Goal: Task Accomplishment & Management: Use online tool/utility

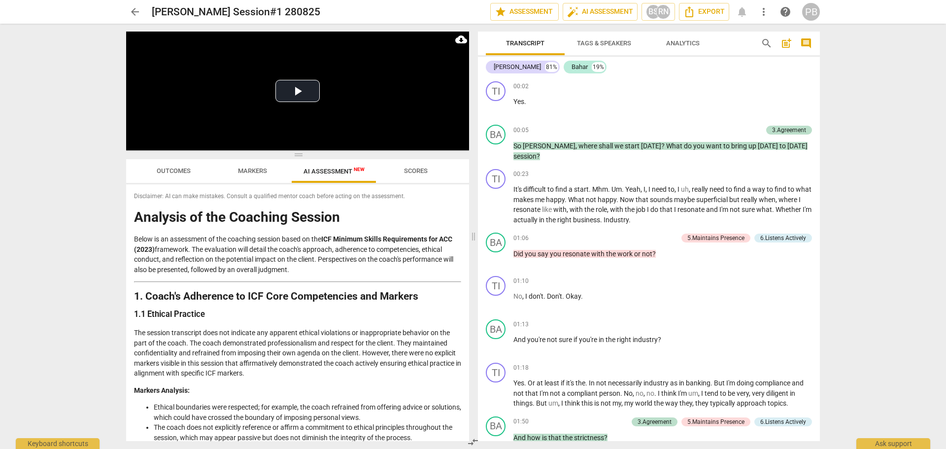
scroll to position [493, 0]
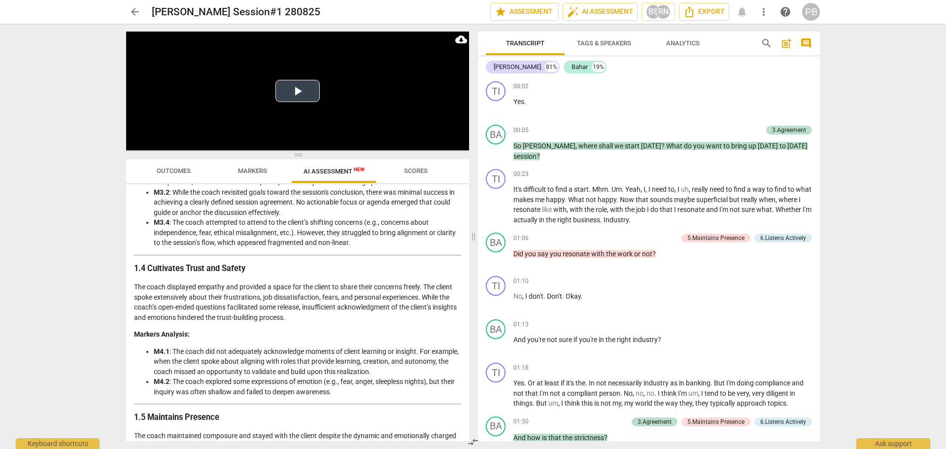
click at [295, 90] on button "Play Video" at bounding box center [297, 91] width 44 height 22
click at [750, 129] on p "Add competency" at bounding box center [738, 130] width 47 height 9
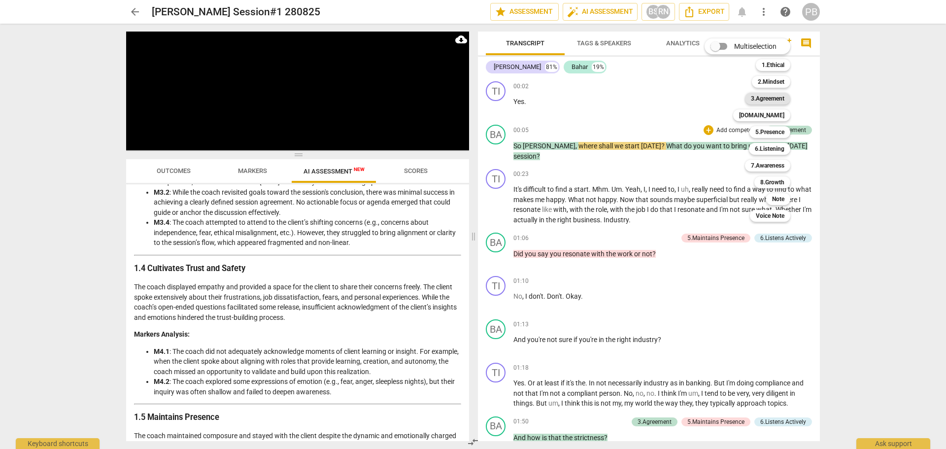
click at [754, 98] on b "3.Agreement" at bounding box center [767, 99] width 33 height 12
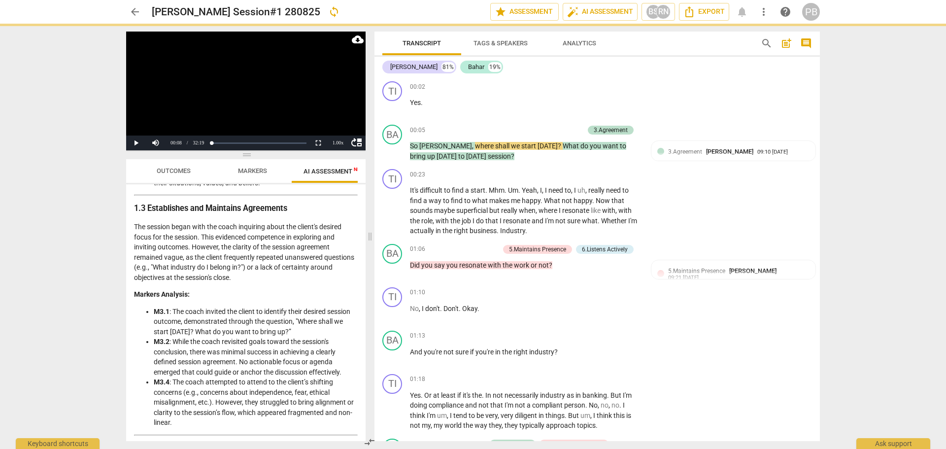
scroll to position [632, 0]
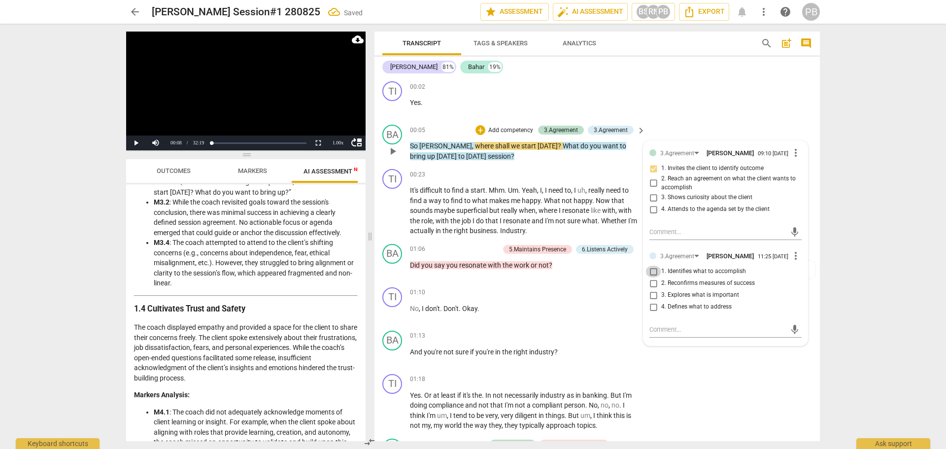
click at [651, 277] on input "1. Identifies what to accomplish" at bounding box center [653, 271] width 16 height 12
checkbox input "true"
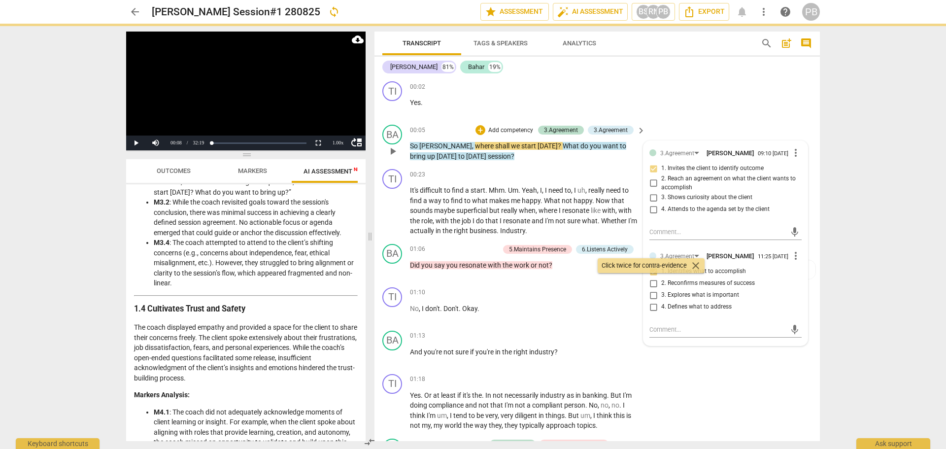
click at [755, 124] on div "BA play_arrow pause 00:05 + Add competency 3.Agreement 3.Agreement keyboard_arr…" at bounding box center [596, 143] width 445 height 44
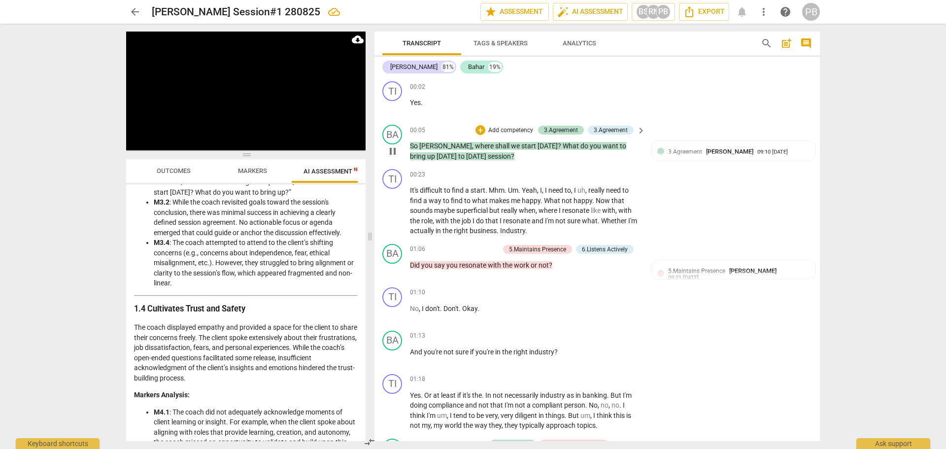
click at [489, 127] on p "Add competency" at bounding box center [510, 130] width 47 height 9
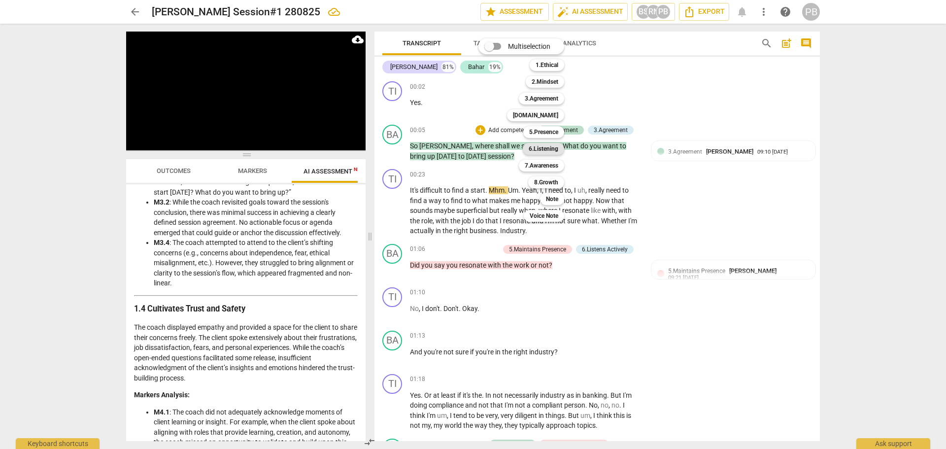
click at [552, 150] on b "6.Listening" at bounding box center [544, 149] width 30 height 12
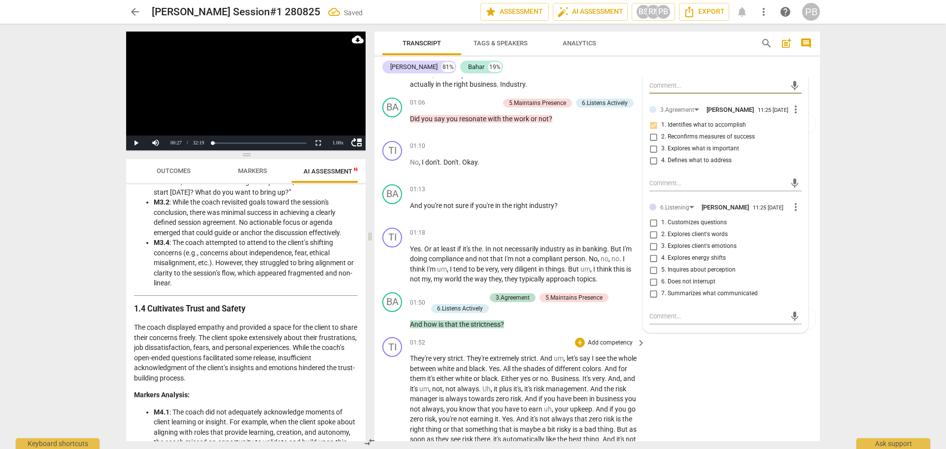
scroll to position [148, 0]
click at [792, 211] on span "more_vert" at bounding box center [796, 205] width 12 height 12
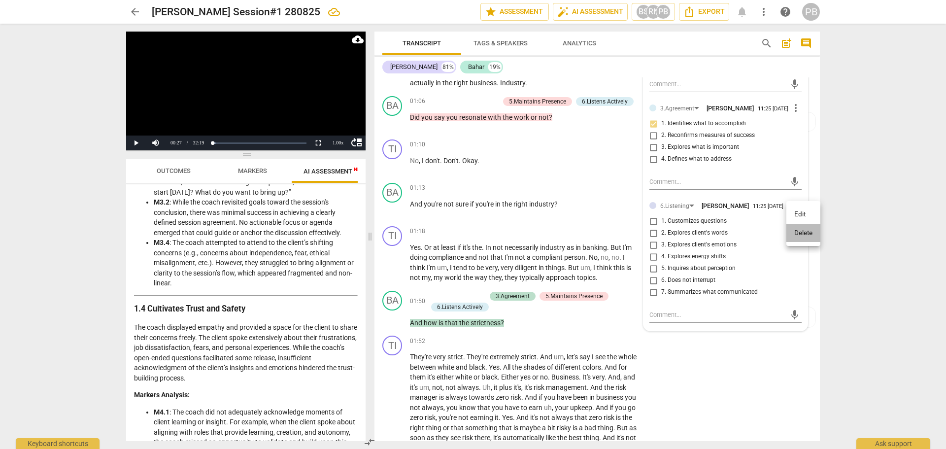
click at [795, 235] on li "Delete" at bounding box center [803, 233] width 34 height 19
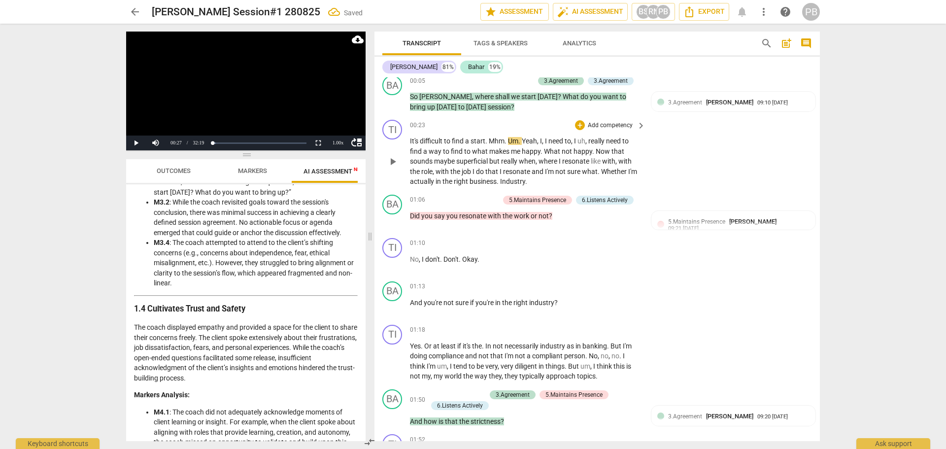
scroll to position [0, 0]
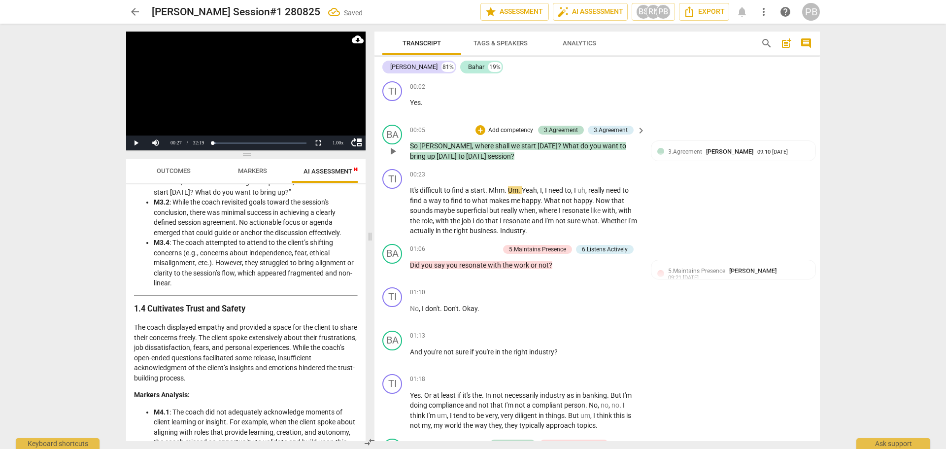
click at [508, 131] on p "Add competency" at bounding box center [510, 130] width 47 height 9
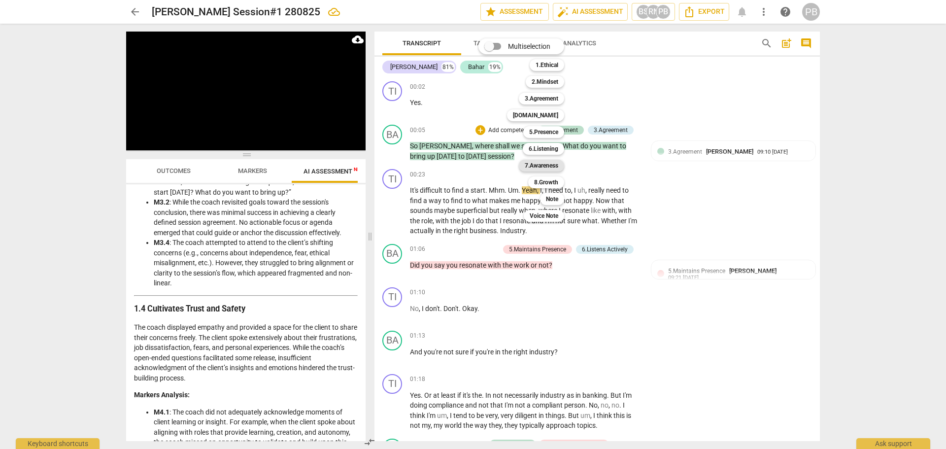
click at [543, 165] on b "7.Awareness" at bounding box center [541, 166] width 33 height 12
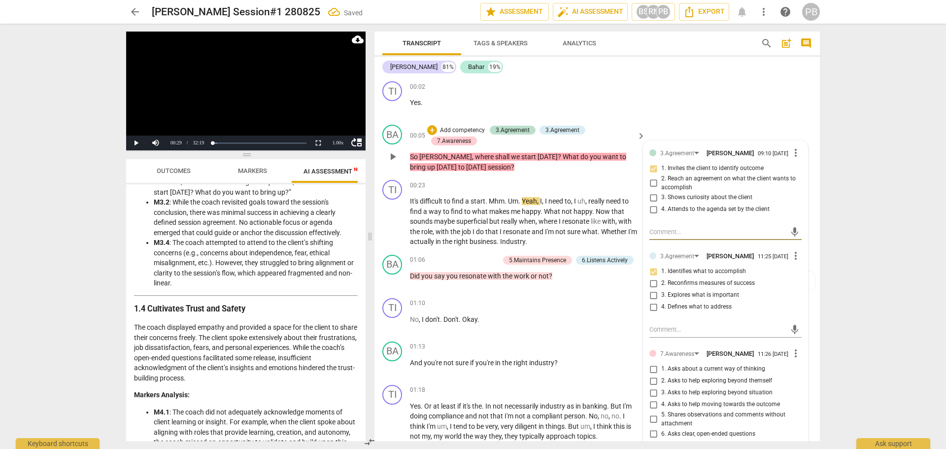
scroll to position [49, 0]
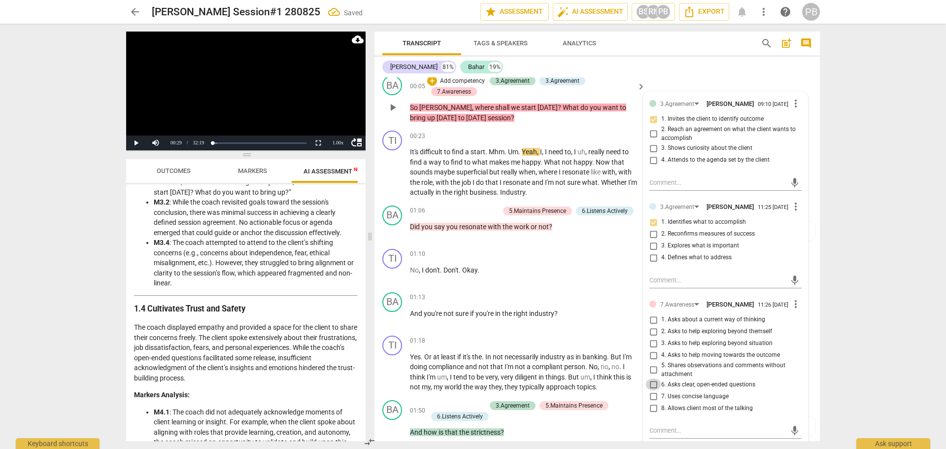
click at [649, 390] on input "6. Asks clear, open-ended questions" at bounding box center [653, 384] width 16 height 12
checkbox input "true"
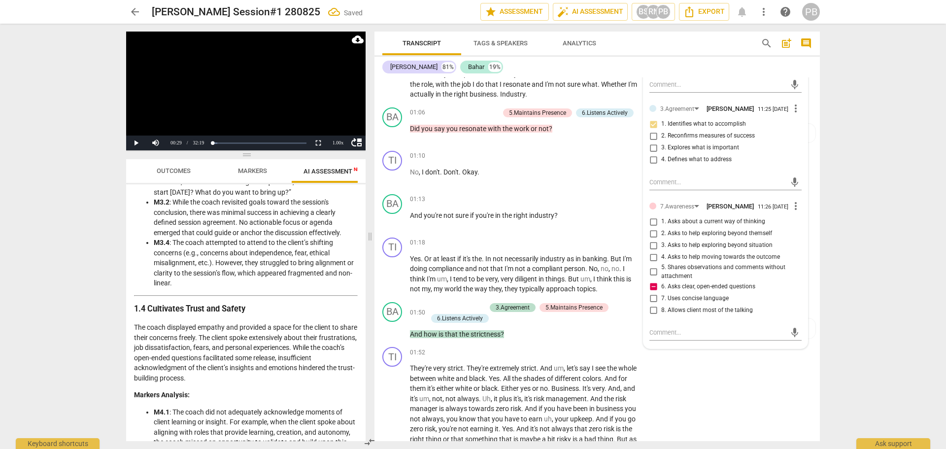
scroll to position [148, 0]
click at [659, 336] on textarea at bounding box center [717, 331] width 136 height 9
type textarea "s"
type textarea "st"
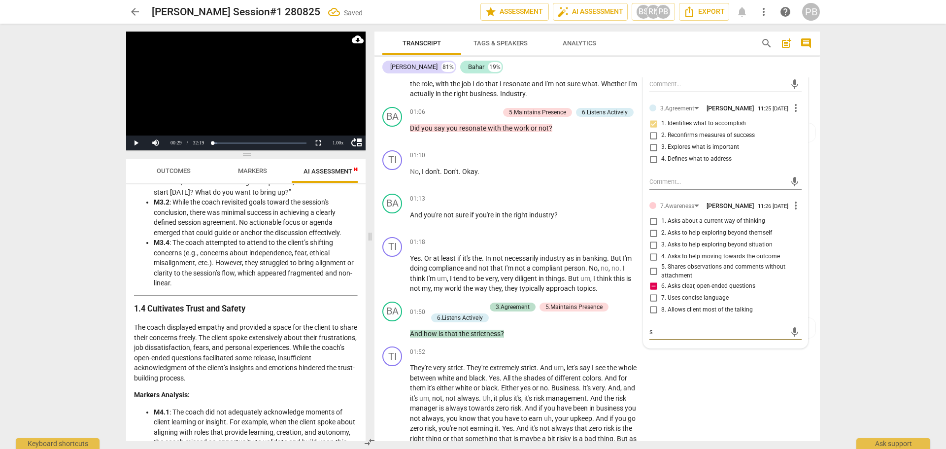
type textarea "st"
type textarea "sta"
type textarea "stac"
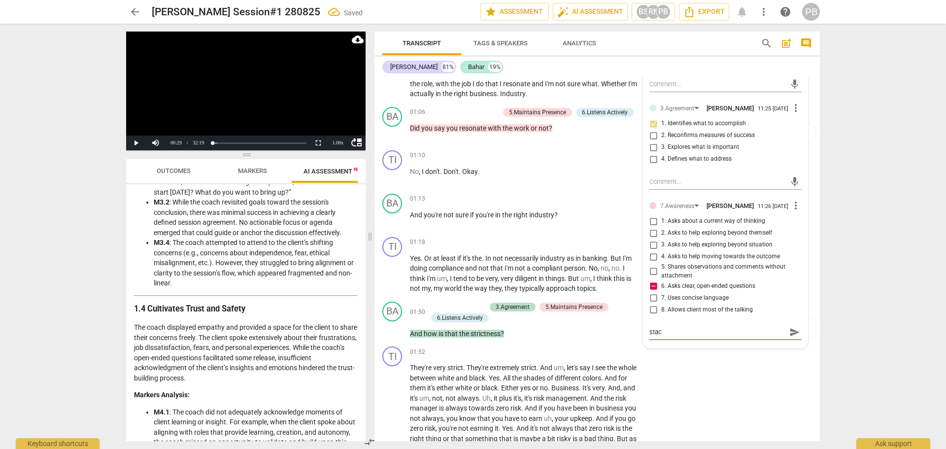
type textarea "stack"
type textarea "stacke"
type textarea "stacked"
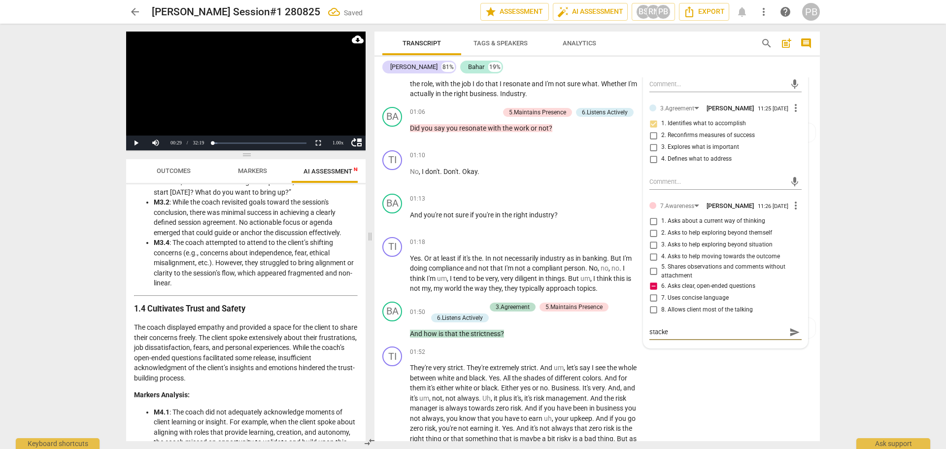
type textarea "stacked"
type textarea "stacked q"
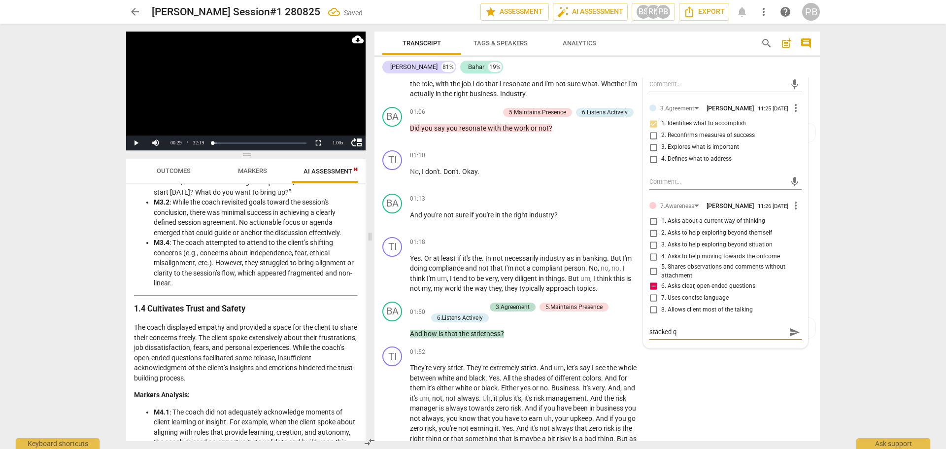
type textarea "stacked qu"
type textarea "stacked que"
type textarea "stacked ques"
type textarea "stacked quest"
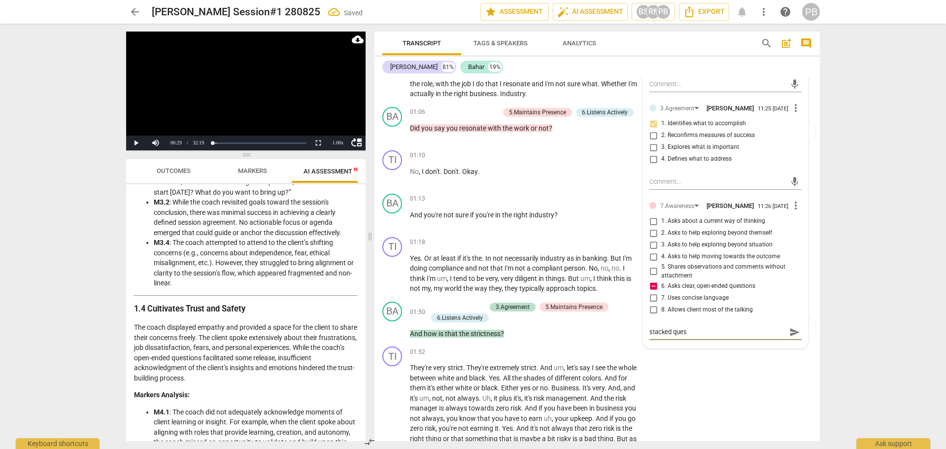
type textarea "stacked quest"
type textarea "stacked questi"
type textarea "stacked questio"
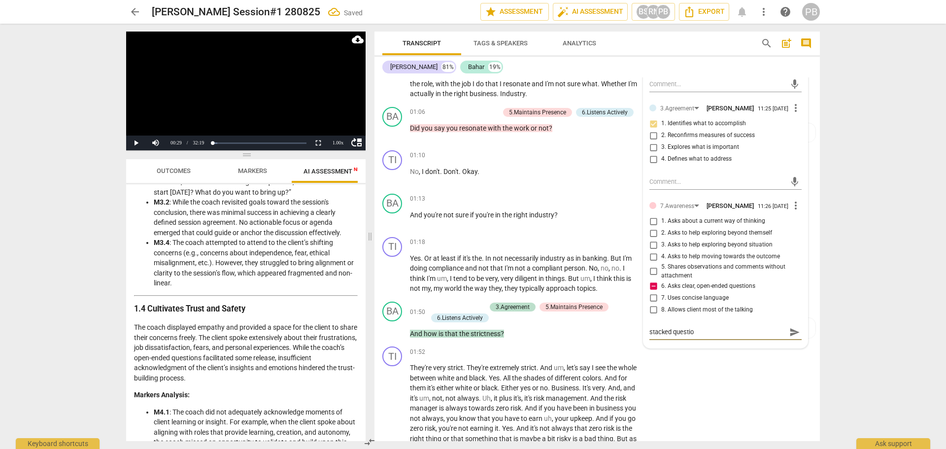
type textarea "stacked question"
type textarea "stacked questions"
click at [791, 337] on span "send" at bounding box center [794, 332] width 11 height 11
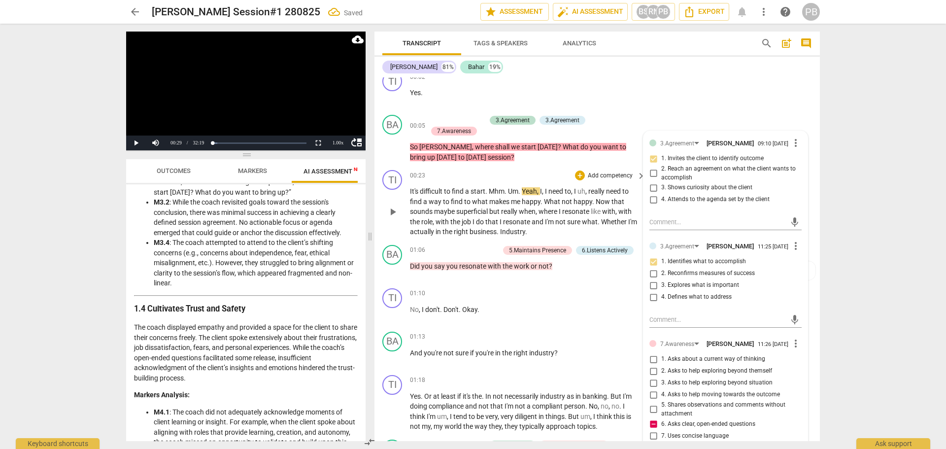
scroll to position [0, 0]
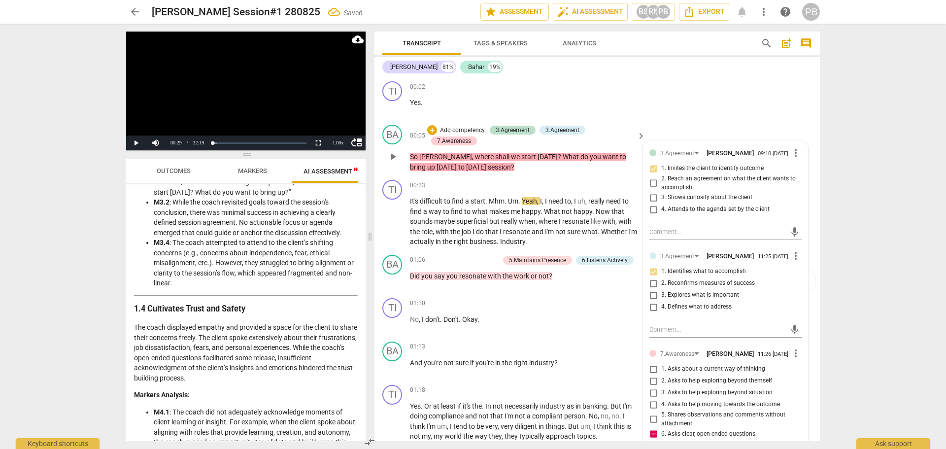
click at [389, 156] on span "play_arrow" at bounding box center [393, 157] width 12 height 12
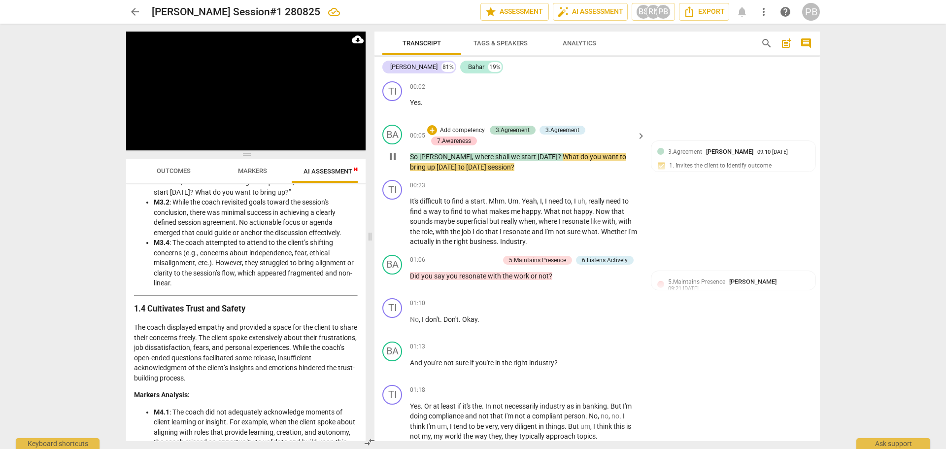
click at [453, 127] on p "Add competency" at bounding box center [462, 130] width 47 height 9
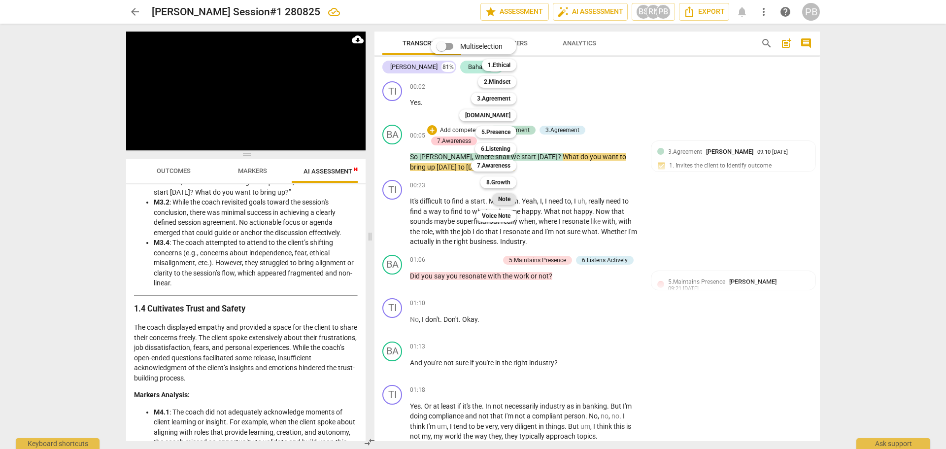
click at [505, 201] on b "Note" at bounding box center [504, 199] width 12 height 12
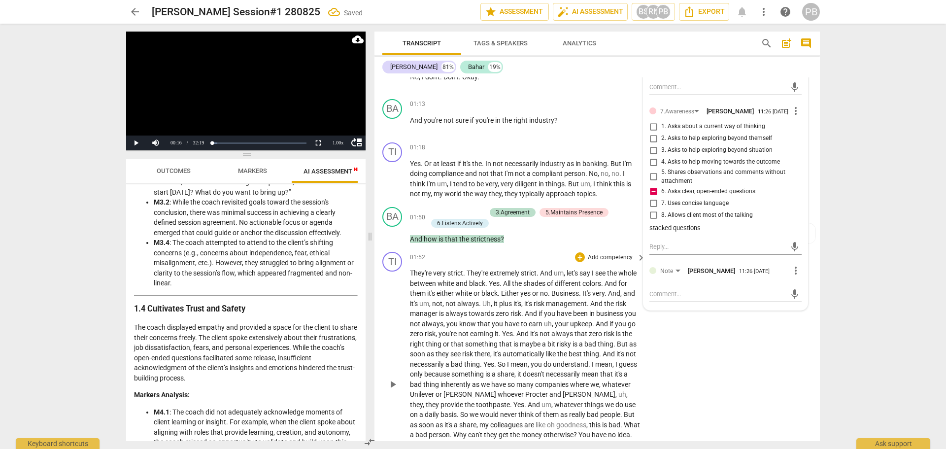
scroll to position [246, 0]
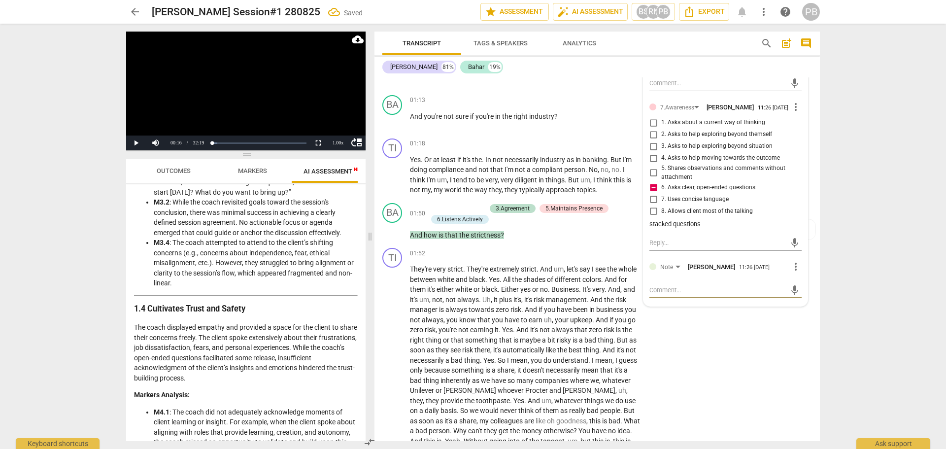
click at [662, 295] on textarea at bounding box center [717, 289] width 136 height 9
type textarea "I"
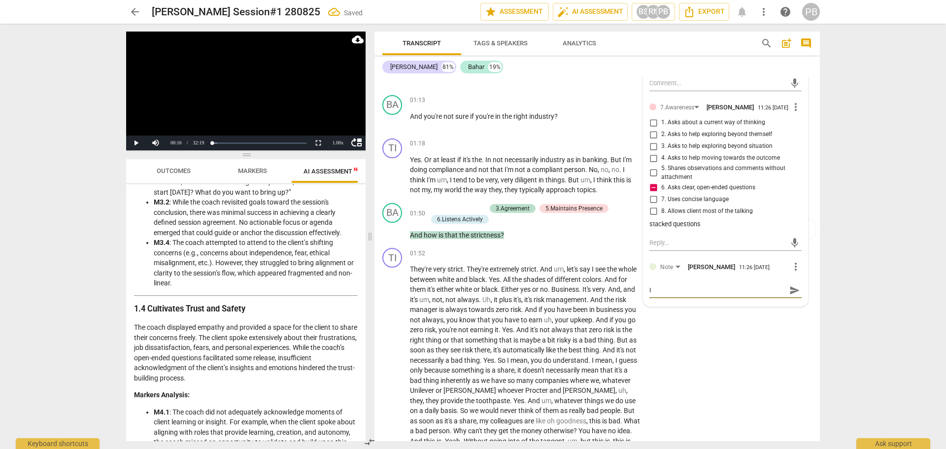
type textarea "I a"
type textarea "I am"
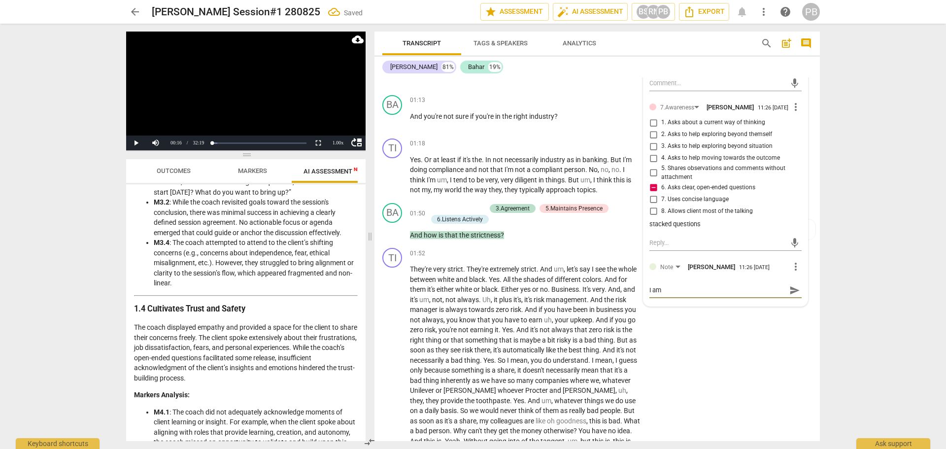
type textarea "I am c"
type textarea "I am cu"
type textarea "I am cur"
type textarea "I am curi"
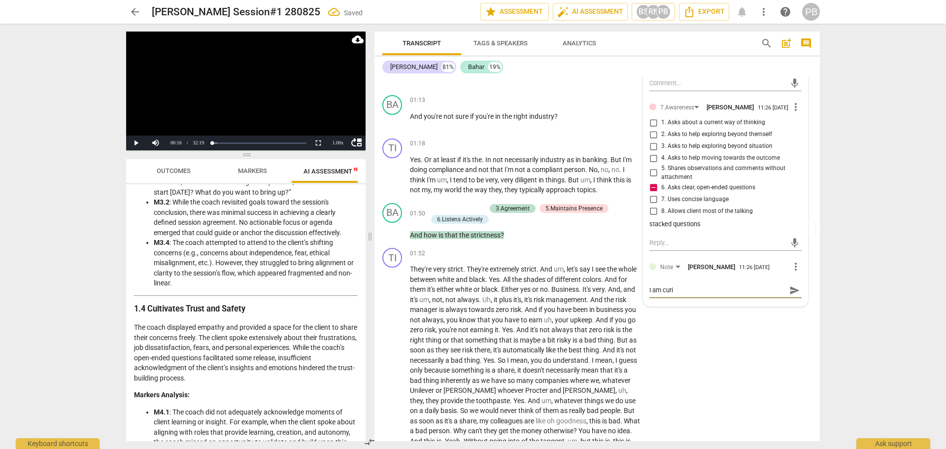
type textarea "I am curio"
type textarea "I am curiou"
type textarea "I am curiou s"
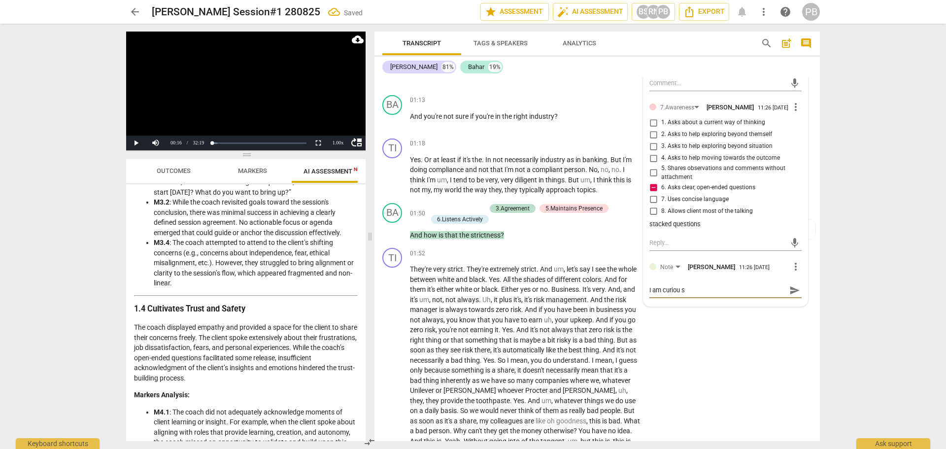
type textarea "I am curiou s-"
type textarea "I am curiou s- w"
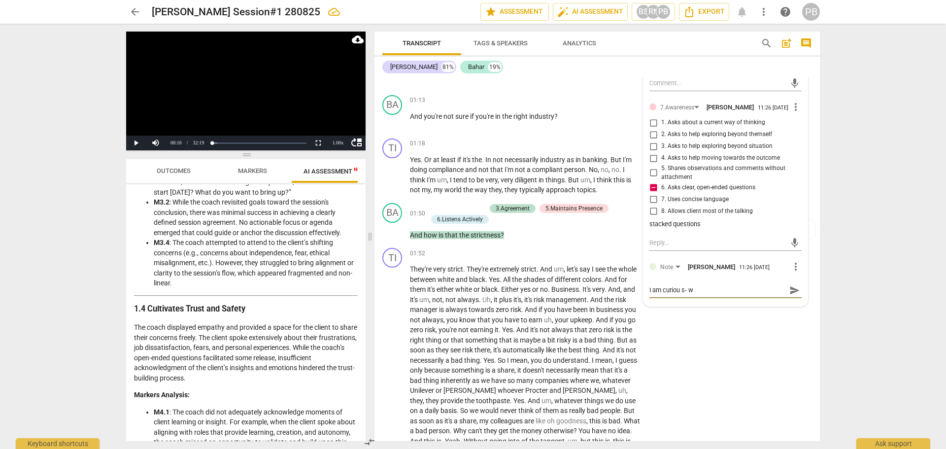
type textarea "I am curiou s-"
type textarea "I am curiou s"
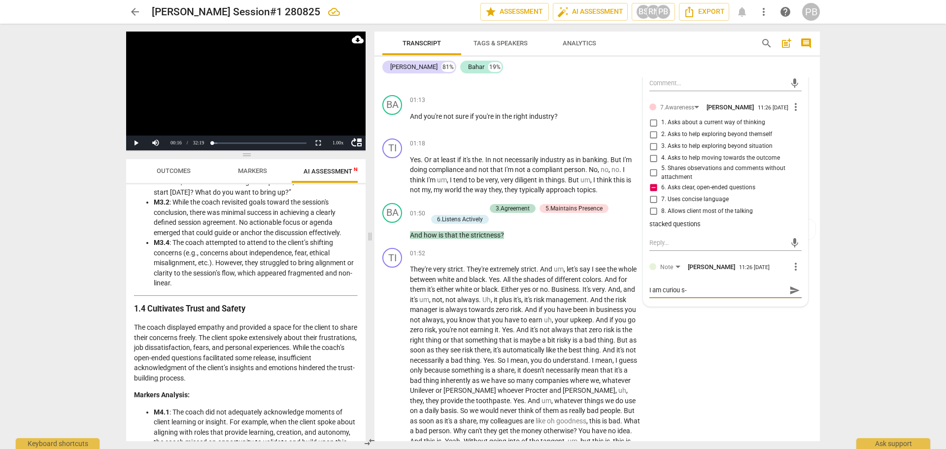
type textarea "I am curiou s"
type textarea "I am curiou"
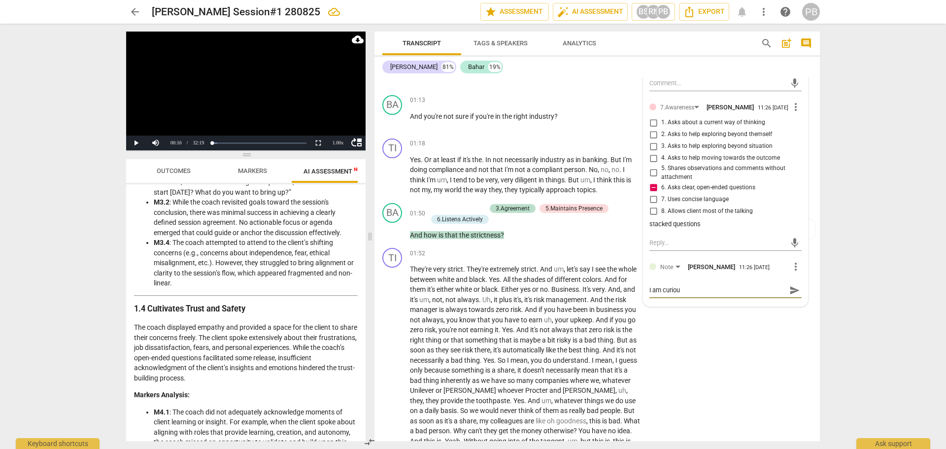
type textarea "I am curious"
type textarea "I am curious -"
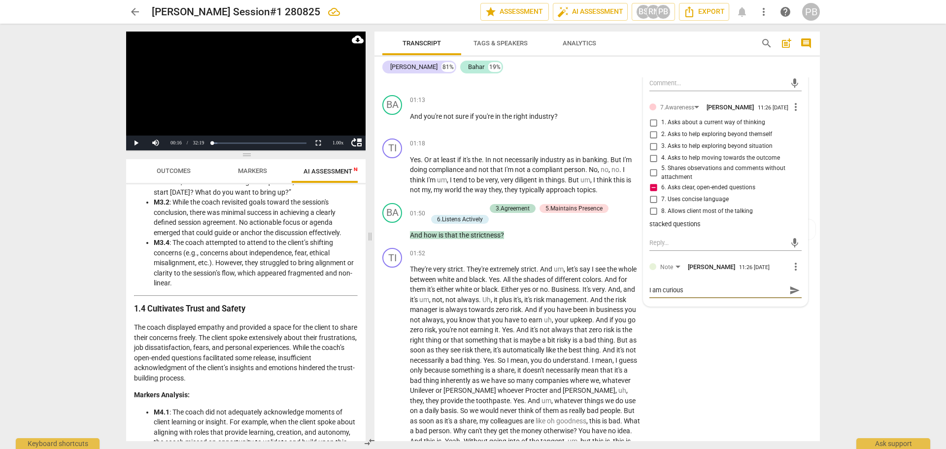
type textarea "I am curious -"
type textarea "I am curious - w"
type textarea "I am curious - wh"
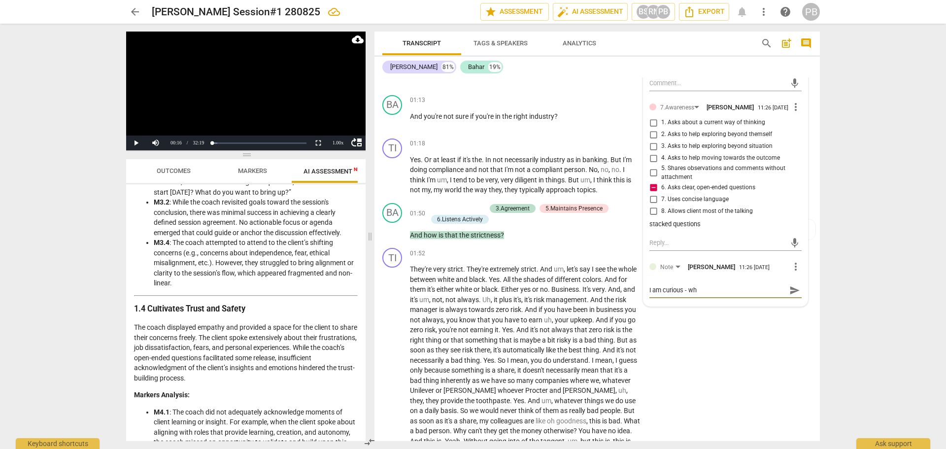
type textarea "I am curious - wha"
type textarea "I am curious - what"
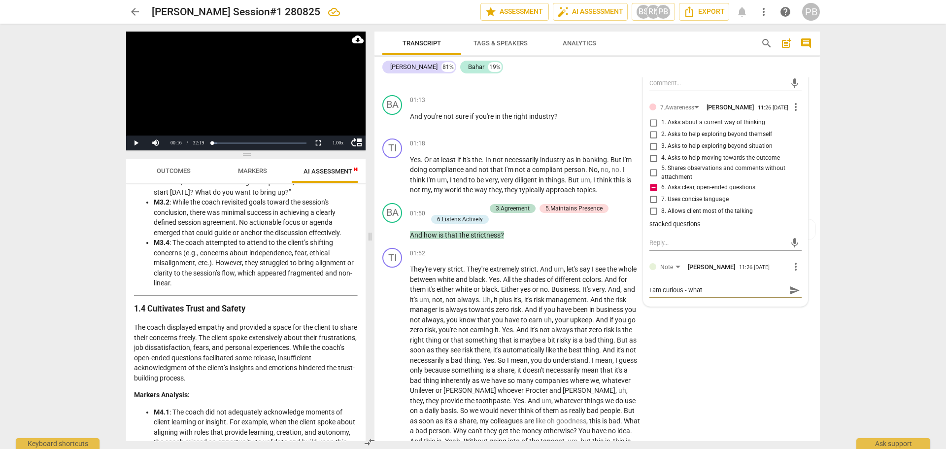
type textarea "I am curious - what"
type textarea "I am curious - what w"
type textarea "I am curious - what wa"
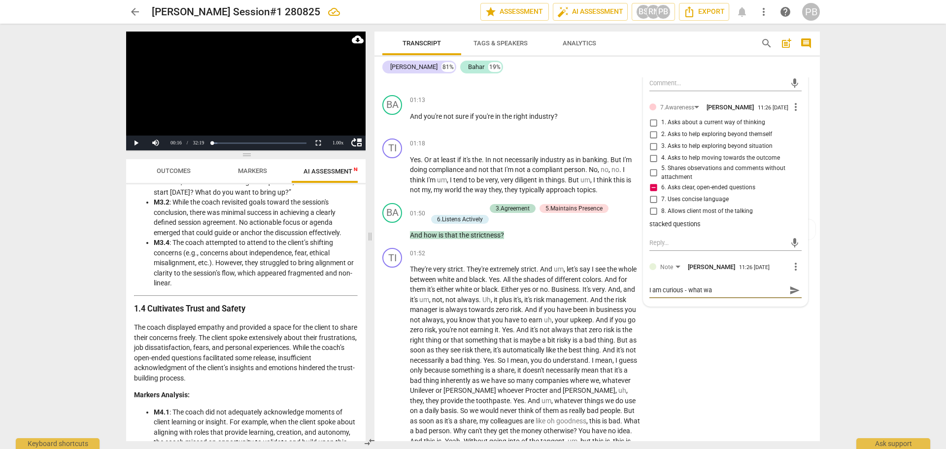
type textarea "I am curious - what was"
type textarea "I am curious - what was y"
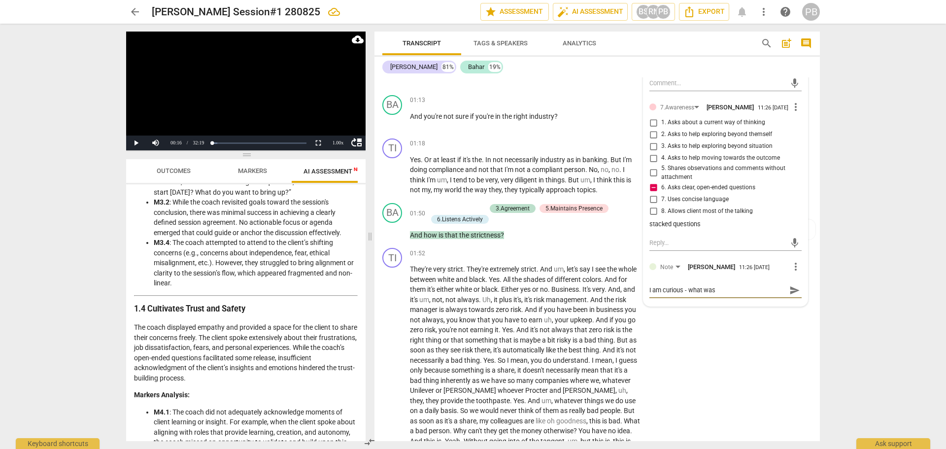
type textarea "I am curious - what was y"
type textarea "I am curious - what was yo"
type textarea "I am curious - what was you"
type textarea "I am curious - what was your"
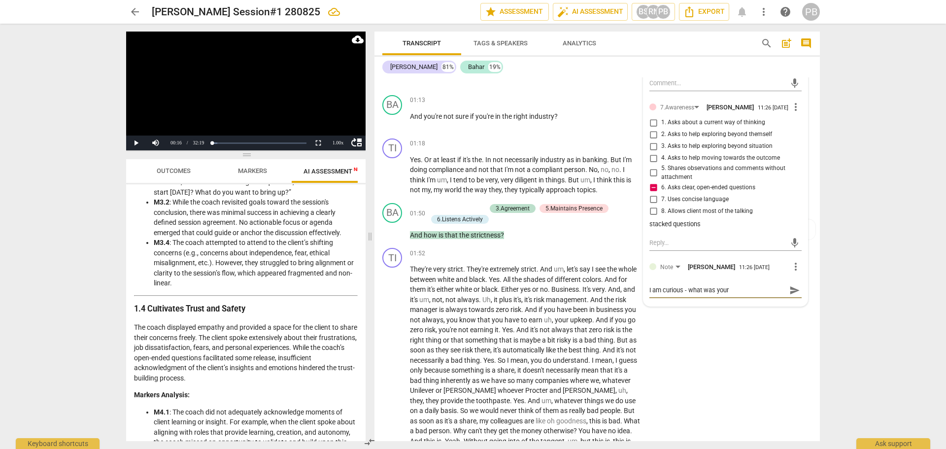
type textarea "I am curious - what was your"
type textarea "I am curious - what was your e"
type textarea "I am curious - what was your en"
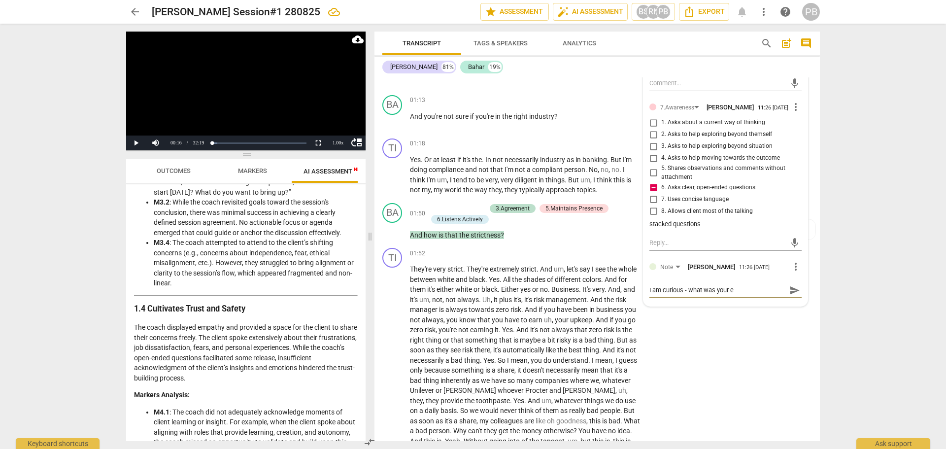
type textarea "I am curious - what was your en"
type textarea "I am curious - what was your ene"
type textarea "I am curious - what was your ener"
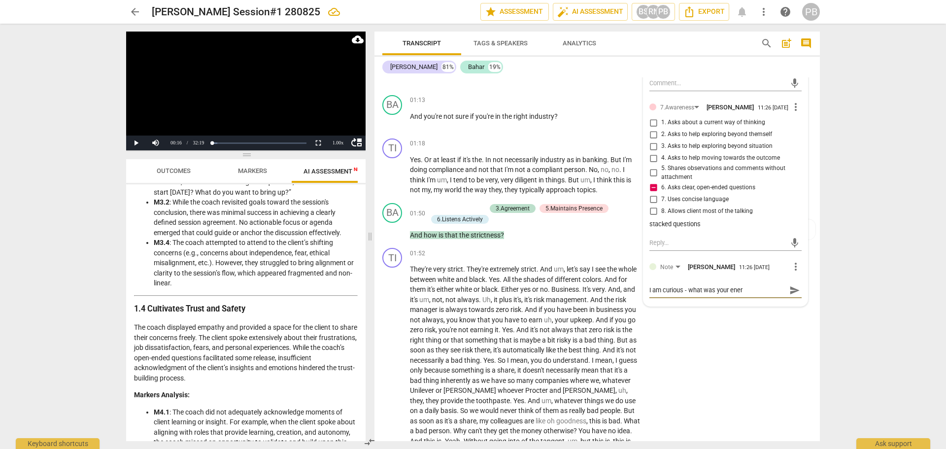
type textarea "I am curious - what was your energ"
type textarea "I am curious - what was your energy"
type textarea "I am curious - what was your energy c"
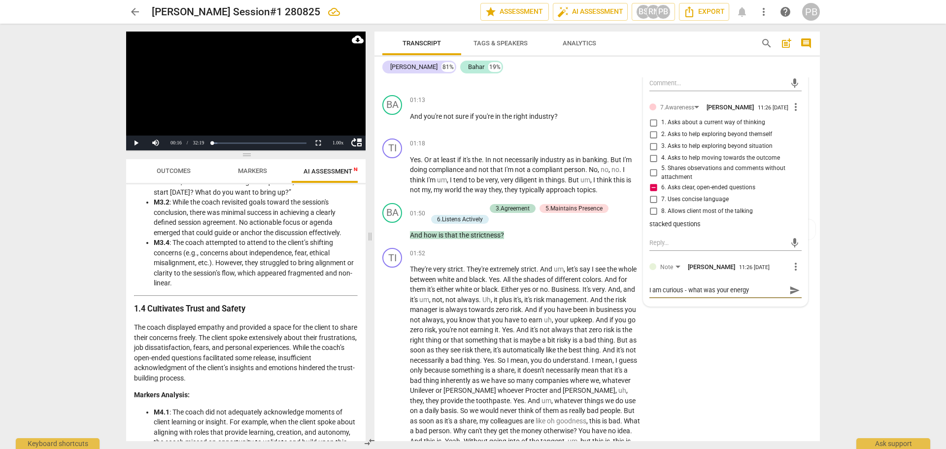
type textarea "I am curious - what was your energy c"
type textarea "I am curious - what was your energy co"
type textarea "I am curious - what was your energy com"
type textarea "I am curious - what was your energy comi"
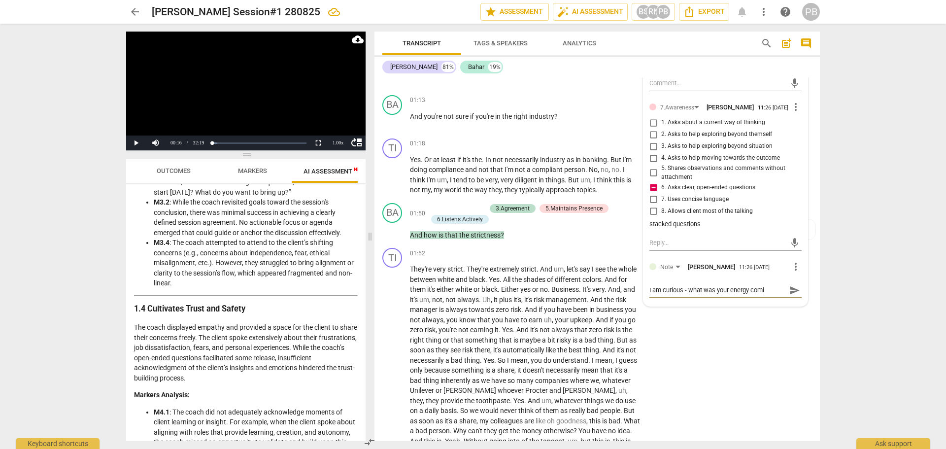
type textarea "I am curious - what was your energy comin"
type textarea "I am curious - what was your energy coming"
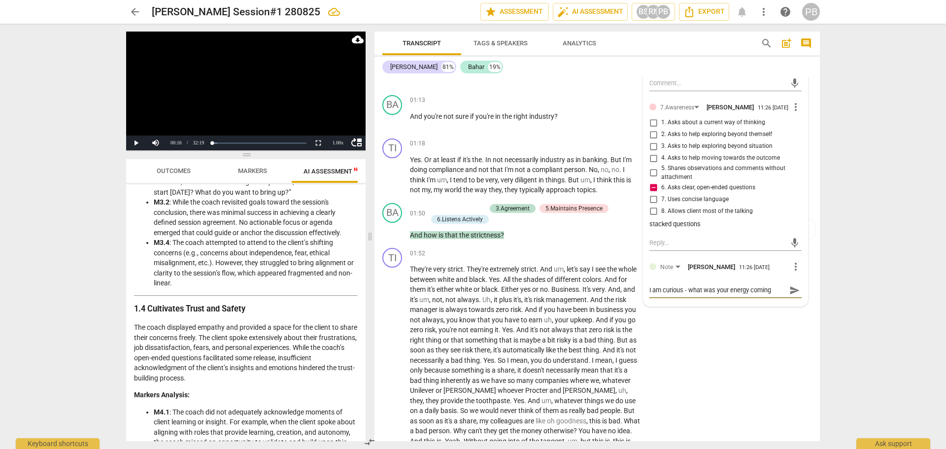
type textarea "I am curious - what was your energy coming"
type textarea "I am curious - what was your energy coming i"
type textarea "I am curious - what was your energy coming in"
type textarea "I am curious - what was your energy coming int"
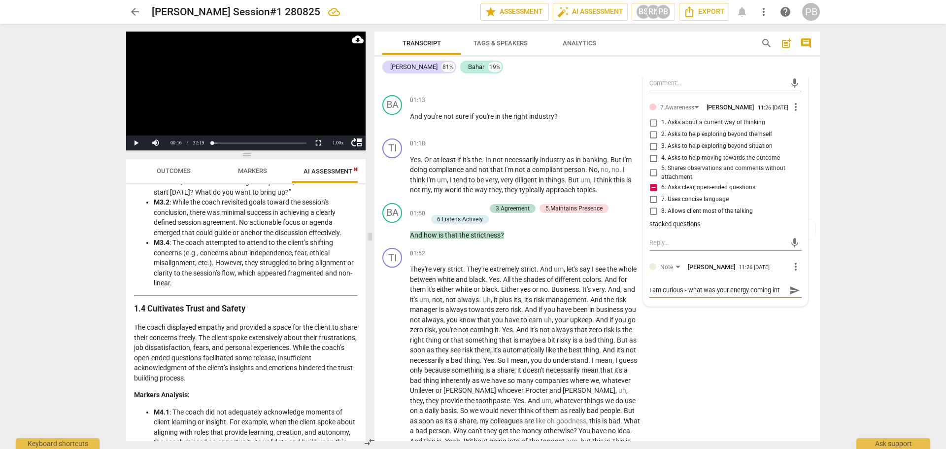
type textarea "I am curious - what was your energy coming int"
type textarea "I am curious - what was your energy coming into"
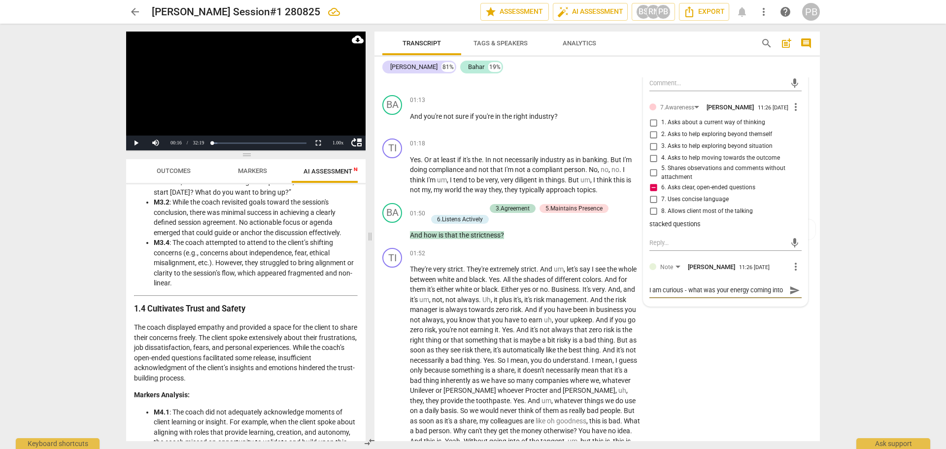
type textarea "I am curious - what was your energy coming into t"
type textarea "I am curious - what was your energy coming into th"
type textarea "I am curious - what was your energy coming into thi"
type textarea "I am curious - what was your energy coming into this"
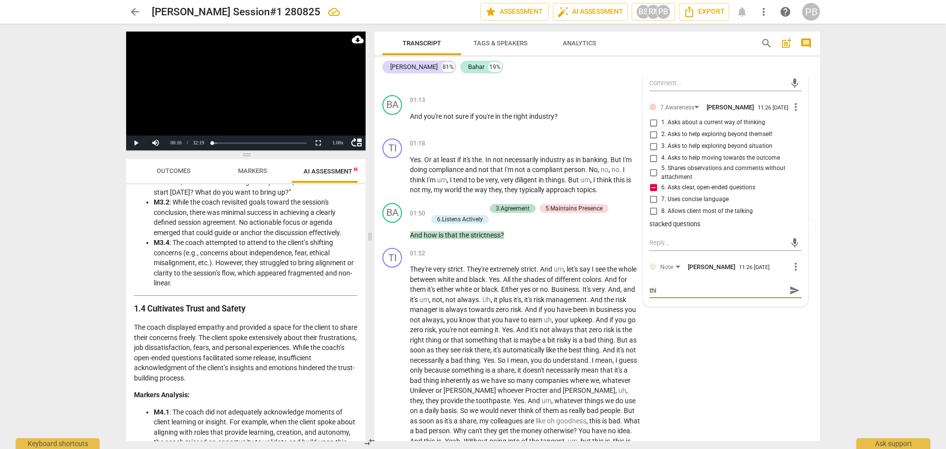
type textarea "I am curious - what was your energy coming into this"
type textarea "I am curious - what was your energy coming into this s"
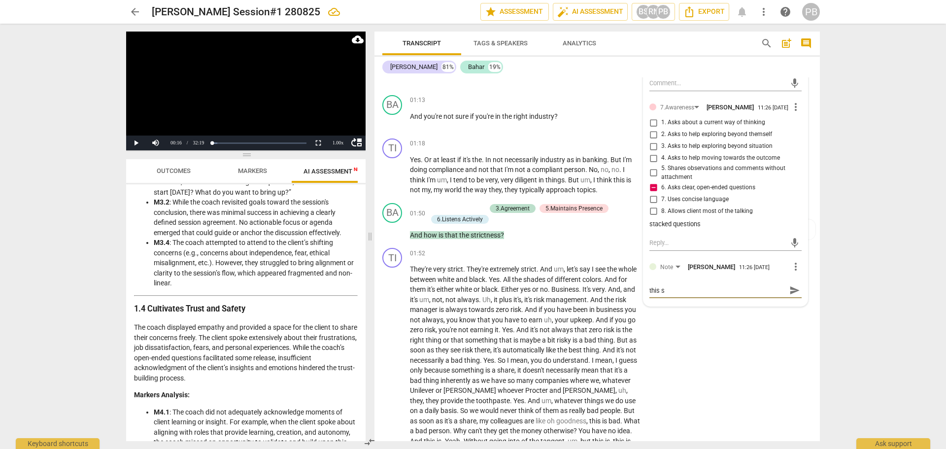
scroll to position [0, 0]
type textarea "I am curious - what was your energy coming into this se"
type textarea "I am curious - what was your energy coming into this ses"
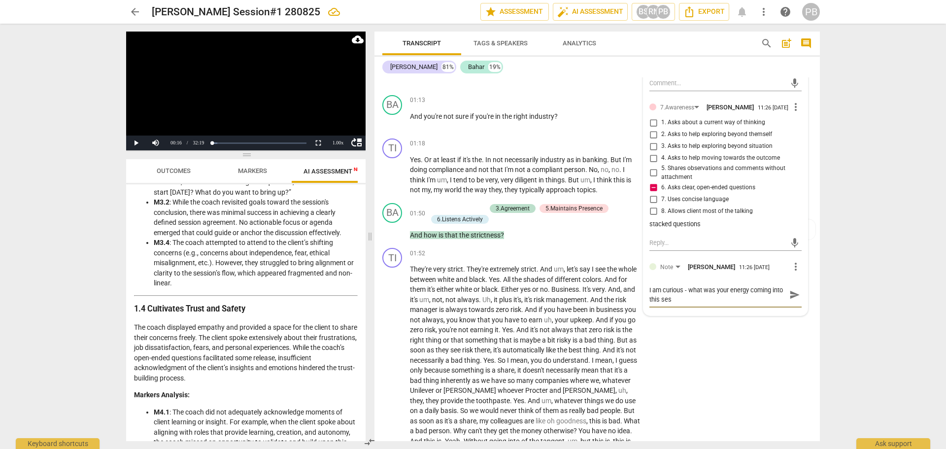
type textarea "I am curious - what was your energy coming into this sess"
type textarea "I am curious - what was your energy coming into this sessi"
type textarea "I am curious - what was your energy coming into this sessio"
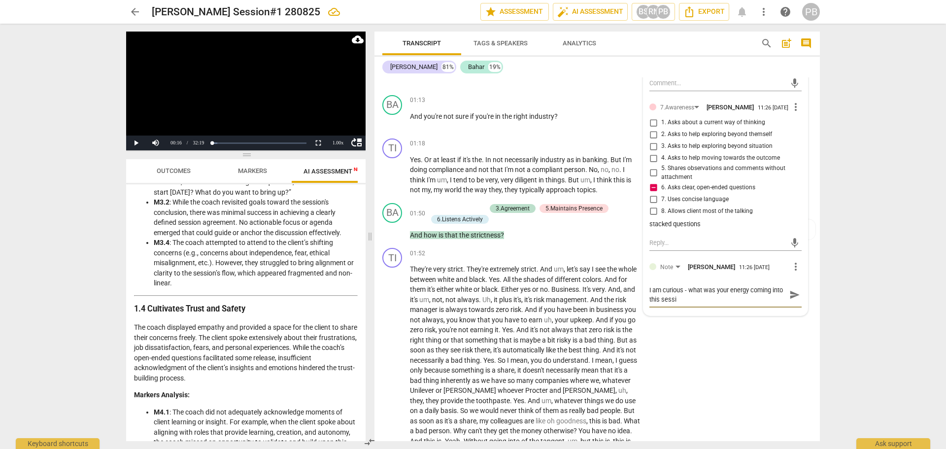
type textarea "I am curious - what was your energy coming into this sessio"
type textarea "I am curious - what was your energy coming into this session"
type textarea "I am curious - what was your energy coming into this session?"
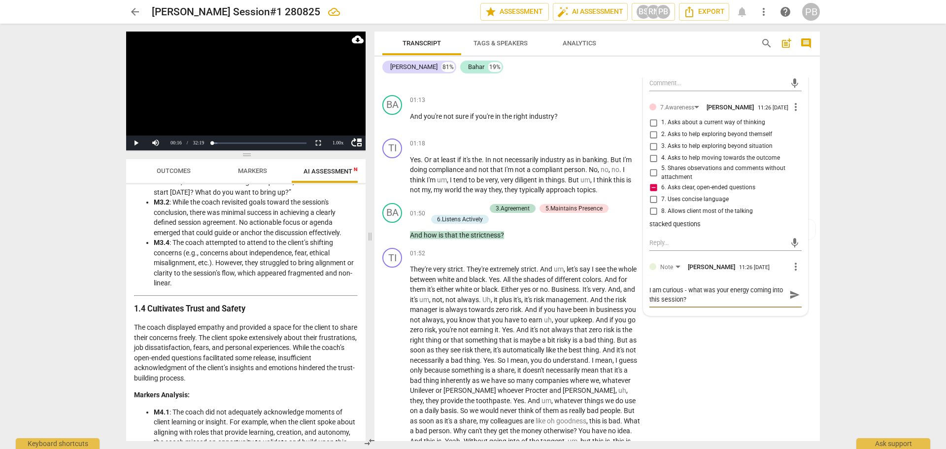
type textarea "I am curious - what was your energy coming into this session?"
type textarea "I am curious - what was your energy coming into this session? W"
type textarea "I am curious - what was your energy coming into this session? Wh"
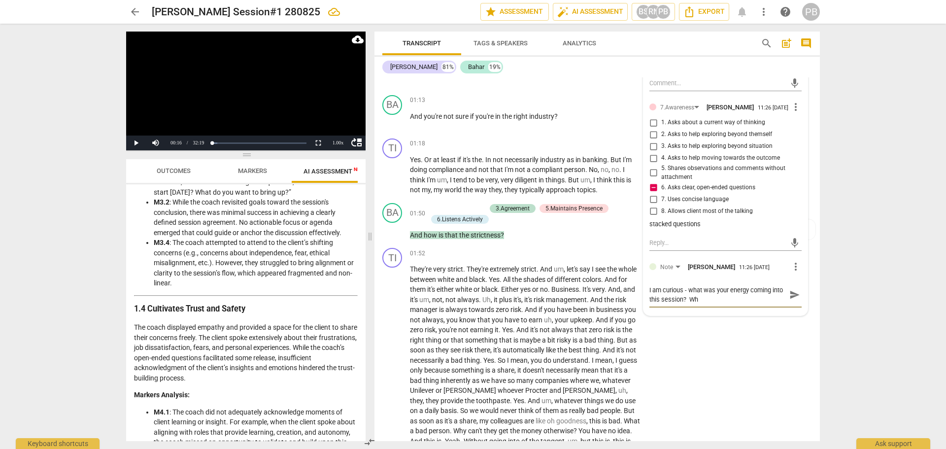
type textarea "I am curious - what was your energy coming into this session? Wha"
type textarea "I am curious - what was your energy coming into this session? What"
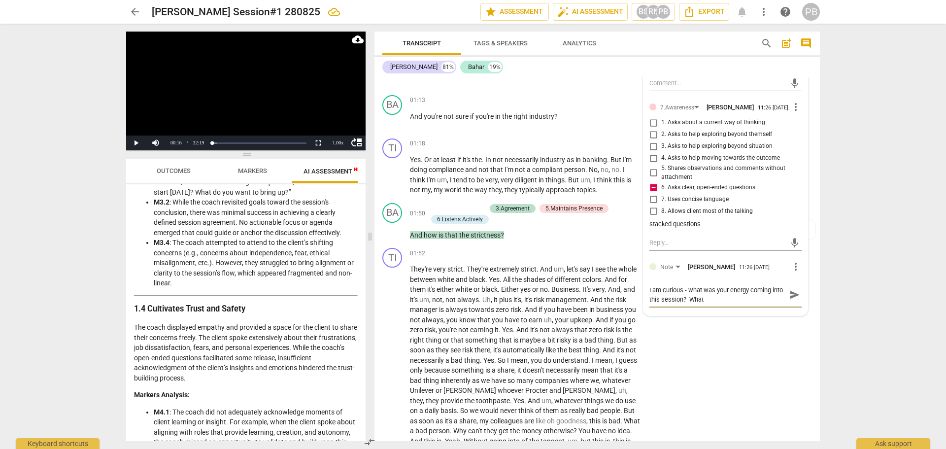
type textarea "I am curious - what was your energy coming into this session? What e"
type textarea "I am curious - what was your energy coming into this session? What em"
type textarea "I am curious - what was your energy coming into this session? What emo"
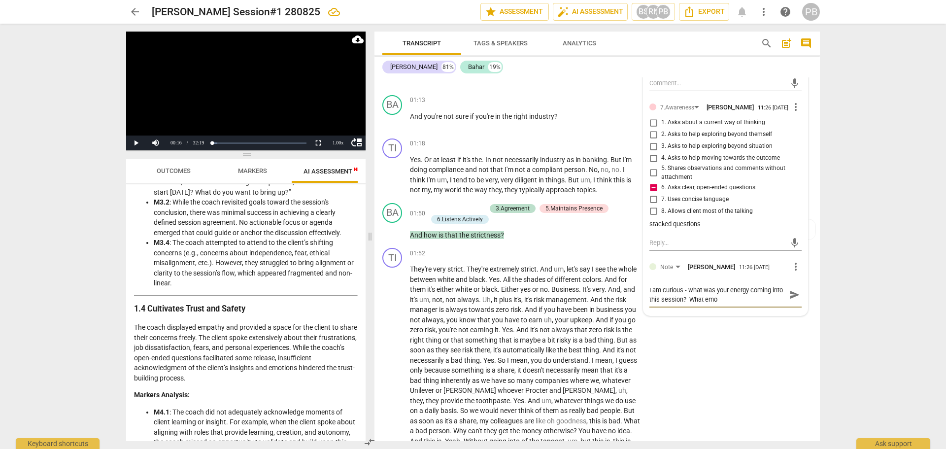
type textarea "I am curious - what was your energy coming into this session? What emot"
type textarea "I am curious - what was your energy coming into this session? What emoti"
type textarea "I am curious - what was your energy coming into this session? What emotio"
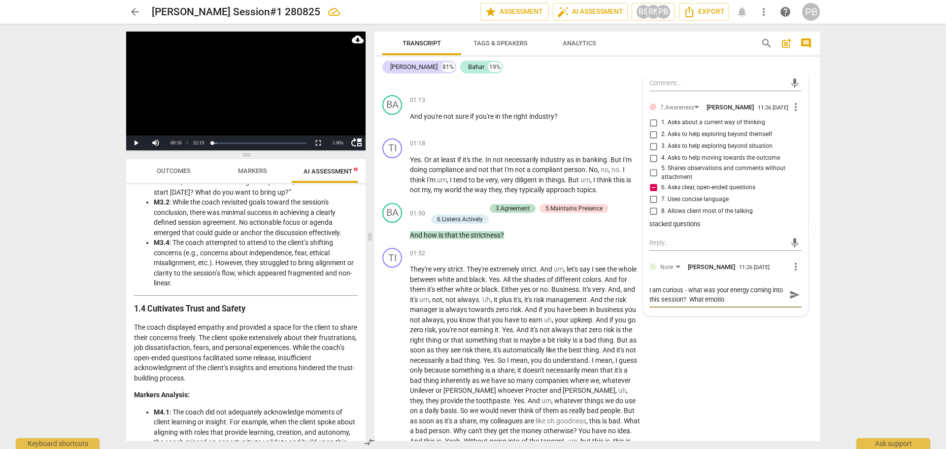
type textarea "I am curious - what was your energy coming into this session? What emotion"
type textarea "I am curious - what was your energy coming into this session? What emotion d"
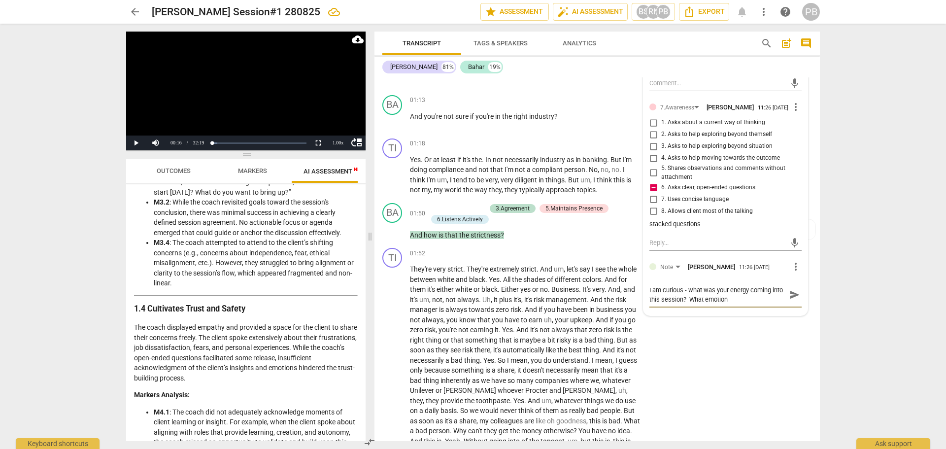
type textarea "I am curious - what was your energy coming into this session? What emotion d"
type textarea "I am curious - what was your energy coming into this session? What emotion di"
type textarea "I am curious - what was your energy coming into this session? What emotion did"
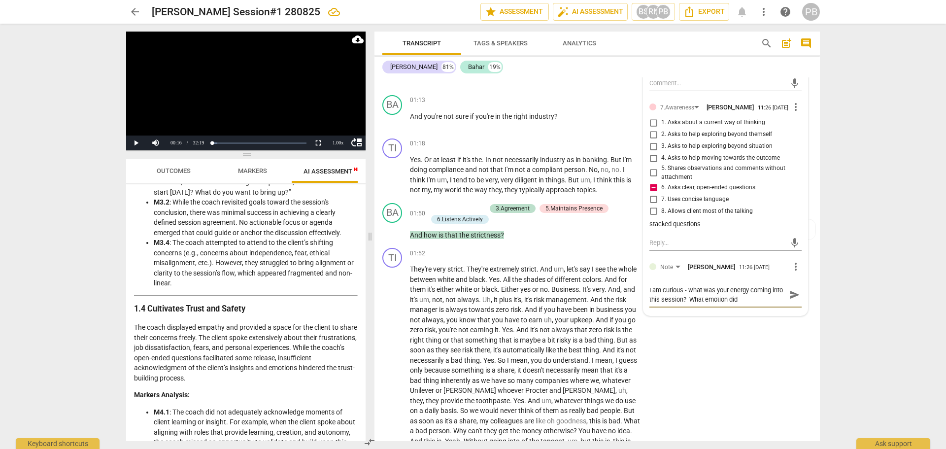
type textarea "I am curious - what was your energy coming into this session? What emotion did"
type textarea "I am curious - what was your energy coming into this session? What emotion did y"
type textarea "I am curious - what was your energy coming into this session? What emotion did …"
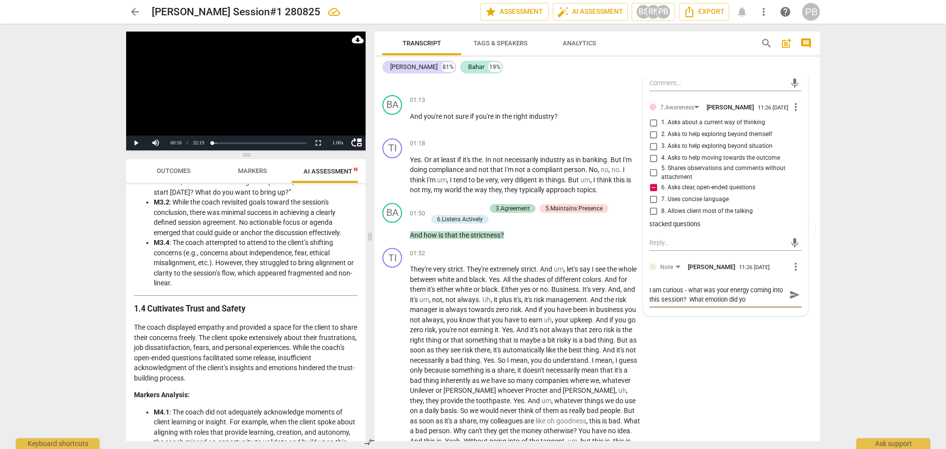
type textarea "I am curious - what was your energy coming into this session? What emotion did …"
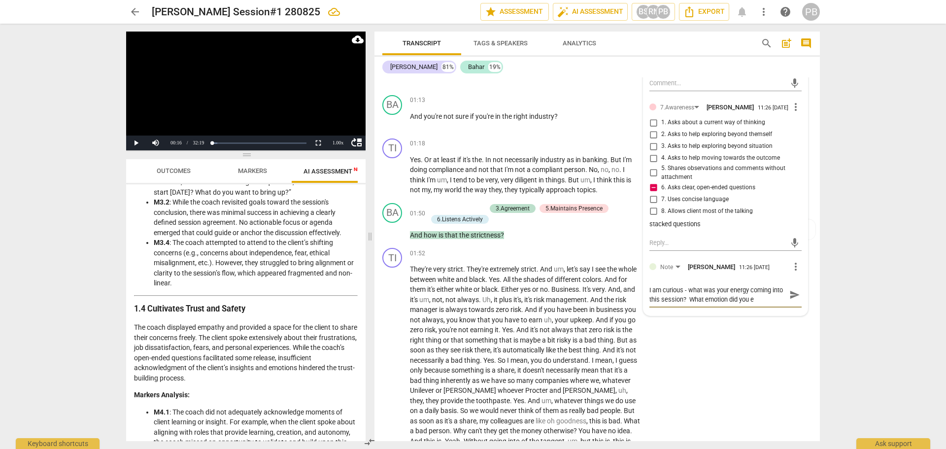
type textarea "I am curious - what was your energy coming into this session? What emotion did …"
click at [789, 305] on span "send" at bounding box center [794, 299] width 11 height 11
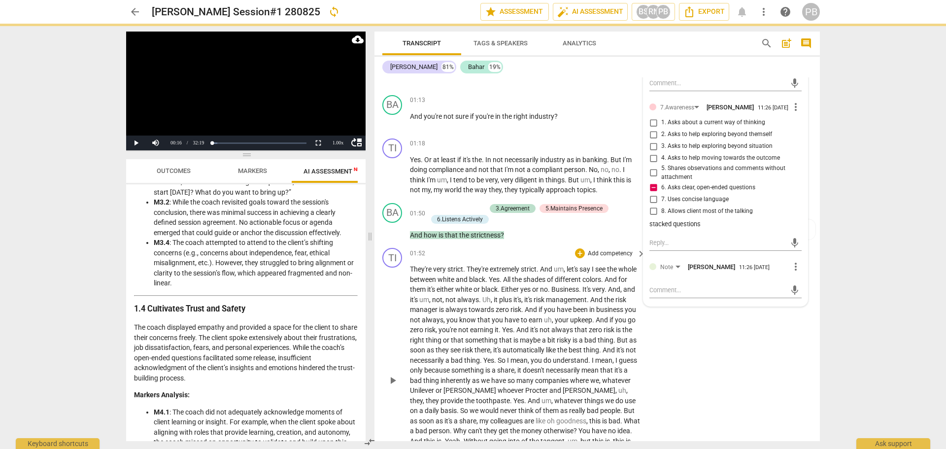
scroll to position [0, 0]
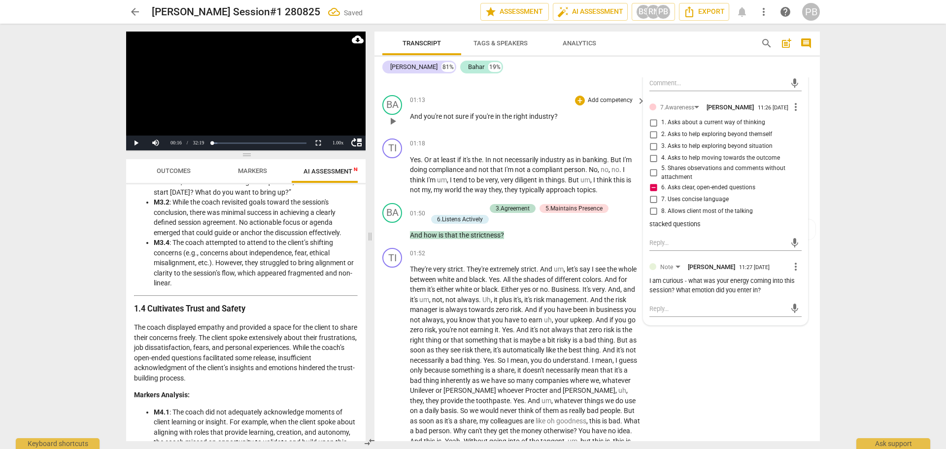
click at [504, 96] on div "01:13 + Add competency keyboard_arrow_right" at bounding box center [528, 100] width 236 height 11
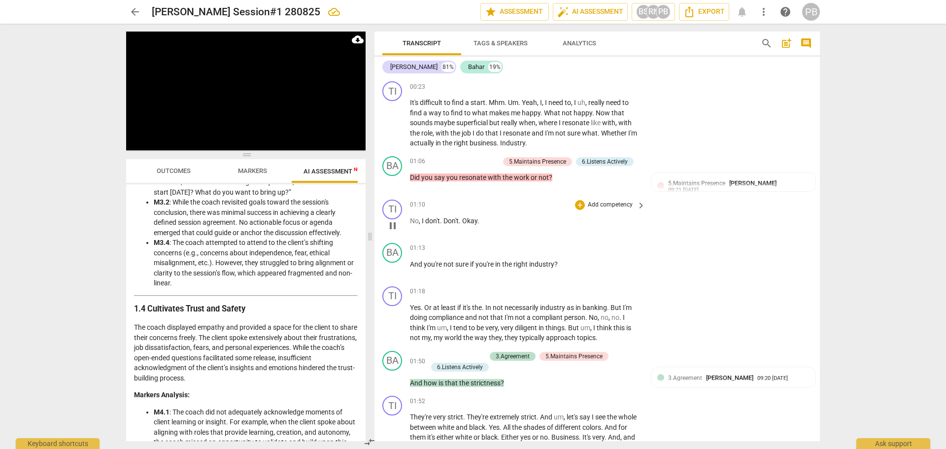
scroll to position [49, 0]
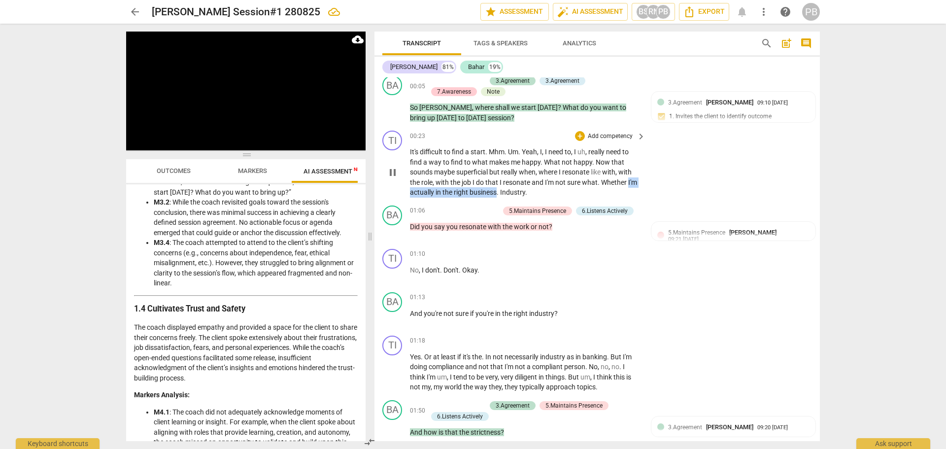
drag, startPoint x: 628, startPoint y: 179, endPoint x: 498, endPoint y: 195, distance: 131.0
click at [498, 195] on p "It's difficult to find a start . Mhm . Um . Yeah , I , I need to , I uh , reall…" at bounding box center [525, 172] width 231 height 51
click at [519, 177] on icon "button" at bounding box center [519, 177] width 6 height 7
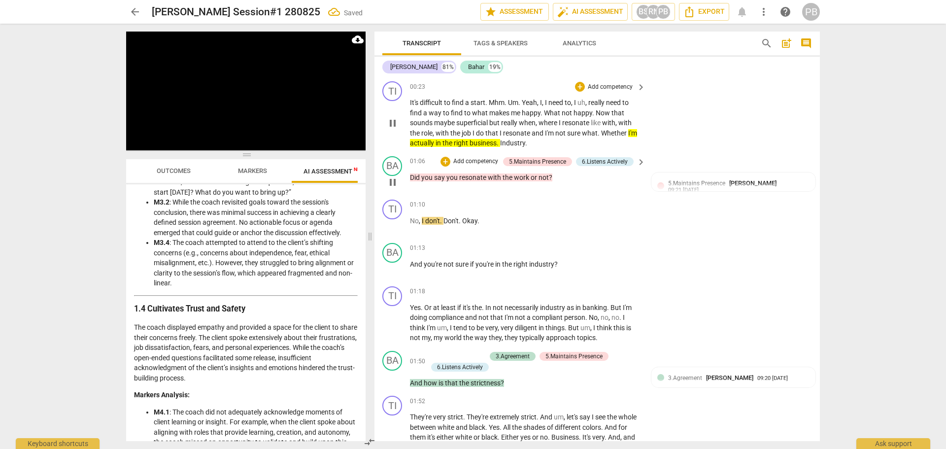
click at [484, 161] on p "Add competency" at bounding box center [475, 161] width 47 height 9
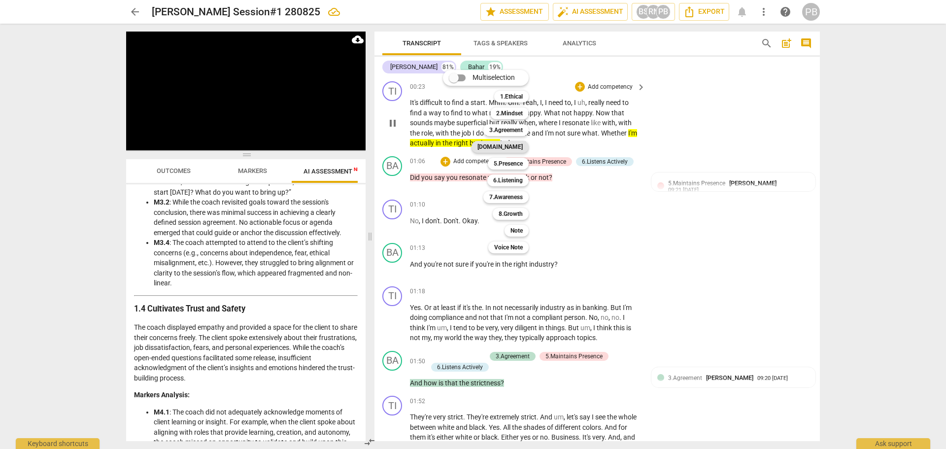
click at [515, 147] on b "[DOMAIN_NAME]" at bounding box center [499, 147] width 45 height 12
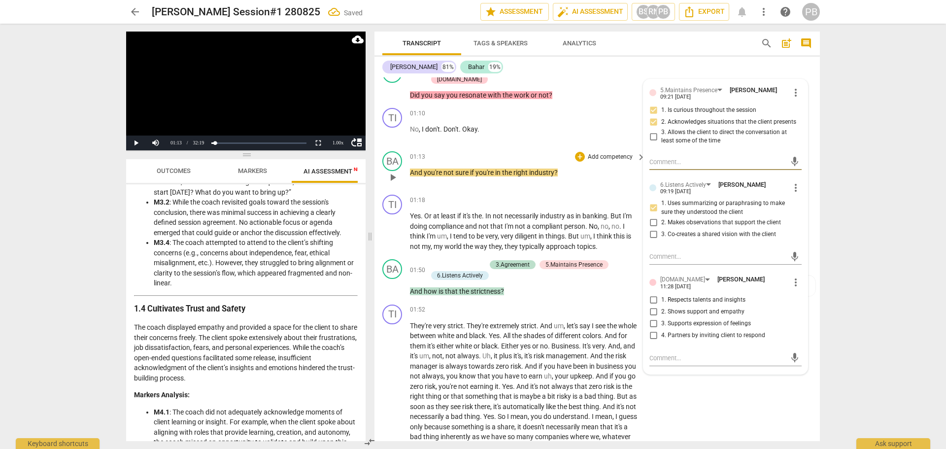
scroll to position [246, 0]
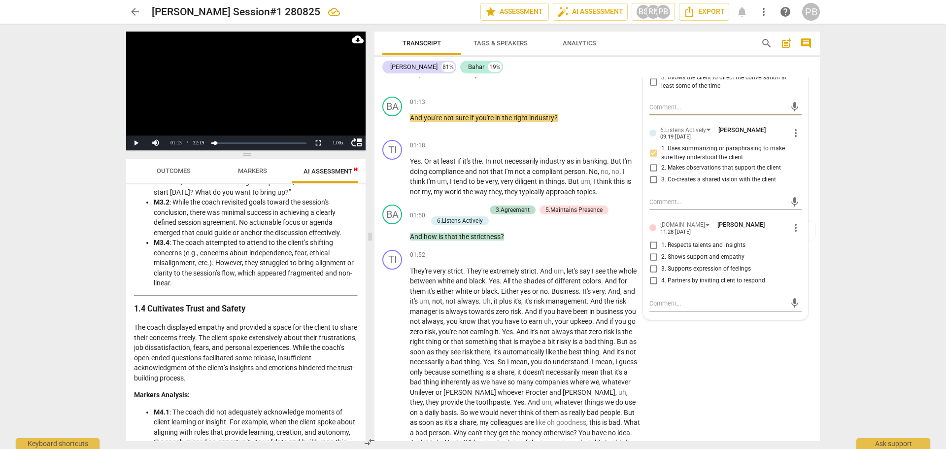
click at [652, 279] on input "4. Partners by inviting client to respond" at bounding box center [653, 281] width 16 height 12
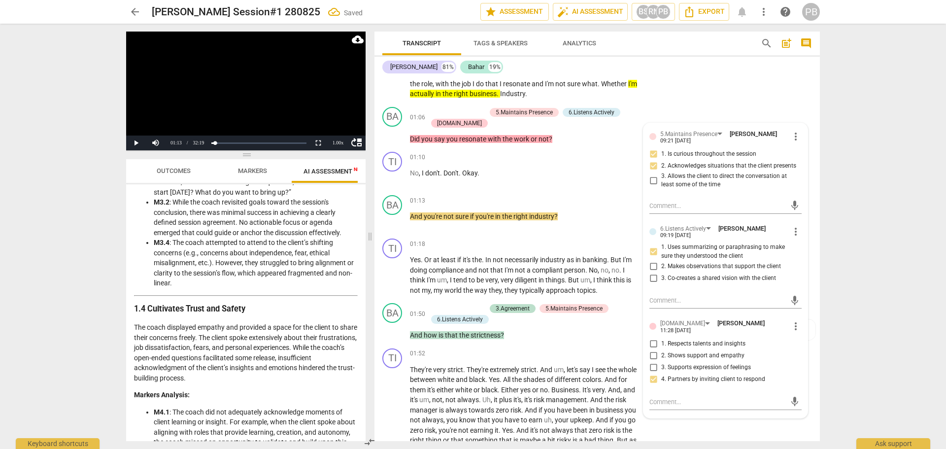
scroll to position [99, 0]
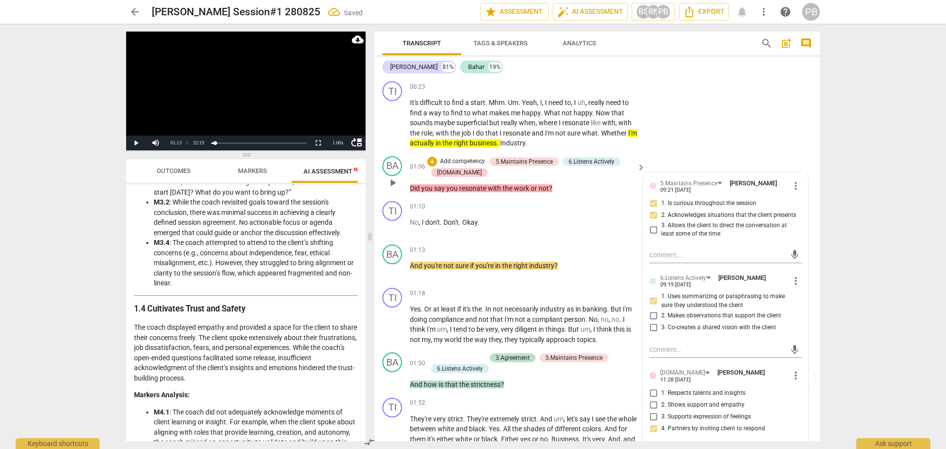
click at [464, 160] on p "Add competency" at bounding box center [462, 161] width 47 height 9
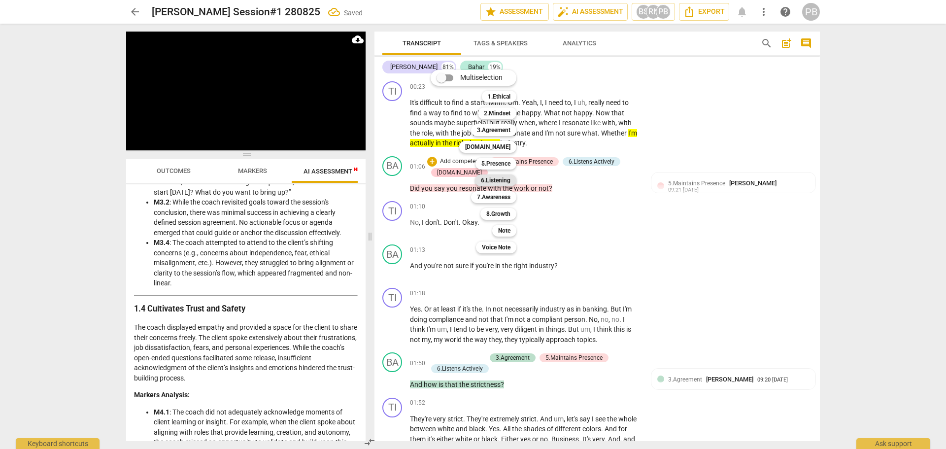
click at [494, 182] on b "6.Listening" at bounding box center [496, 180] width 30 height 12
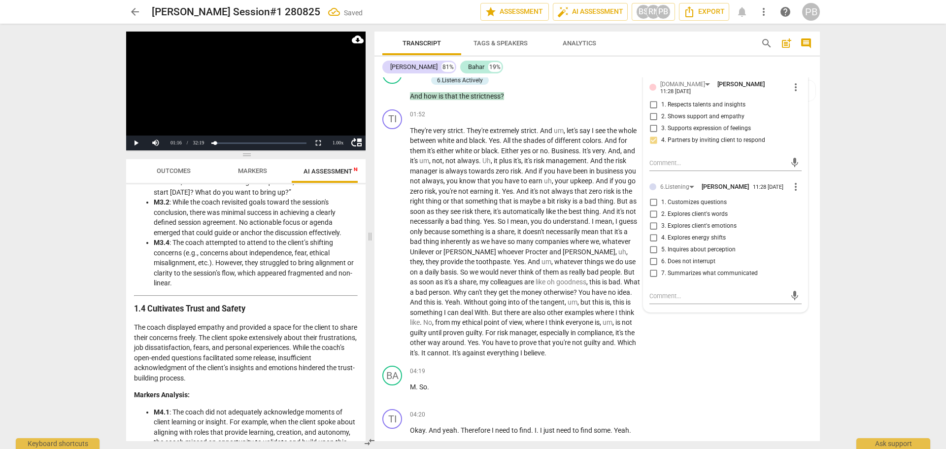
scroll to position [394, 0]
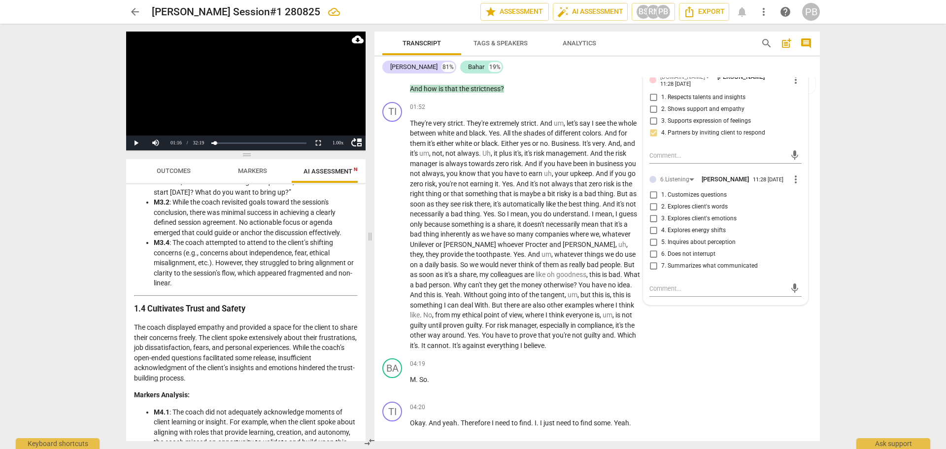
click at [651, 211] on input "2. Explores client's words" at bounding box center [653, 207] width 16 height 12
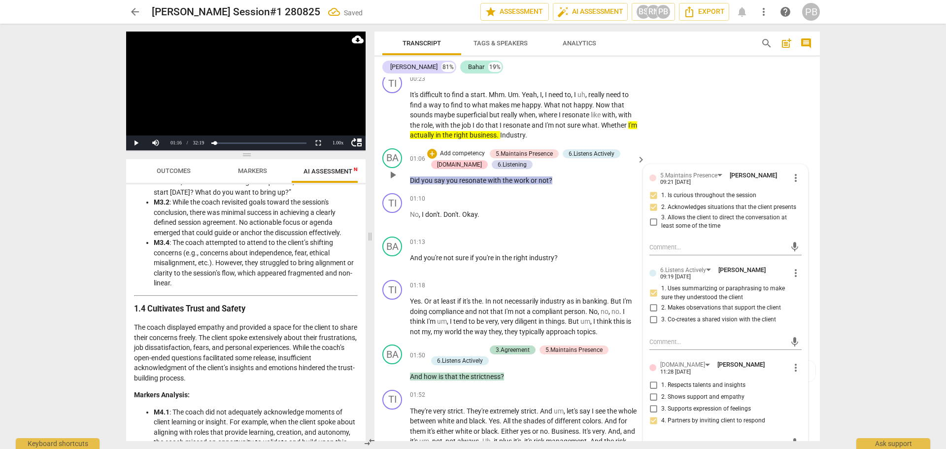
scroll to position [49, 0]
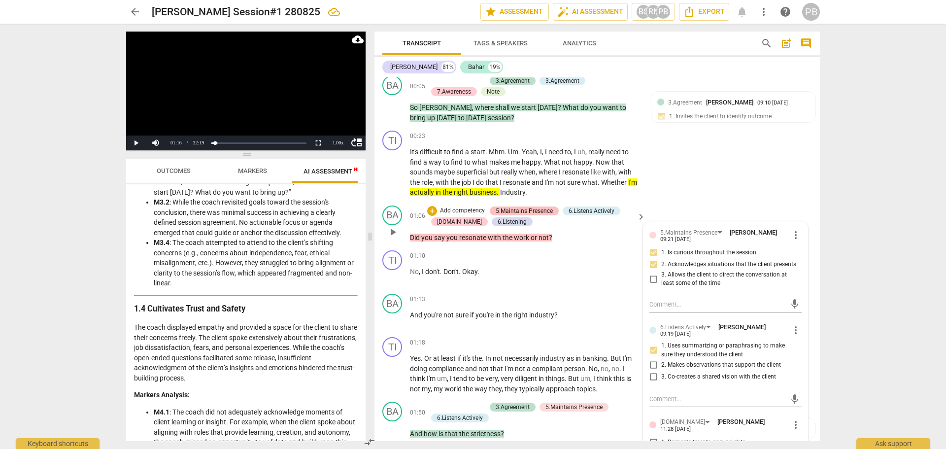
click at [513, 209] on div "5.Maintains Presence" at bounding box center [524, 210] width 57 height 9
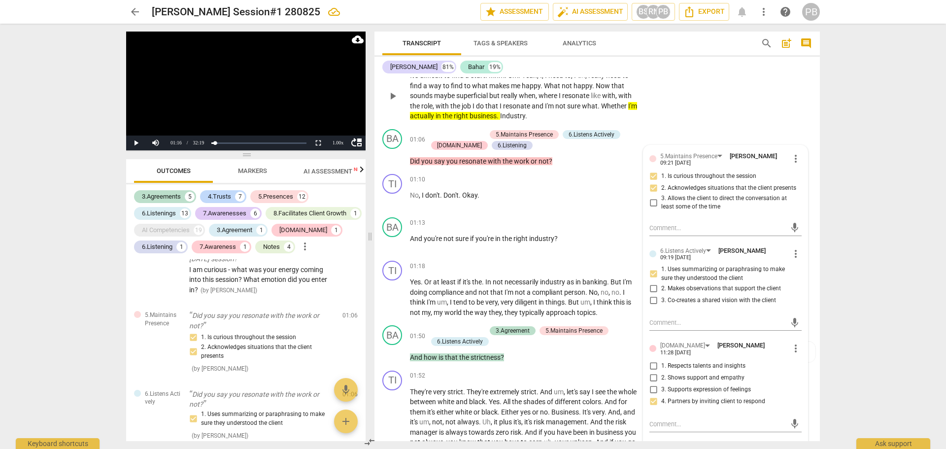
scroll to position [148, 0]
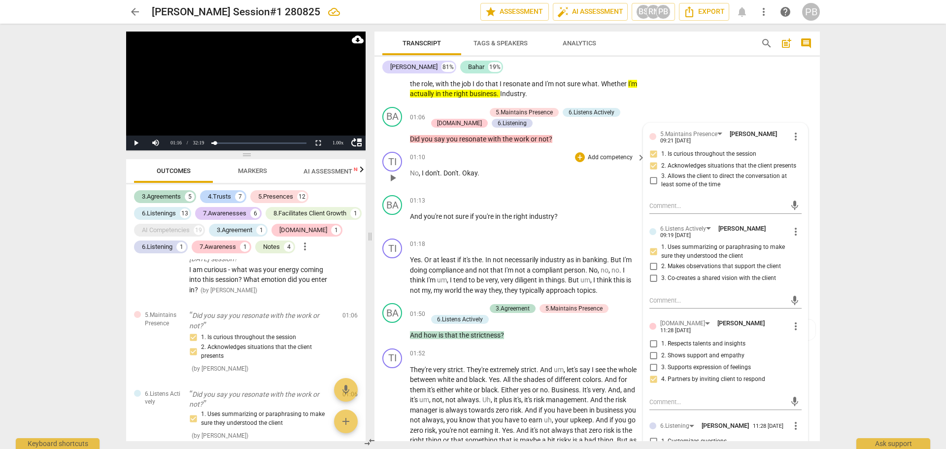
click at [395, 176] on span "play_arrow" at bounding box center [393, 178] width 12 height 12
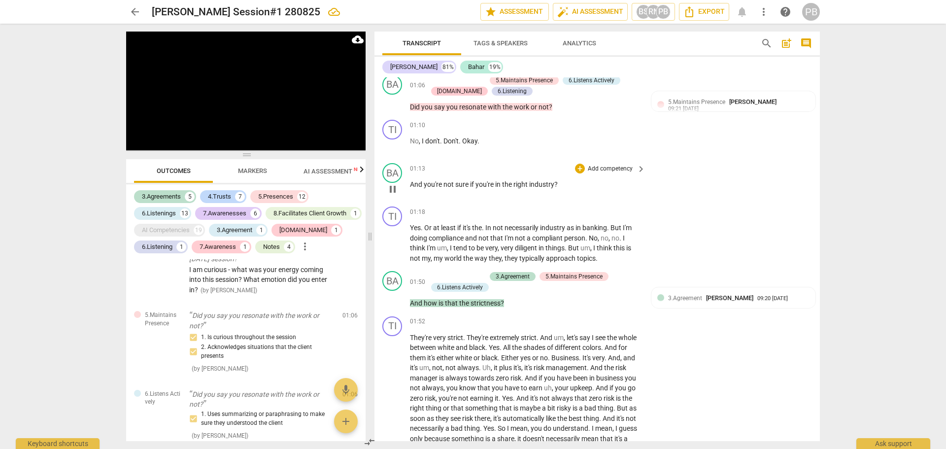
scroll to position [197, 0]
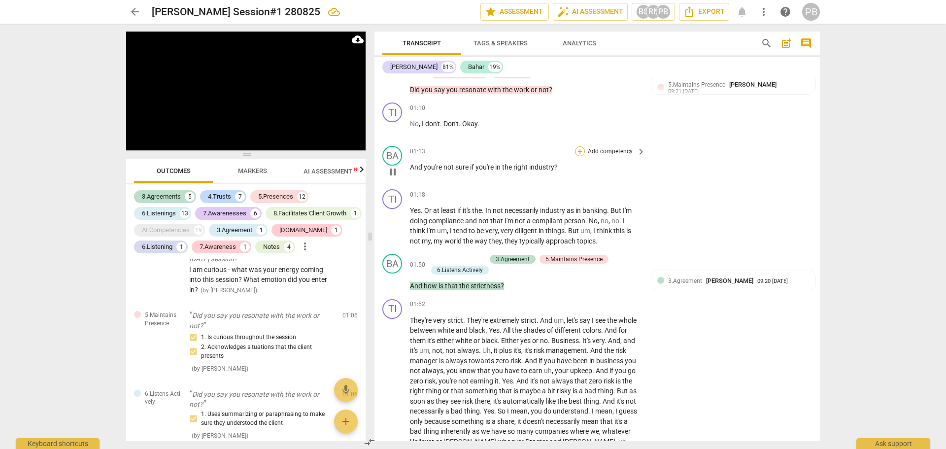
click at [580, 150] on div "+" at bounding box center [580, 151] width 10 height 10
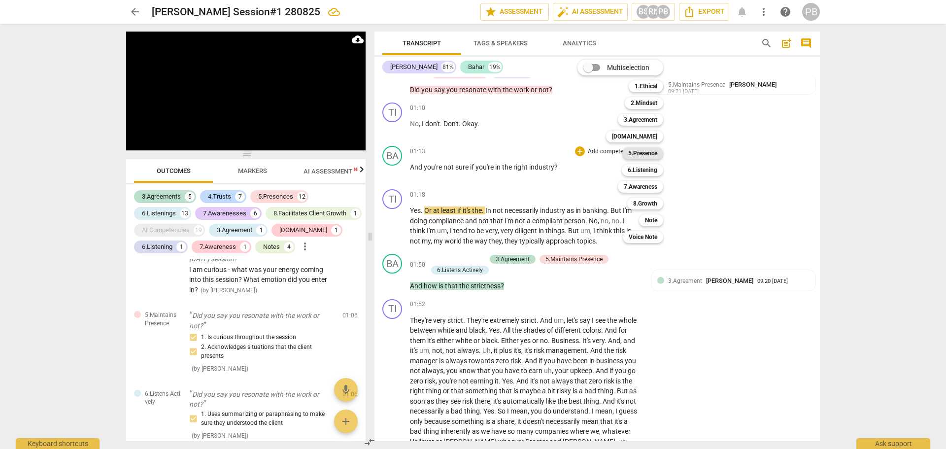
click at [639, 153] on b "5.Presence" at bounding box center [642, 153] width 29 height 12
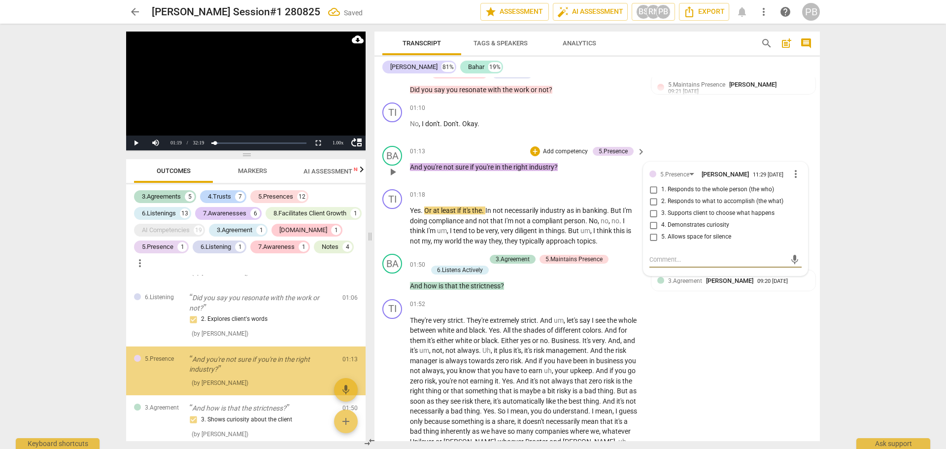
scroll to position [501, 0]
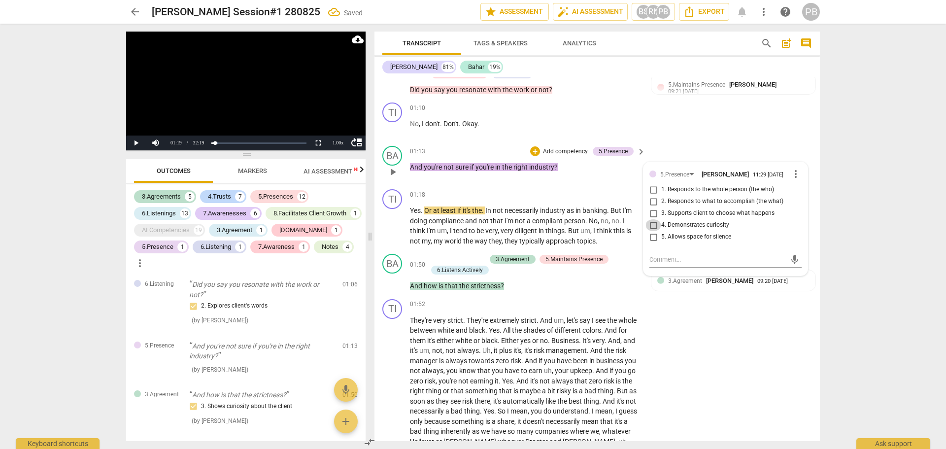
click at [653, 228] on input "4. Demonstrates curiosity" at bounding box center [653, 225] width 16 height 12
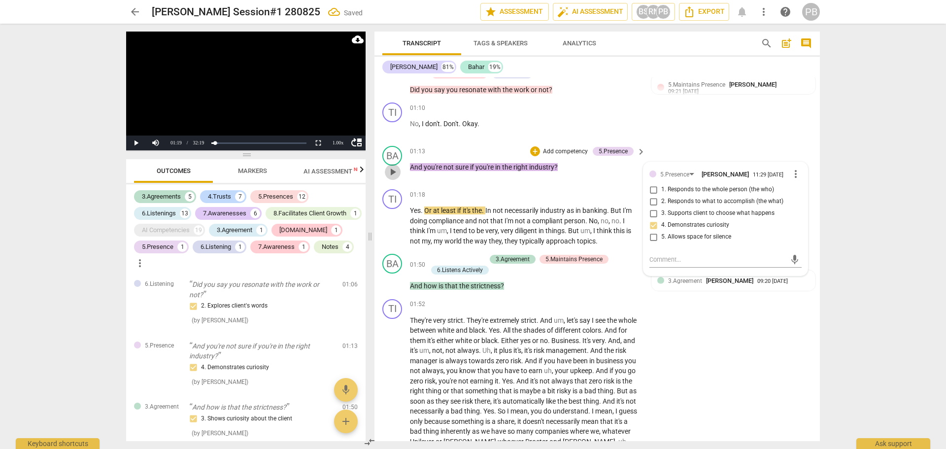
click at [393, 169] on span "play_arrow" at bounding box center [393, 172] width 12 height 12
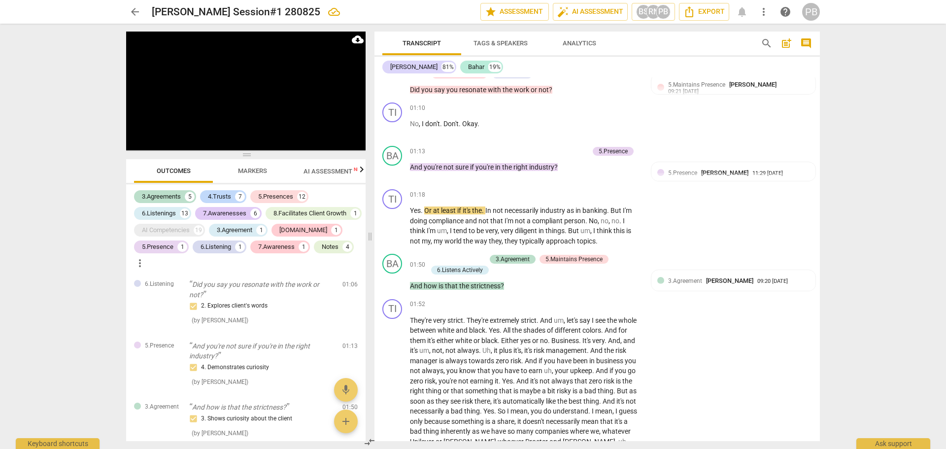
click at [246, 166] on span "Markers" at bounding box center [252, 171] width 53 height 13
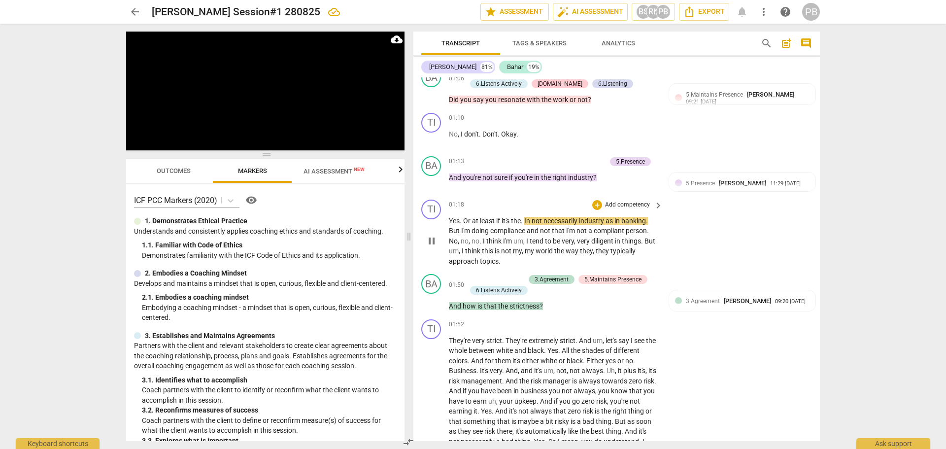
scroll to position [207, 0]
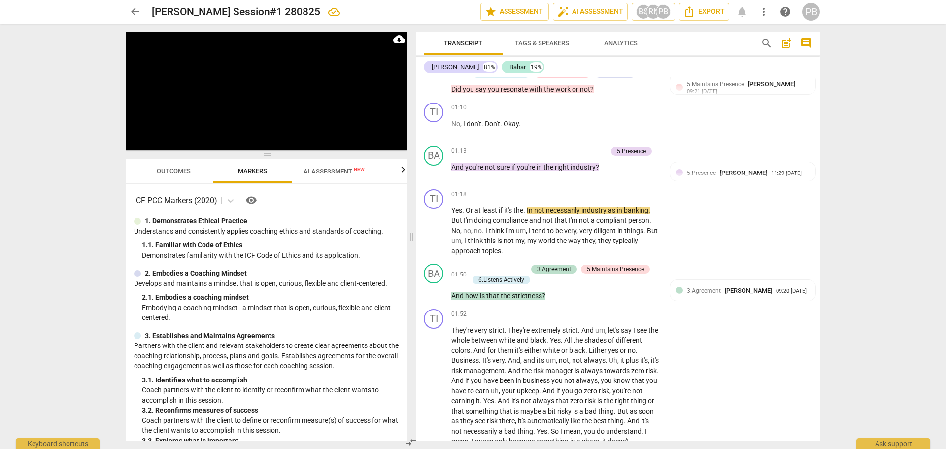
drag, startPoint x: 370, startPoint y: 234, endPoint x: 411, endPoint y: 236, distance: 41.4
click at [411, 236] on span at bounding box center [411, 236] width 6 height 425
drag, startPoint x: 515, startPoint y: 239, endPoint x: 569, endPoint y: 237, distance: 53.7
click at [569, 237] on p "Yes . Or at least if it's the . In not necessarily industry as in banking . But…" at bounding box center [554, 230] width 207 height 51
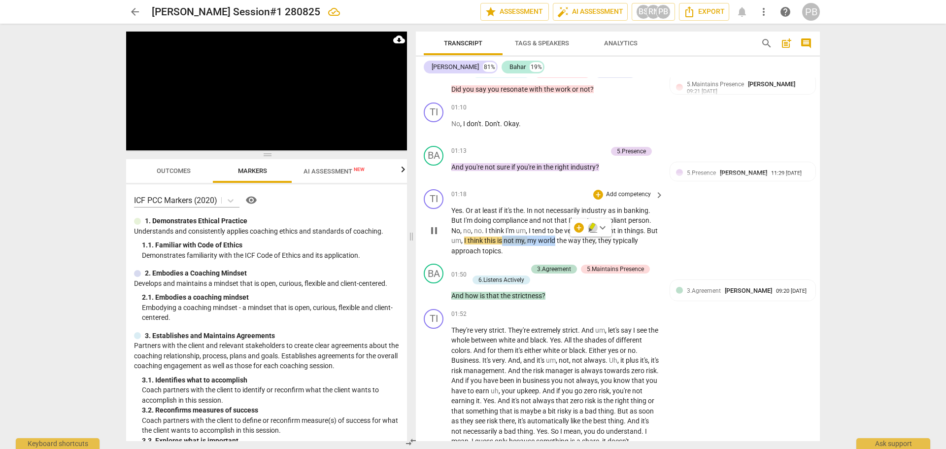
click at [588, 225] on icon "button" at bounding box center [593, 228] width 10 height 12
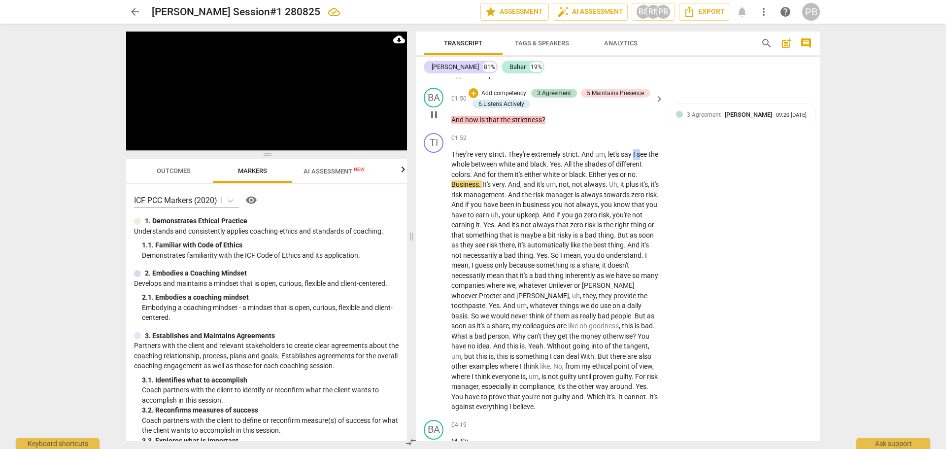
scroll to position [383, 0]
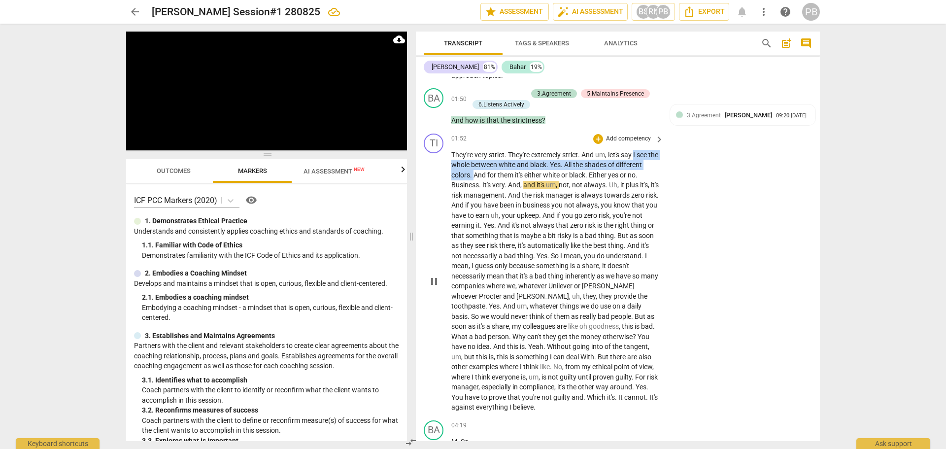
drag, startPoint x: 638, startPoint y: 85, endPoint x: 475, endPoint y: 173, distance: 185.6
click at [475, 173] on p "They're very strict . They're extremely strict . And um , let's say I see the w…" at bounding box center [554, 281] width 207 height 263
click at [495, 161] on icon "button" at bounding box center [496, 160] width 6 height 7
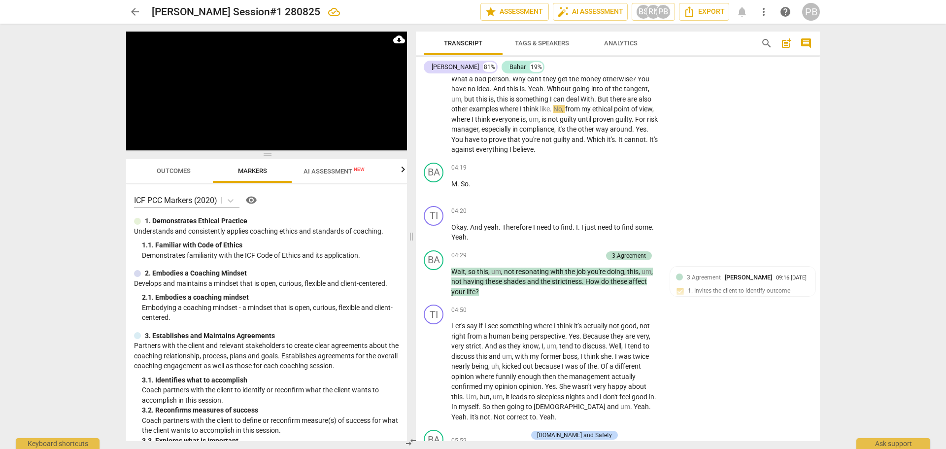
scroll to position [629, 0]
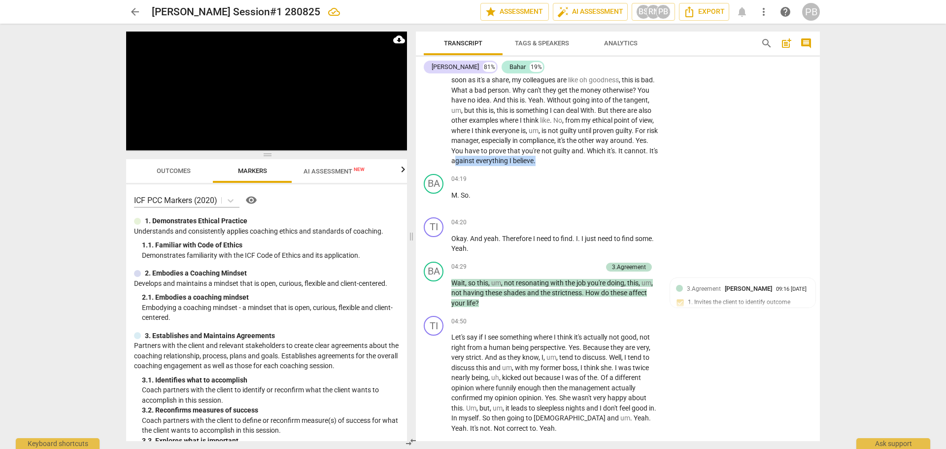
drag, startPoint x: 488, startPoint y: 158, endPoint x: 573, endPoint y: 158, distance: 84.7
click at [573, 158] on p "They're very strict . They're extremely strict . And um , let's say I see the w…" at bounding box center [554, 34] width 207 height 263
click at [594, 145] on icon "button" at bounding box center [593, 146] width 6 height 7
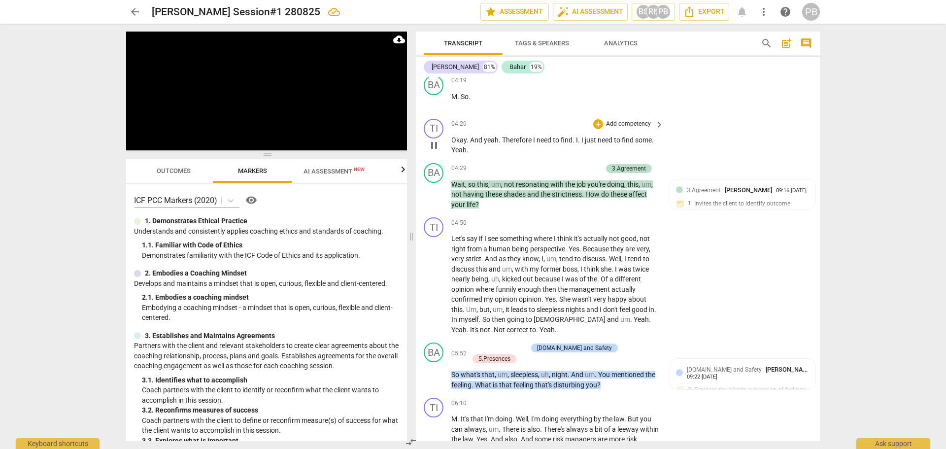
scroll to position [777, 0]
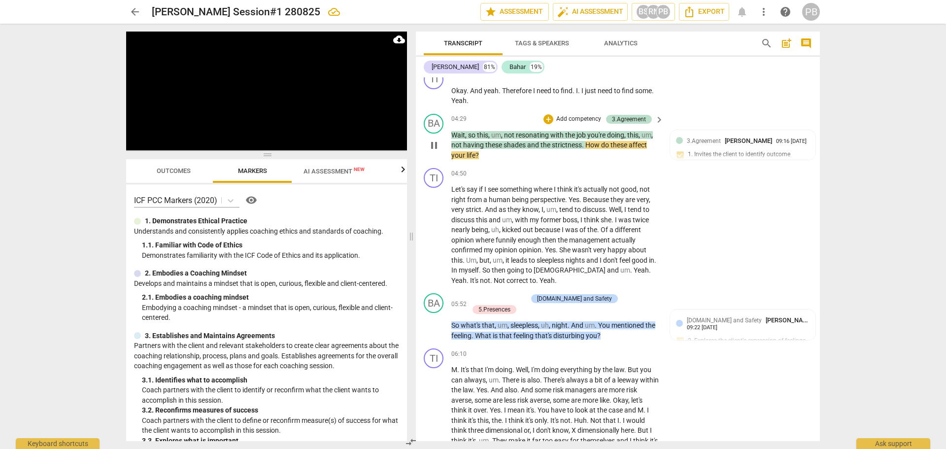
click at [569, 118] on p "Add competency" at bounding box center [578, 119] width 47 height 9
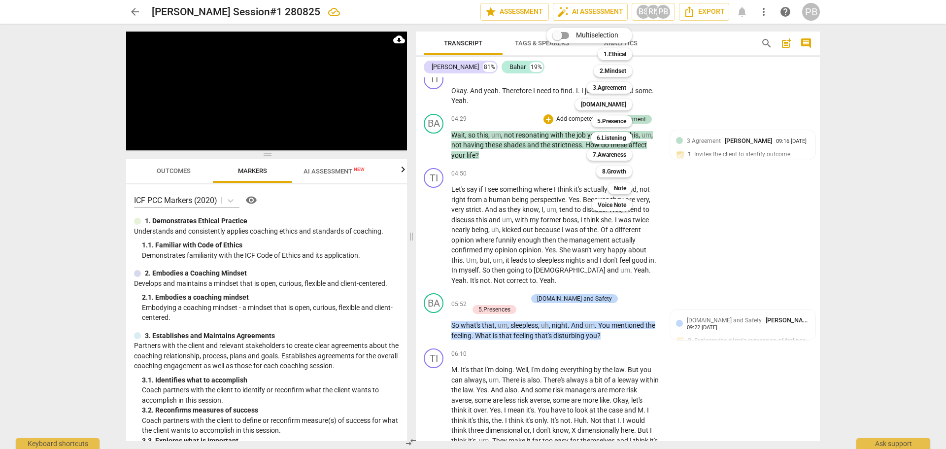
click at [152, 126] on div at bounding box center [473, 224] width 946 height 449
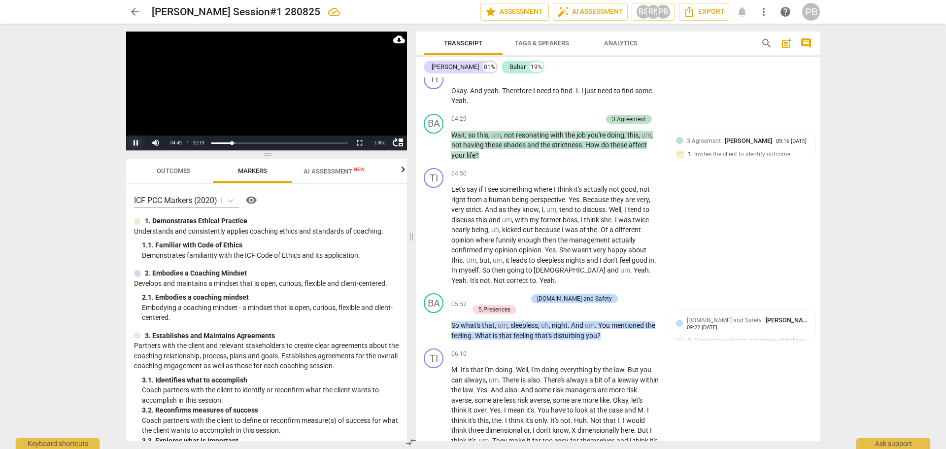
click at [135, 141] on button "Pause" at bounding box center [136, 142] width 20 height 15
click at [547, 121] on div "+" at bounding box center [548, 119] width 10 height 10
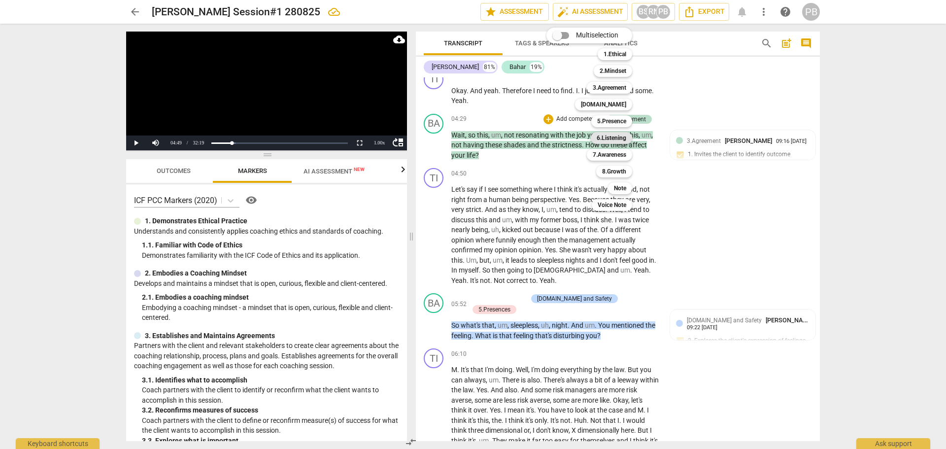
click at [621, 138] on b "6.Listening" at bounding box center [611, 138] width 30 height 12
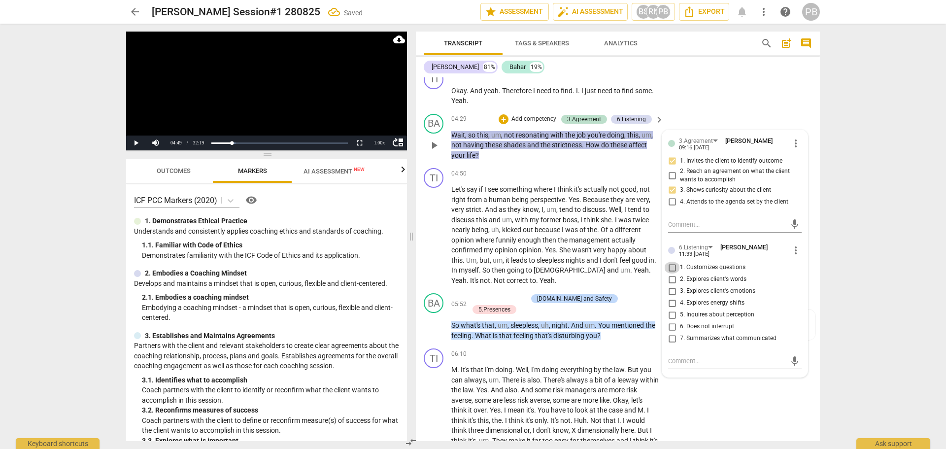
click at [670, 266] on input "1. Customizes questions" at bounding box center [672, 268] width 16 height 12
click at [668, 314] on input "5. Inquires about perception" at bounding box center [672, 315] width 16 height 12
click at [537, 115] on p "Add competency" at bounding box center [533, 119] width 47 height 9
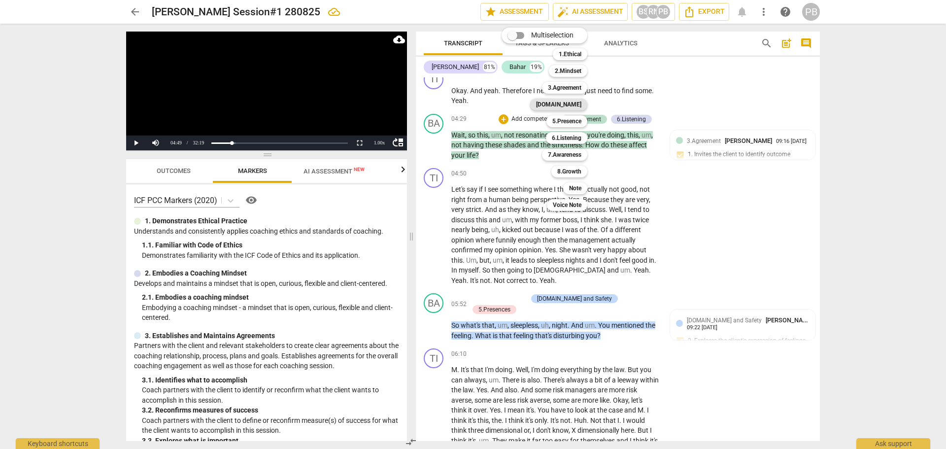
click at [564, 102] on b "[DOMAIN_NAME]" at bounding box center [558, 105] width 45 height 12
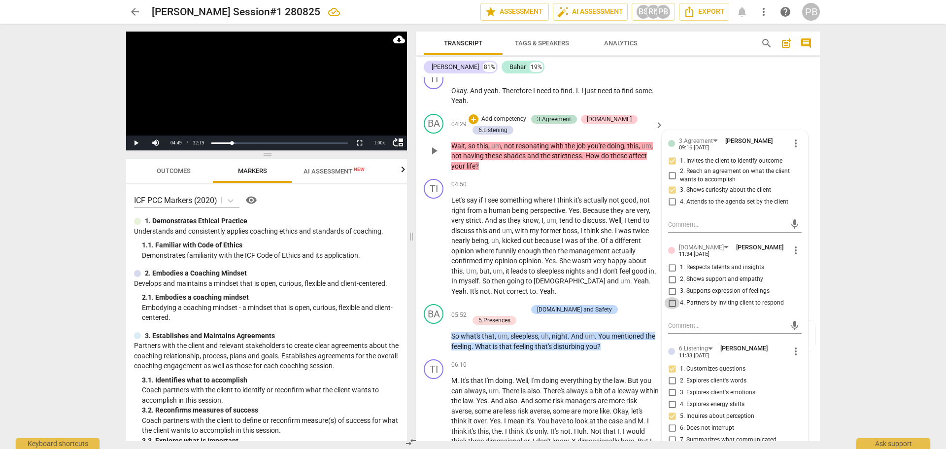
click at [668, 302] on input "4. Partners by inviting client to respond" at bounding box center [672, 303] width 16 height 12
click at [429, 242] on span "play_arrow" at bounding box center [434, 246] width 12 height 12
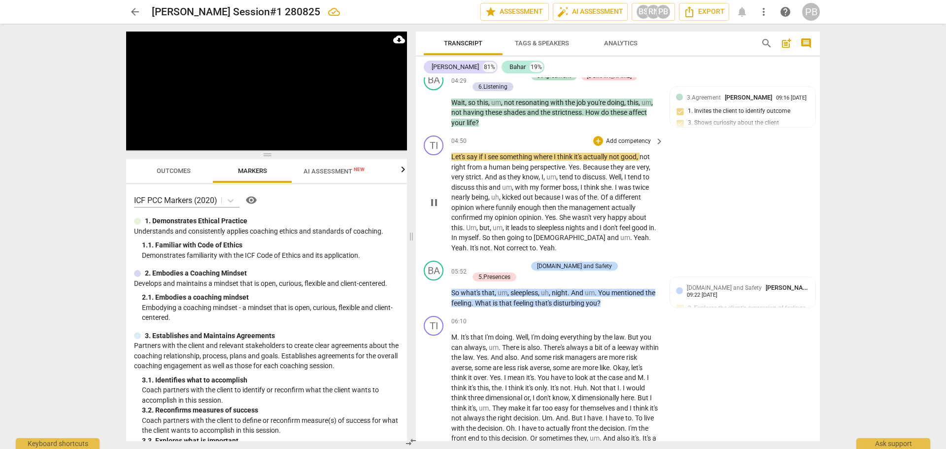
scroll to position [826, 0]
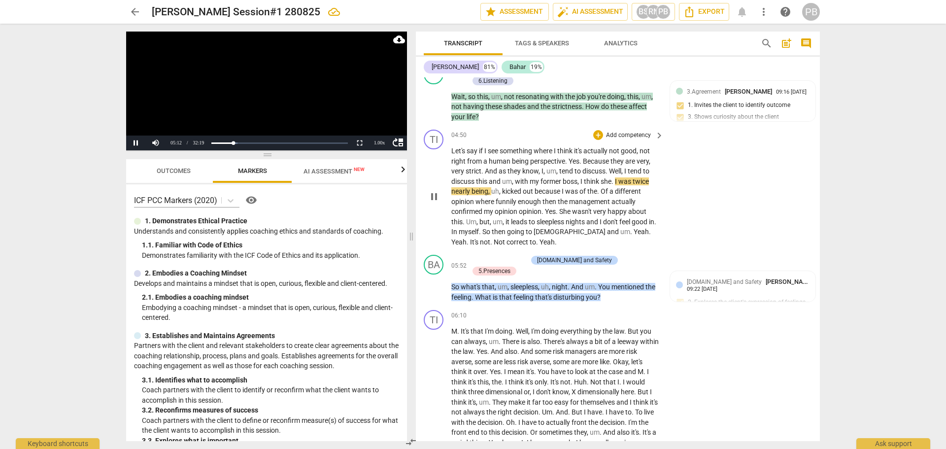
click at [429, 196] on span "pause" at bounding box center [434, 197] width 12 height 12
click at [432, 199] on span "play_arrow" at bounding box center [434, 197] width 12 height 12
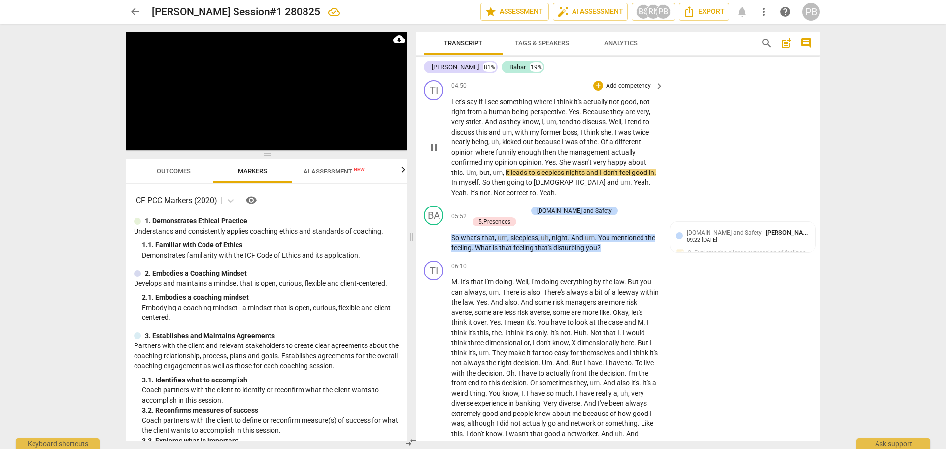
scroll to position [925, 0]
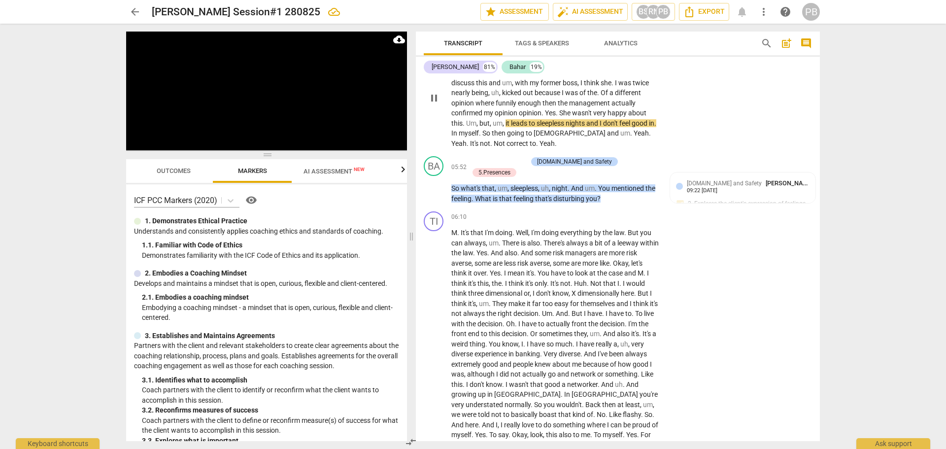
click at [538, 126] on span "sleepless" at bounding box center [550, 123] width 29 height 8
drag, startPoint x: 538, startPoint y: 122, endPoint x: 586, endPoint y: 122, distance: 47.8
click at [586, 122] on p "Let's say if I see something where I think it's actually not good , not right f…" at bounding box center [554, 97] width 207 height 101
click at [610, 109] on icon "button" at bounding box center [611, 108] width 6 height 7
drag, startPoint x: 601, startPoint y: 123, endPoint x: 488, endPoint y: 133, distance: 113.3
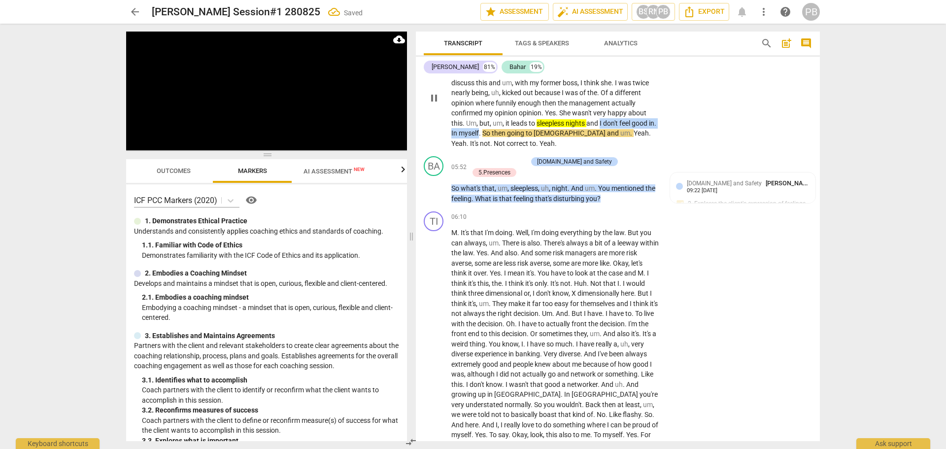
click at [488, 133] on p "Let's say if I see something where I think it's actually not good , not right f…" at bounding box center [554, 97] width 207 height 101
click at [510, 117] on icon "button" at bounding box center [510, 118] width 6 height 7
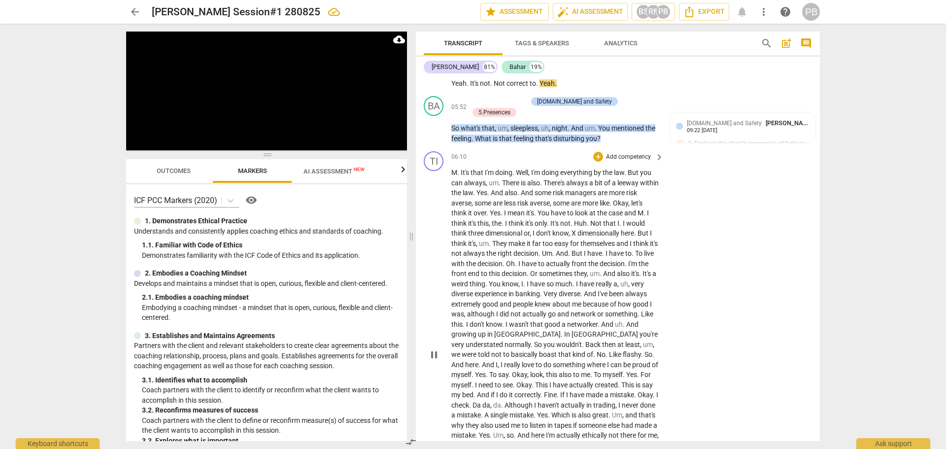
scroll to position [974, 0]
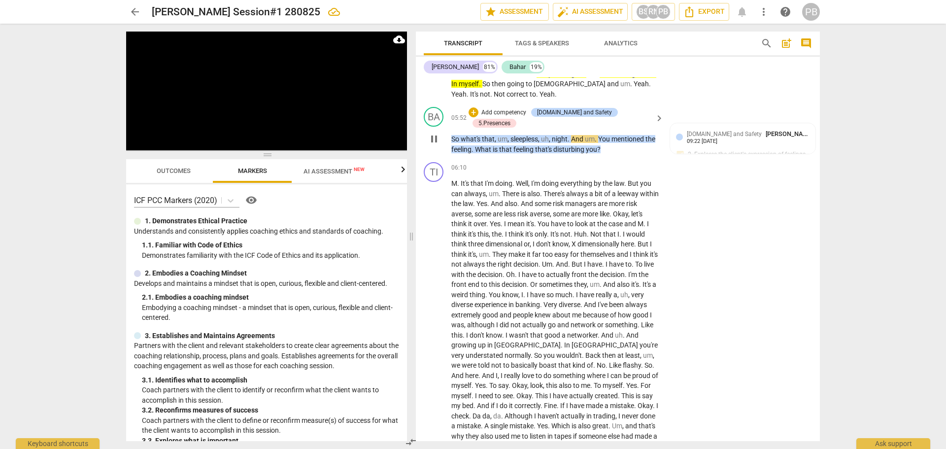
click at [519, 113] on p "Add competency" at bounding box center [503, 112] width 47 height 9
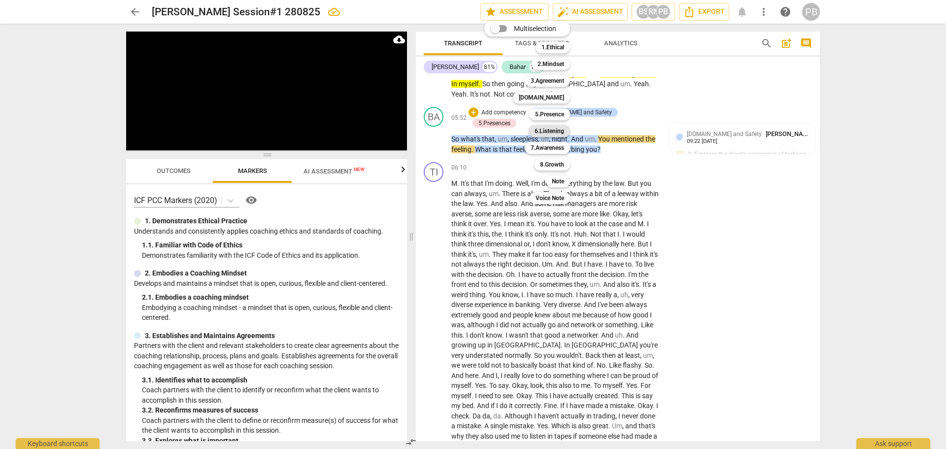
click at [552, 133] on b "6.Listening" at bounding box center [549, 131] width 30 height 12
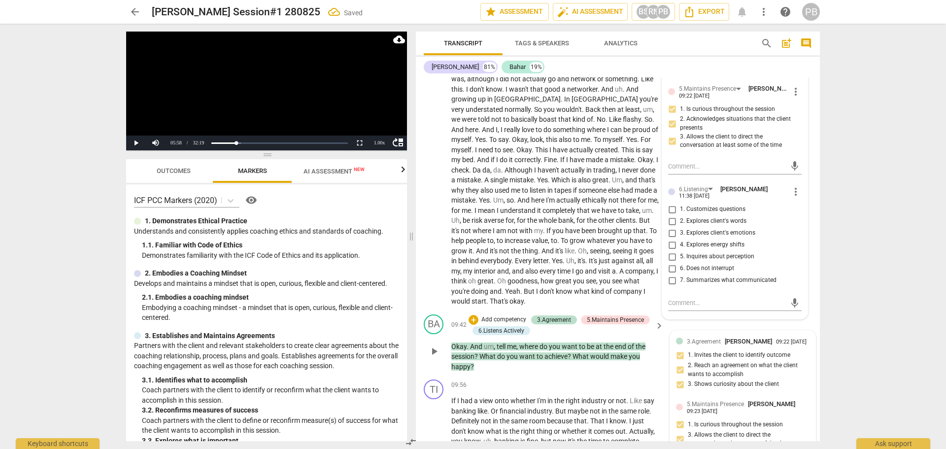
scroll to position [1220, 0]
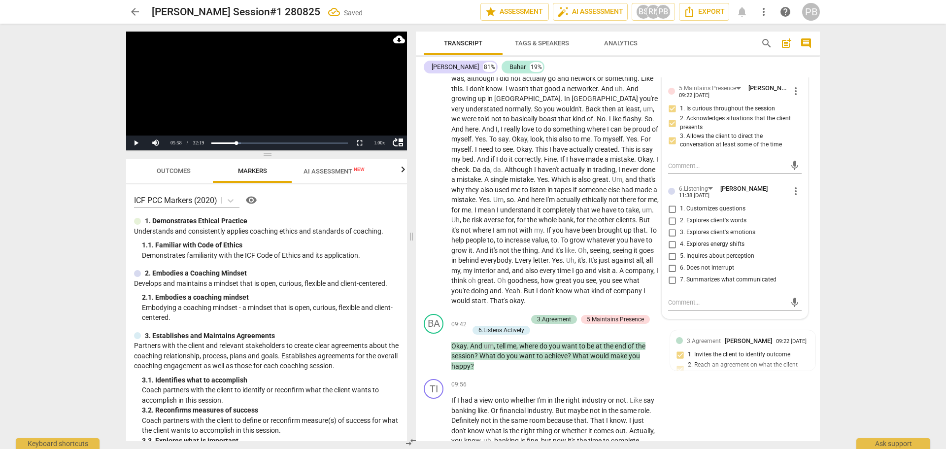
click at [669, 227] on input "2. Explores client's words" at bounding box center [672, 221] width 16 height 12
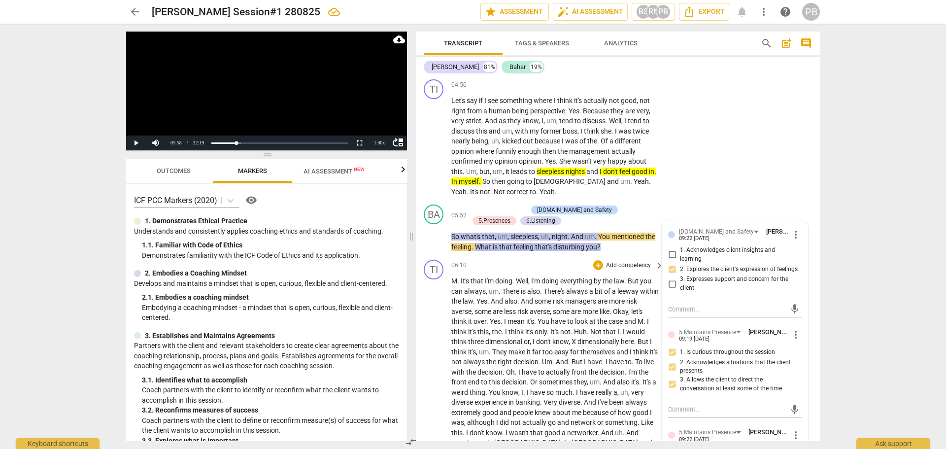
scroll to position [875, 0]
click at [440, 237] on span "play_arrow" at bounding box center [434, 238] width 12 height 12
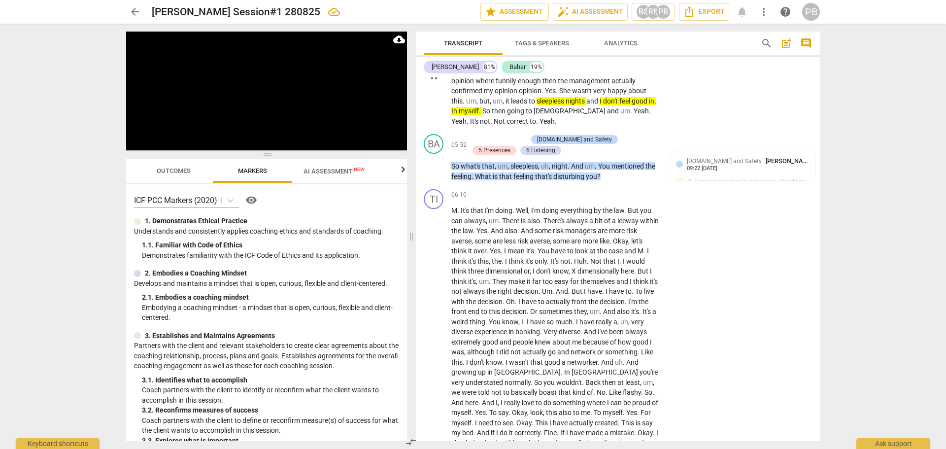
scroll to position [974, 0]
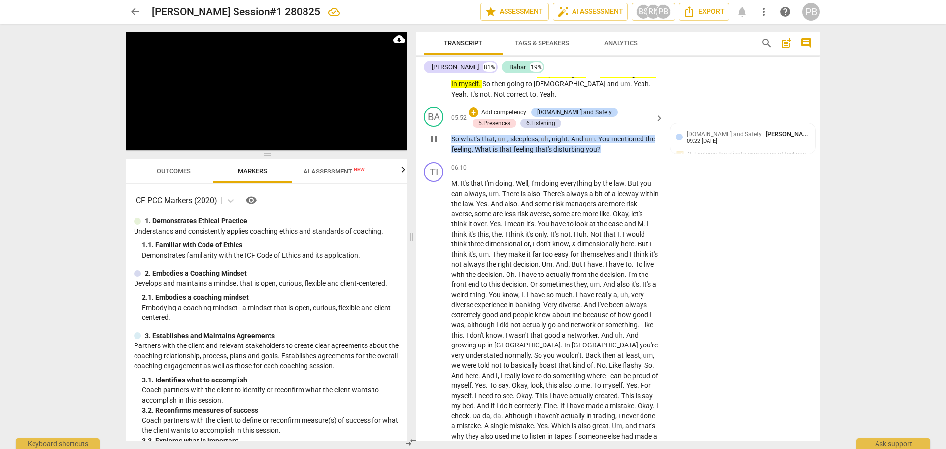
click at [522, 113] on p "Add competency" at bounding box center [503, 112] width 47 height 9
click at [547, 127] on b "6.Listening" at bounding box center [537, 131] width 30 height 12
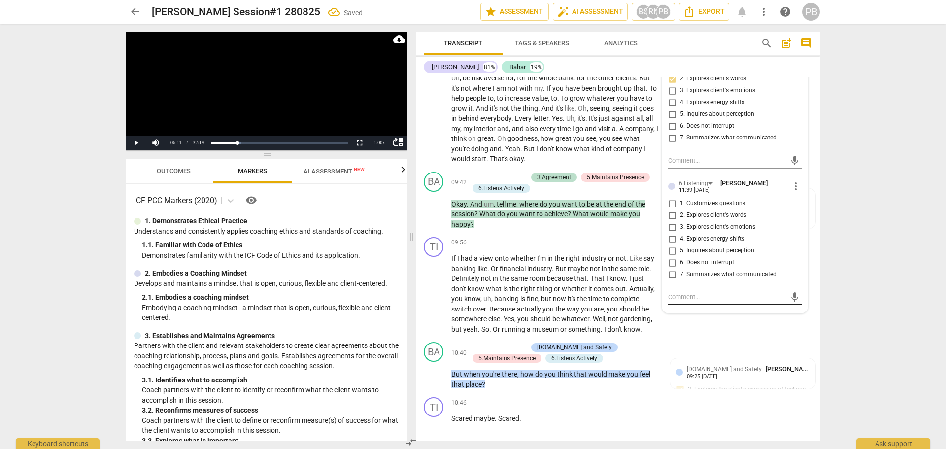
scroll to position [1368, 0]
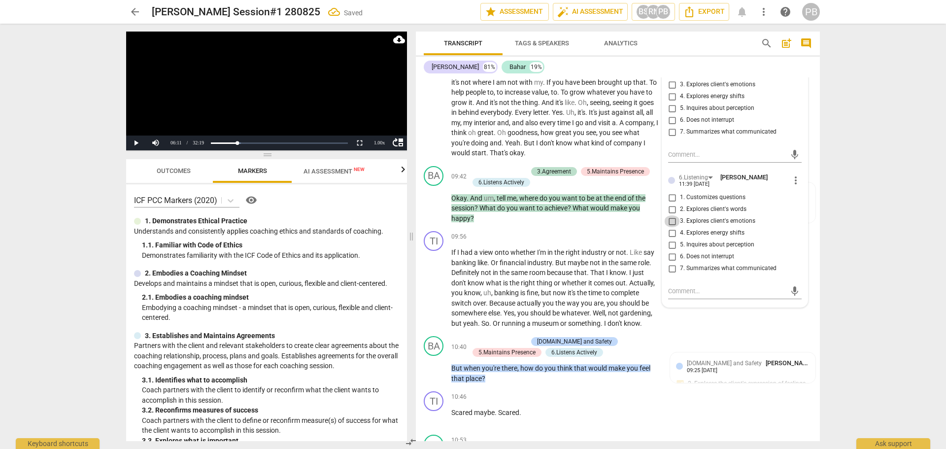
click at [665, 227] on input "3. Explores client's emotions" at bounding box center [672, 221] width 16 height 12
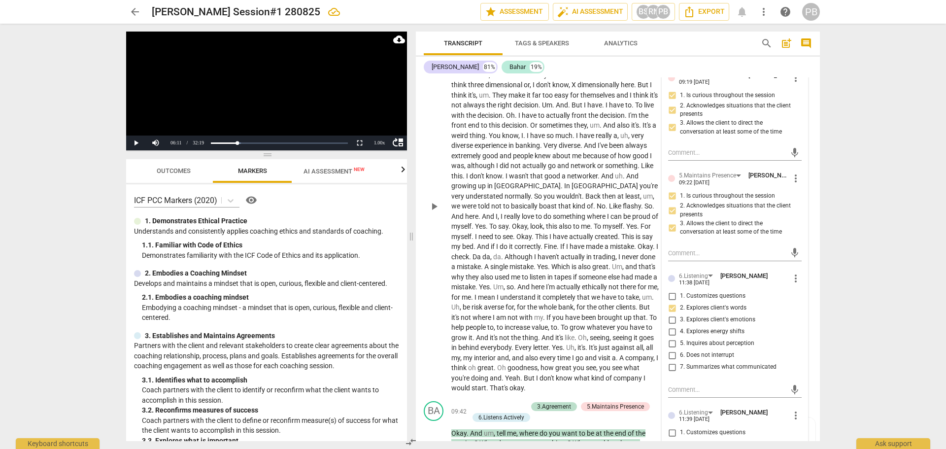
scroll to position [1122, 0]
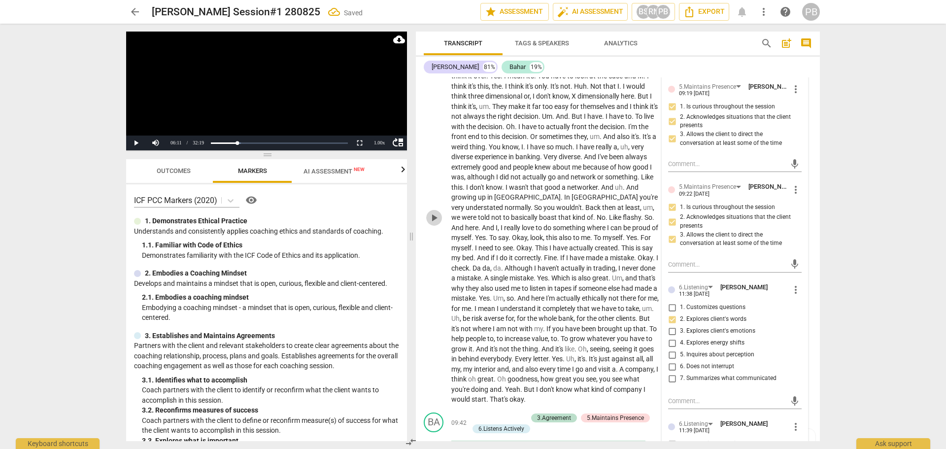
click at [438, 217] on span "play_arrow" at bounding box center [434, 218] width 12 height 12
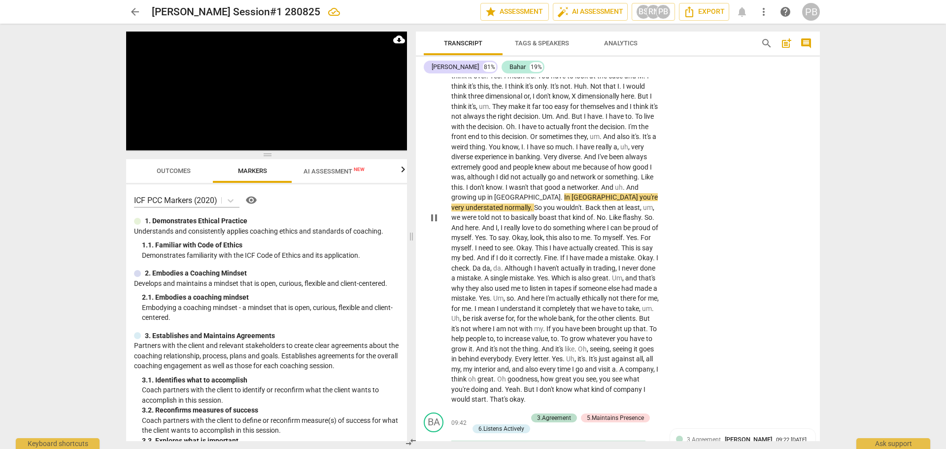
scroll to position [1171, 0]
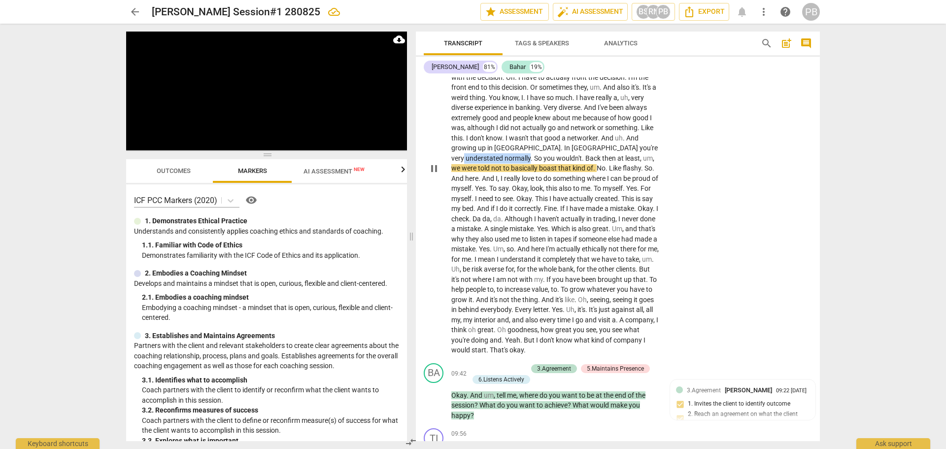
drag, startPoint x: 464, startPoint y: 154, endPoint x: 531, endPoint y: 156, distance: 66.5
click at [531, 156] on p "M . It's that I'm doing . Well , I'm doing everything by the law . But you can …" at bounding box center [554, 168] width 207 height 374
click at [555, 143] on icon "button" at bounding box center [552, 143] width 6 height 7
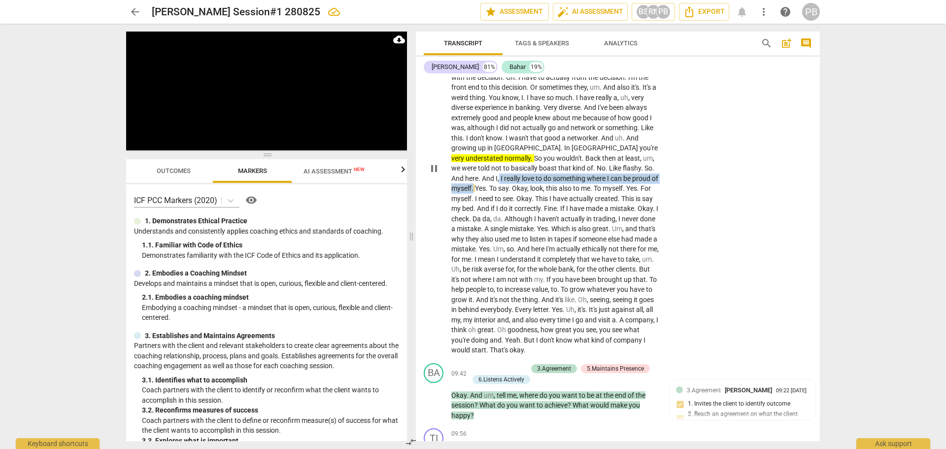
drag, startPoint x: 500, startPoint y: 174, endPoint x: 481, endPoint y: 185, distance: 21.6
click at [481, 185] on p "M . It's that I'm doing . Well , I'm doing everything by the law . But you can …" at bounding box center [554, 168] width 207 height 374
click at [503, 170] on icon "button" at bounding box center [506, 175] width 10 height 12
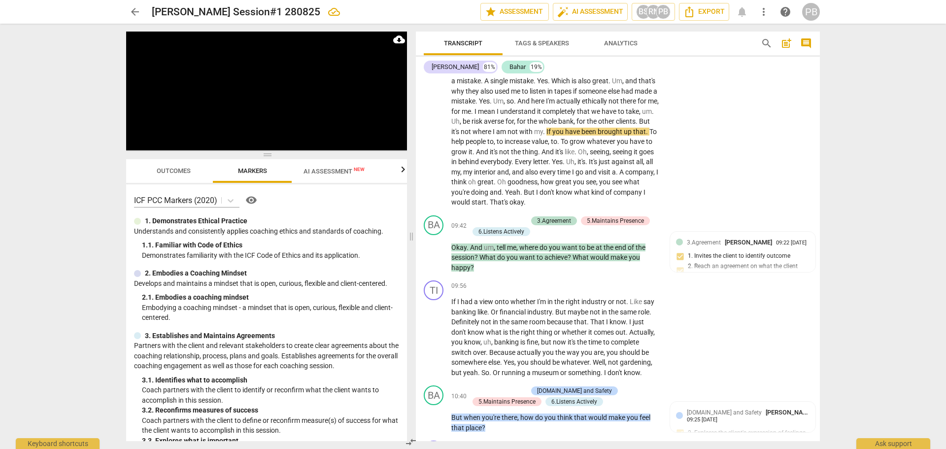
scroll to position [1368, 0]
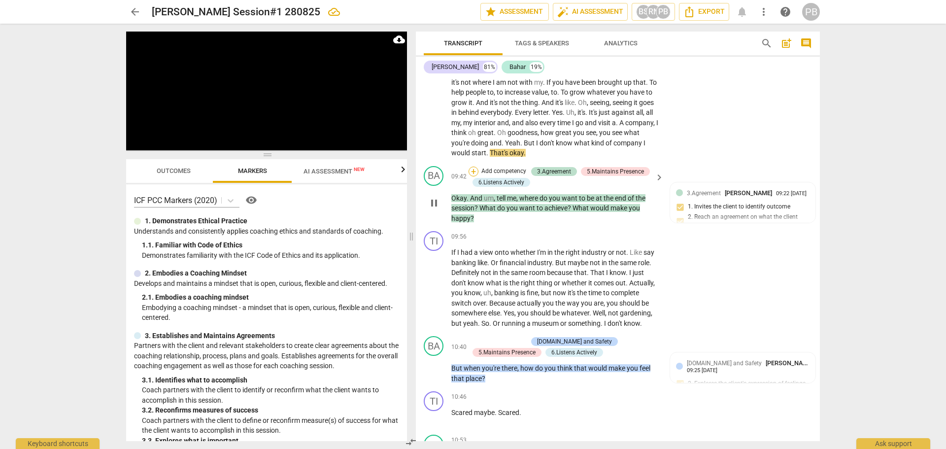
click at [470, 166] on div "+" at bounding box center [473, 171] width 10 height 10
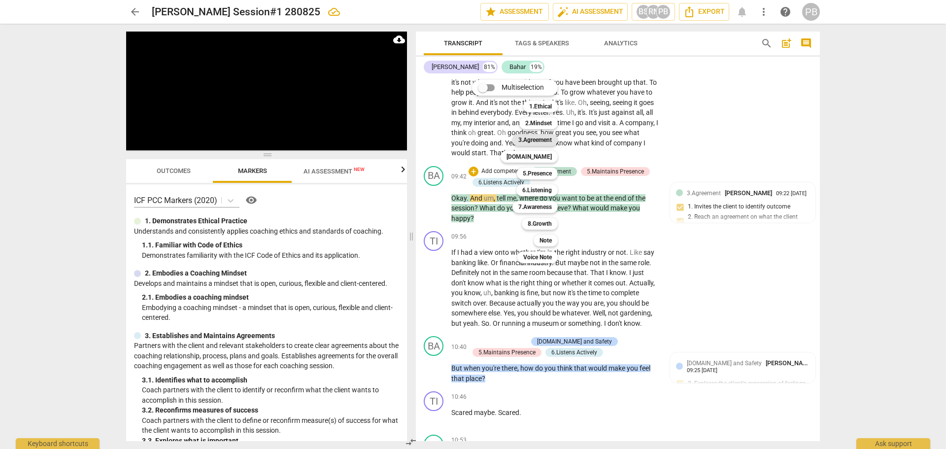
click at [532, 139] on b "3.Agreement" at bounding box center [534, 140] width 33 height 12
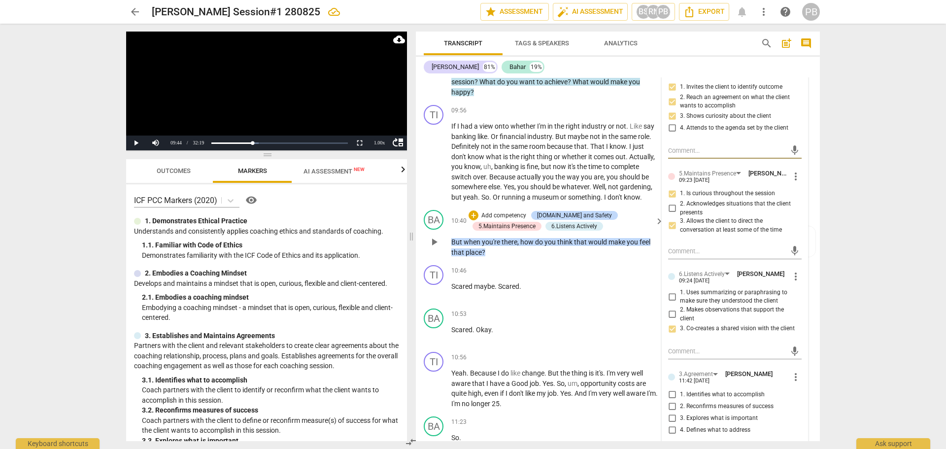
scroll to position [1516, 0]
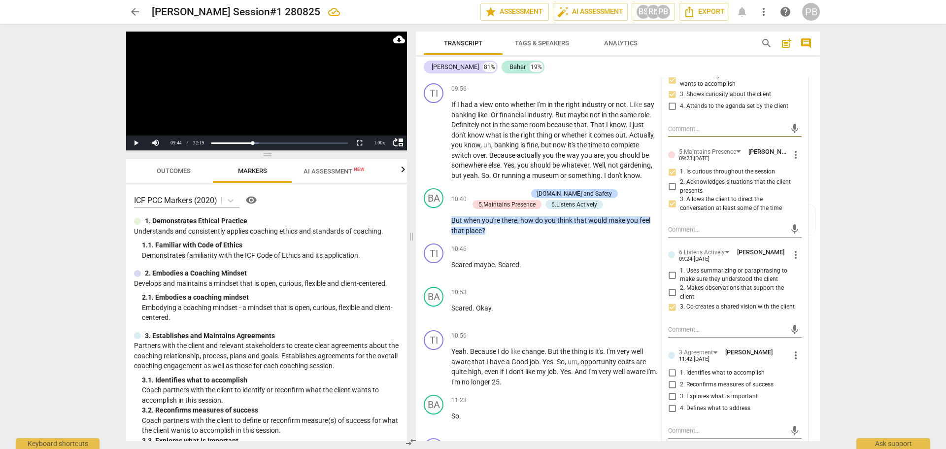
click at [669, 372] on input "1. Identifies what to accomplish" at bounding box center [672, 372] width 16 height 12
click at [671, 382] on input "2. Reconfirms measures of success" at bounding box center [672, 384] width 16 height 12
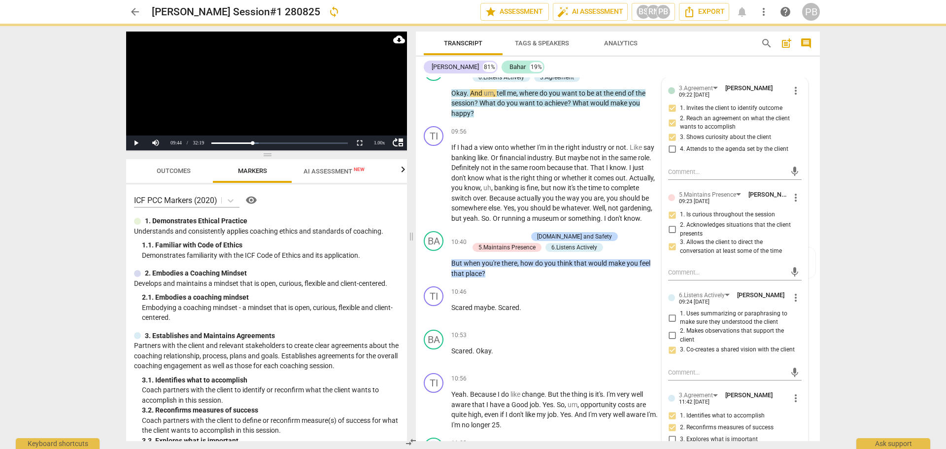
scroll to position [1368, 0]
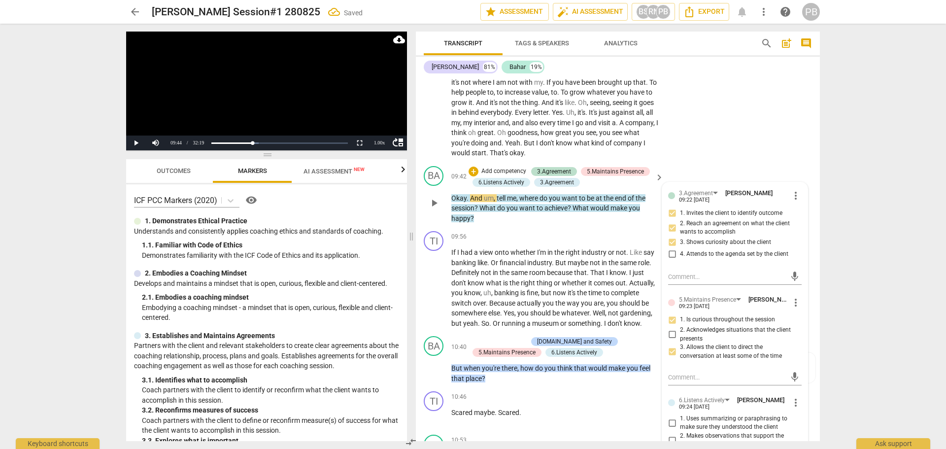
click at [494, 170] on p "Add competency" at bounding box center [503, 171] width 47 height 9
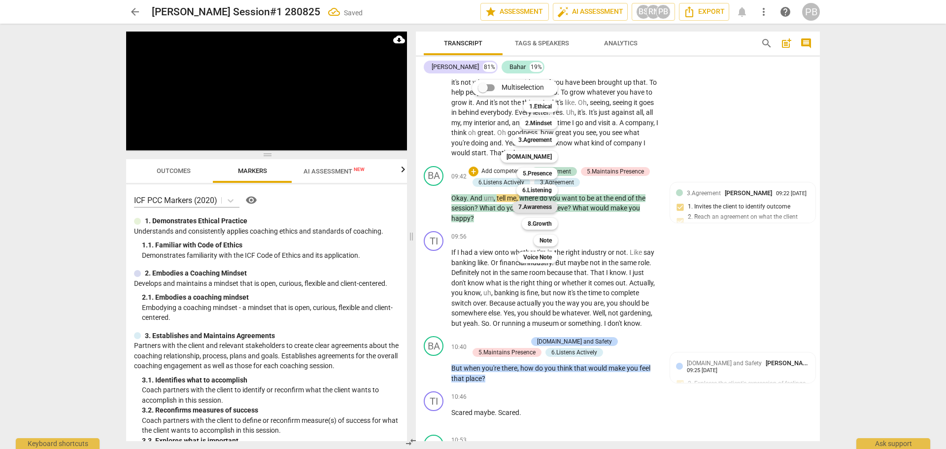
click at [524, 203] on b "7.Awareness" at bounding box center [534, 207] width 33 height 12
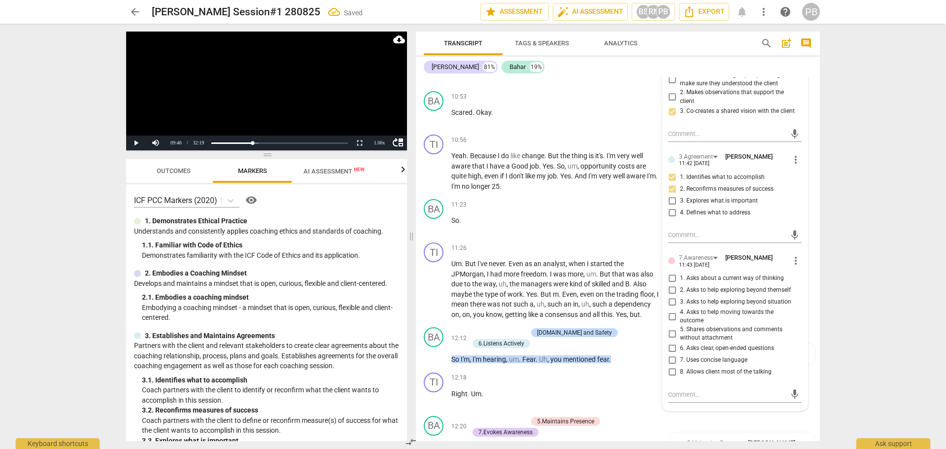
scroll to position [1713, 0]
click at [669, 343] on input "6. Asks clear, open-ended questions" at bounding box center [672, 347] width 16 height 12
click at [678, 396] on textarea at bounding box center [727, 392] width 118 height 9
click at [791, 392] on span "send" at bounding box center [794, 393] width 11 height 11
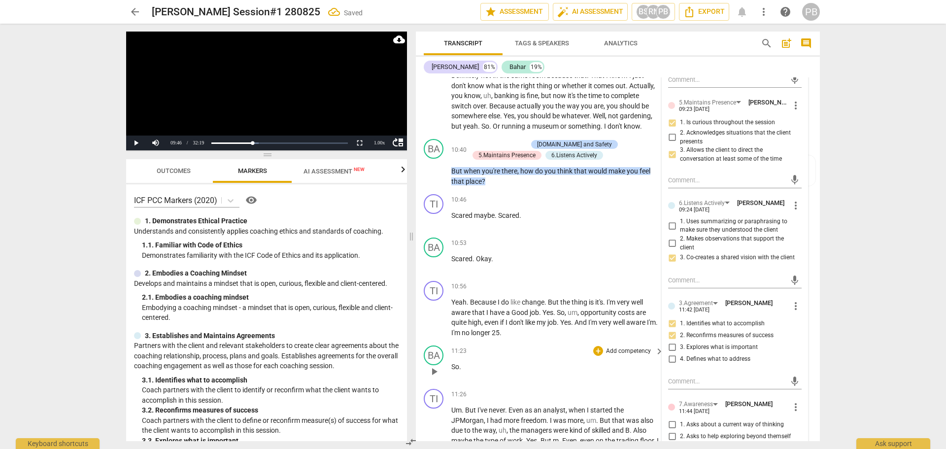
scroll to position [1516, 0]
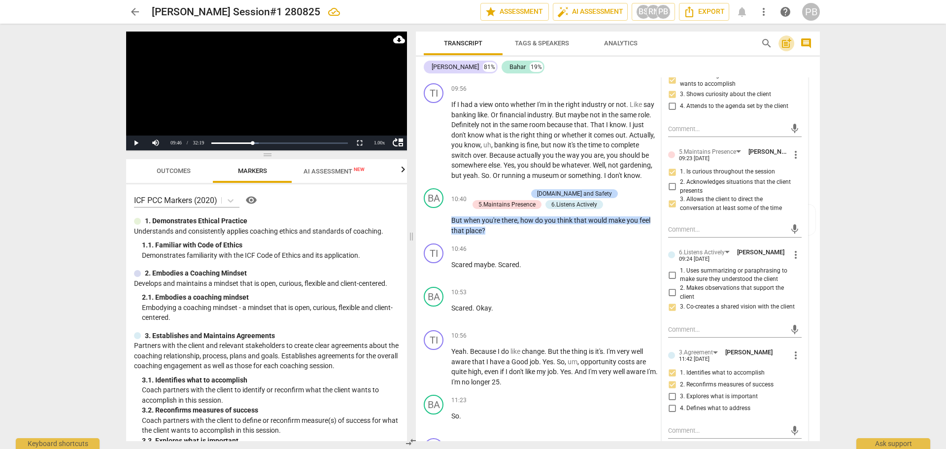
click at [786, 41] on span "post_add" at bounding box center [786, 43] width 12 height 12
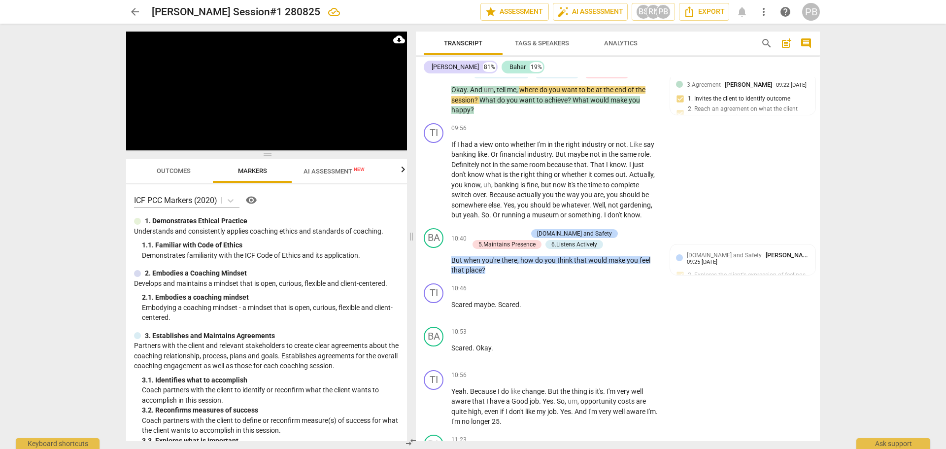
scroll to position [22, 0]
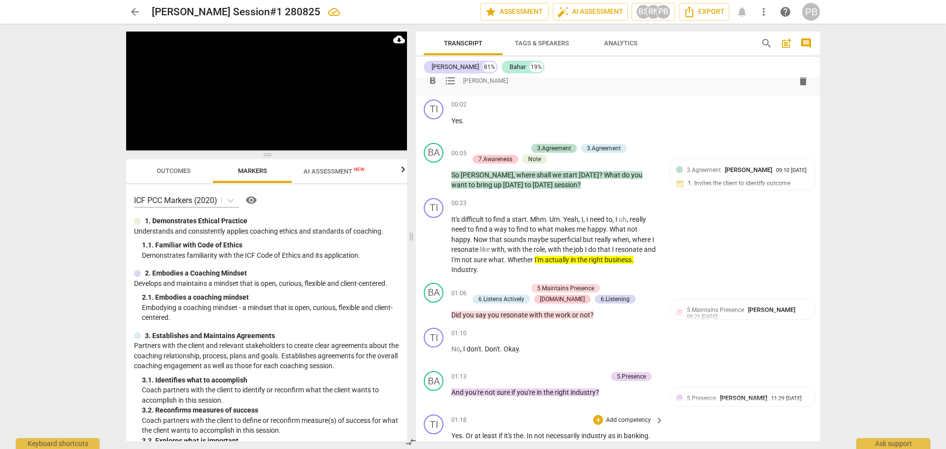
click at [476, 84] on span "[PERSON_NAME]" at bounding box center [485, 80] width 45 height 8
click at [479, 89] on div "format_bold format_list_bulleted [PERSON_NAME] delete" at bounding box center [618, 81] width 388 height 18
click at [528, 79] on div "format_bold format_list_bulleted [PERSON_NAME] delete" at bounding box center [618, 81] width 388 height 18
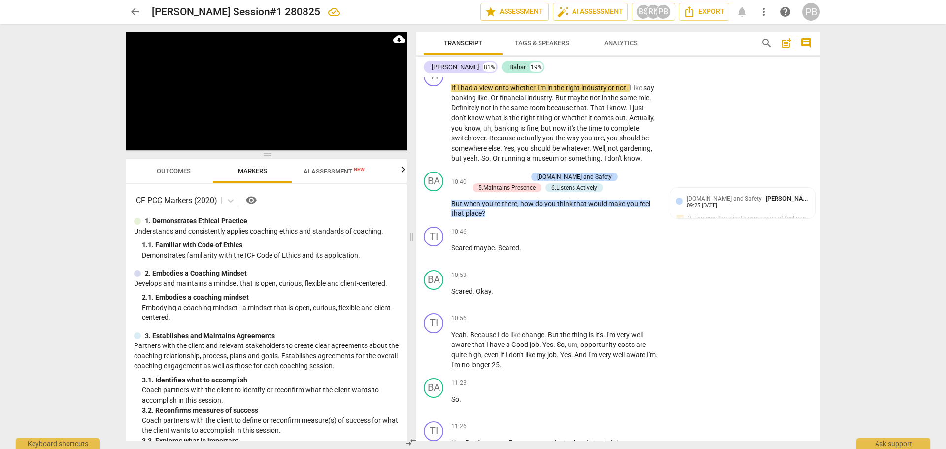
scroll to position [1578, 0]
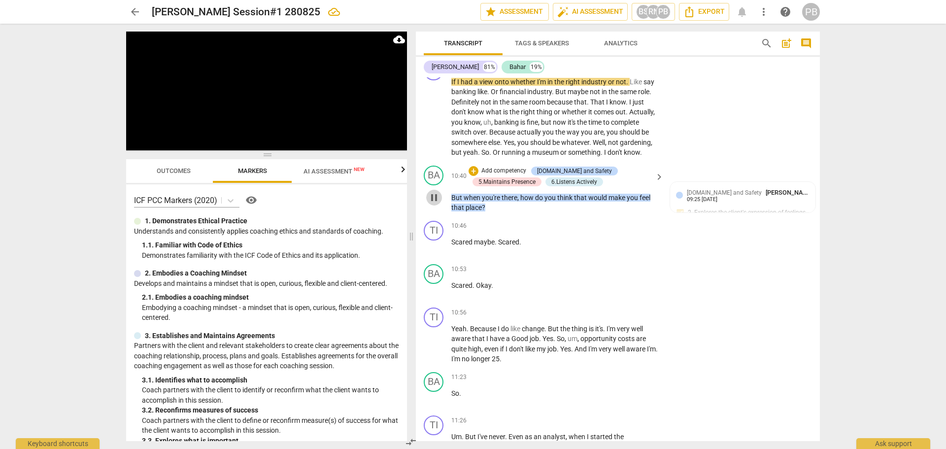
click at [437, 196] on span "pause" at bounding box center [434, 198] width 12 height 12
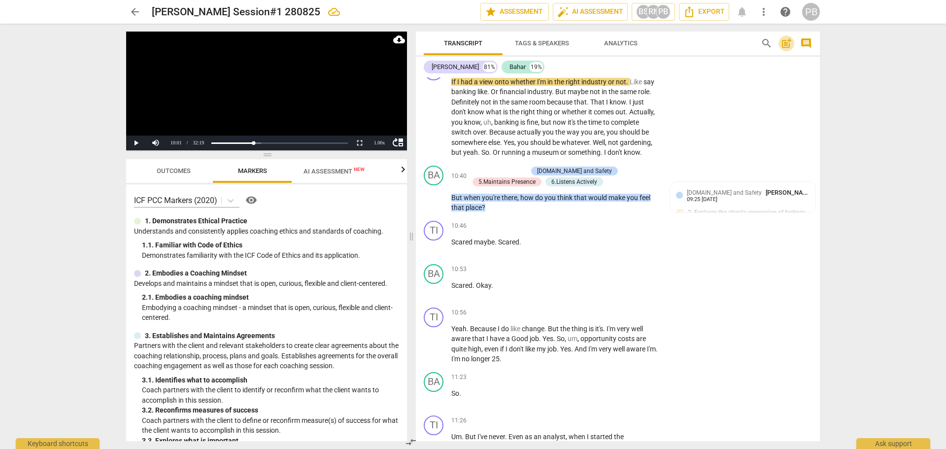
click at [785, 40] on span "post_add" at bounding box center [786, 43] width 12 height 12
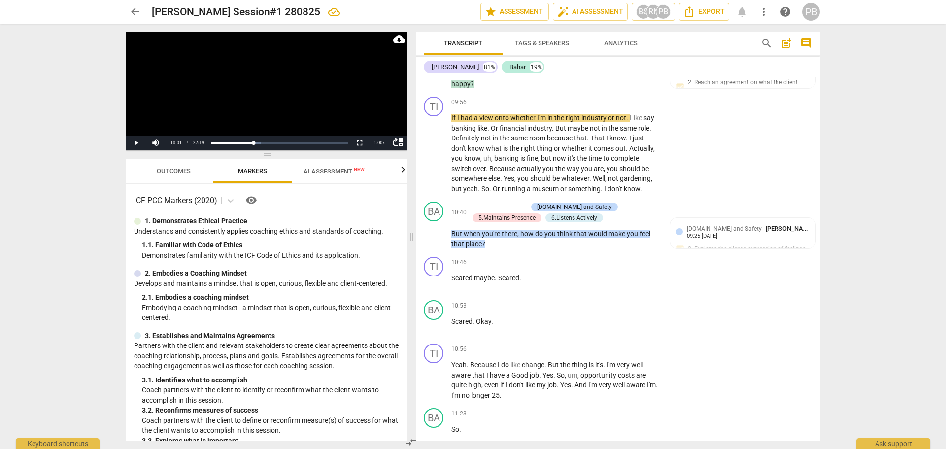
scroll to position [58, 0]
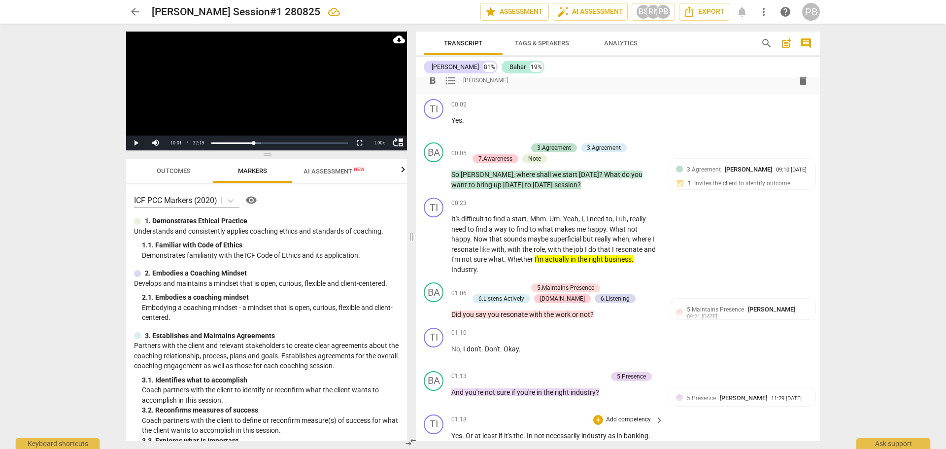
click at [450, 82] on span "format_list_bulleted" at bounding box center [450, 80] width 12 height 12
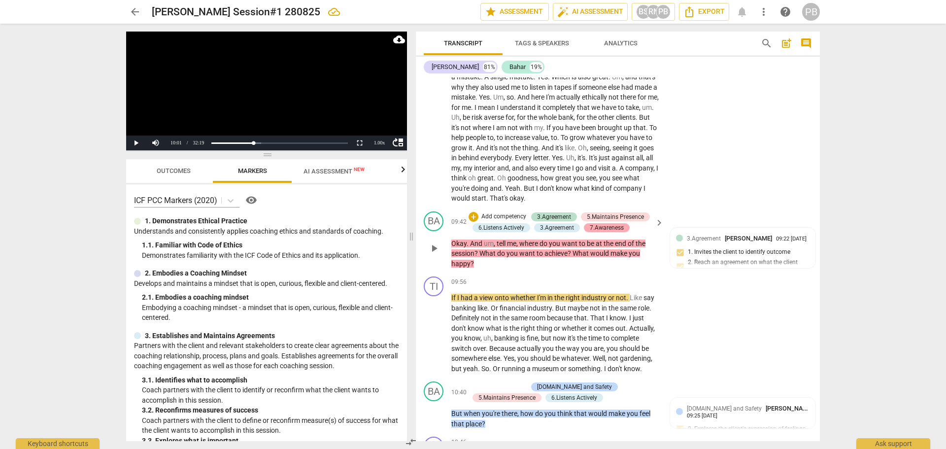
scroll to position [1478, 0]
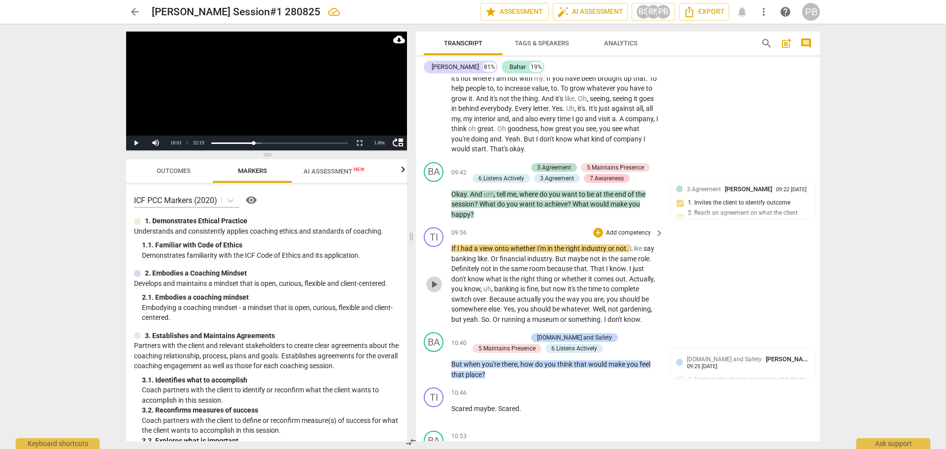
click at [431, 281] on span "play_arrow" at bounding box center [434, 284] width 12 height 12
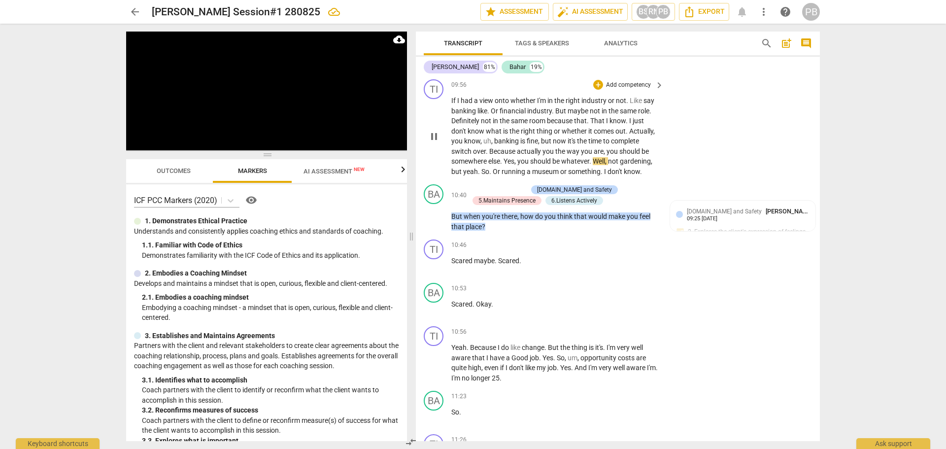
scroll to position [1675, 0]
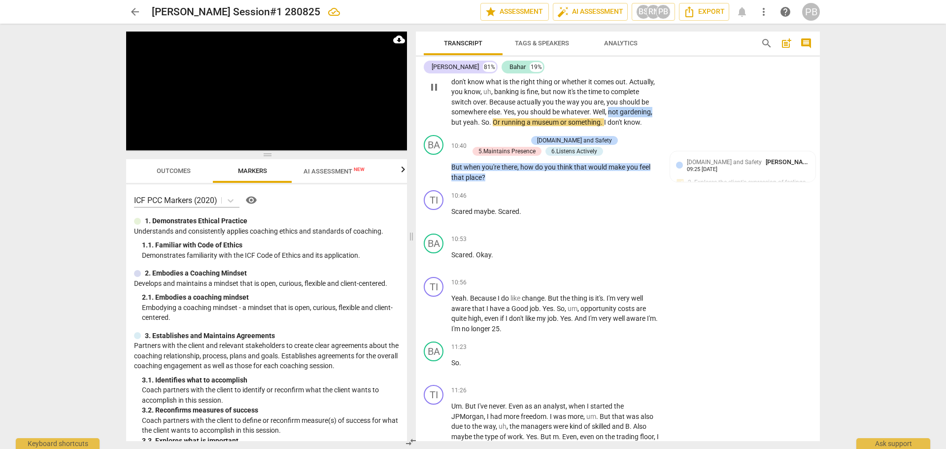
drag, startPoint x: 610, startPoint y: 111, endPoint x: 656, endPoint y: 112, distance: 45.8
click at [656, 112] on p "If I had a view onto whether I'm in the right industry or not . Like say bankin…" at bounding box center [554, 86] width 207 height 81
click at [672, 98] on icon "button" at bounding box center [677, 99] width 10 height 12
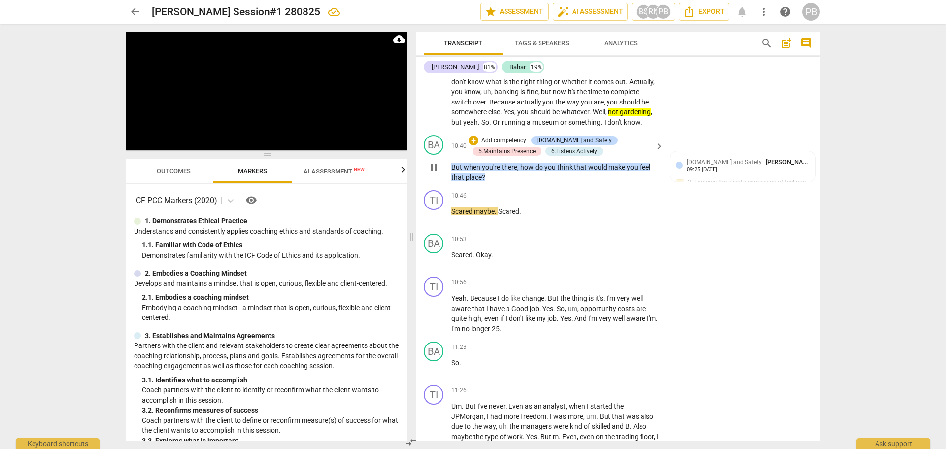
click at [504, 134] on div "BA play_arrow pause 10:40 + Add competency [DOMAIN_NAME] and Safety 5.Maintains…" at bounding box center [618, 158] width 404 height 55
click at [506, 141] on p "Add competency" at bounding box center [503, 140] width 47 height 9
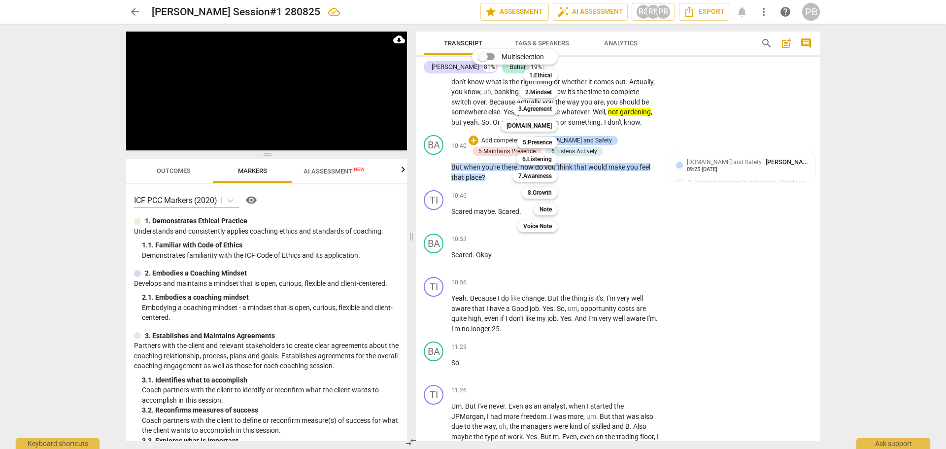
click at [434, 167] on div at bounding box center [473, 224] width 946 height 449
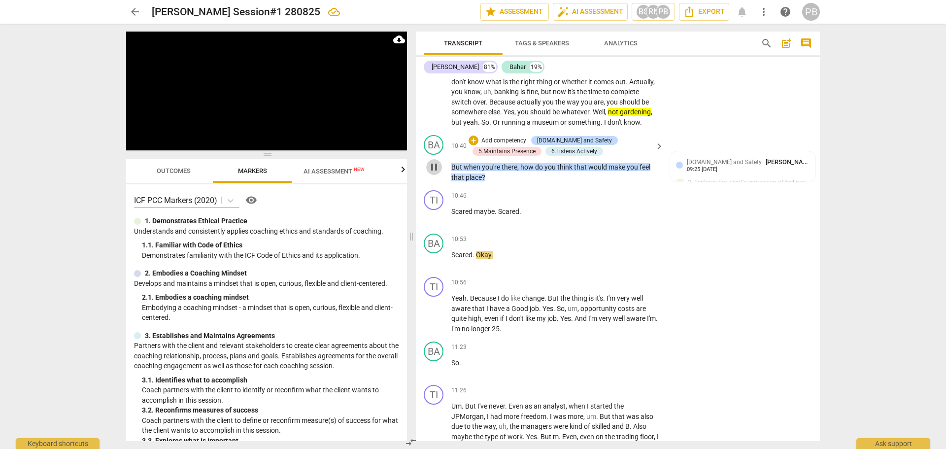
click at [432, 169] on span "pause" at bounding box center [434, 167] width 12 height 12
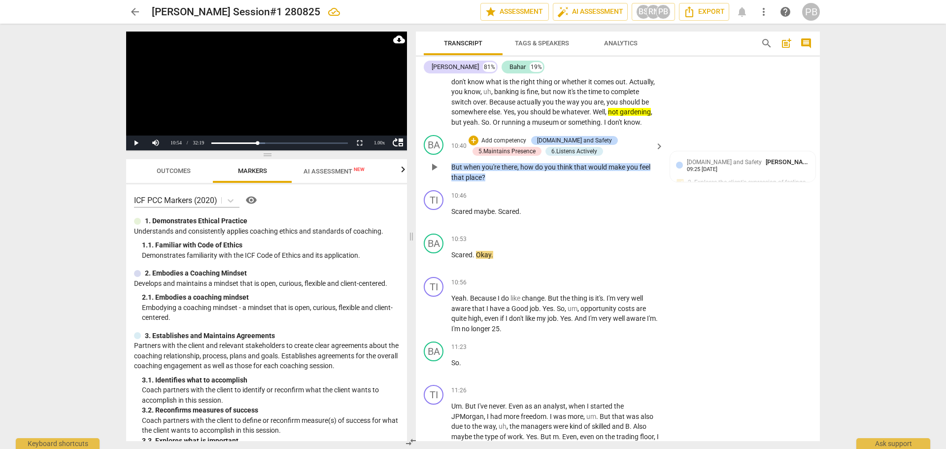
click at [497, 138] on p "Add competency" at bounding box center [503, 140] width 47 height 9
click at [539, 141] on b "5.Presence" at bounding box center [537, 142] width 29 height 12
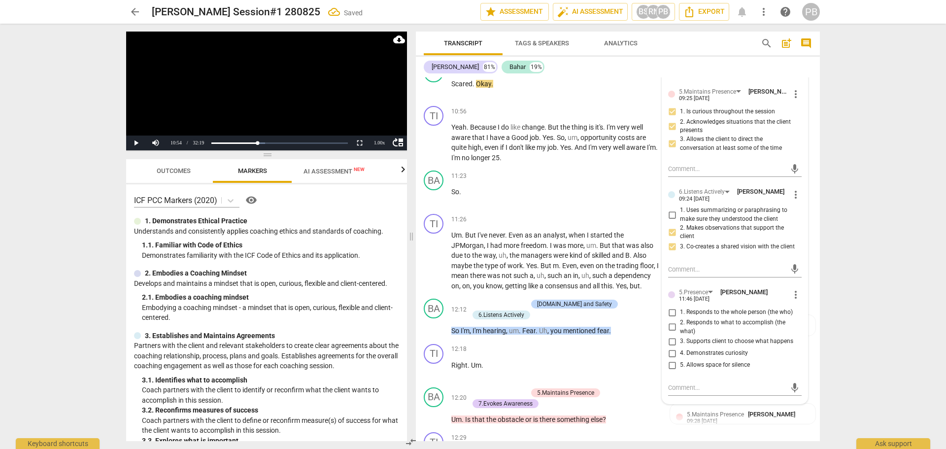
scroll to position [1872, 0]
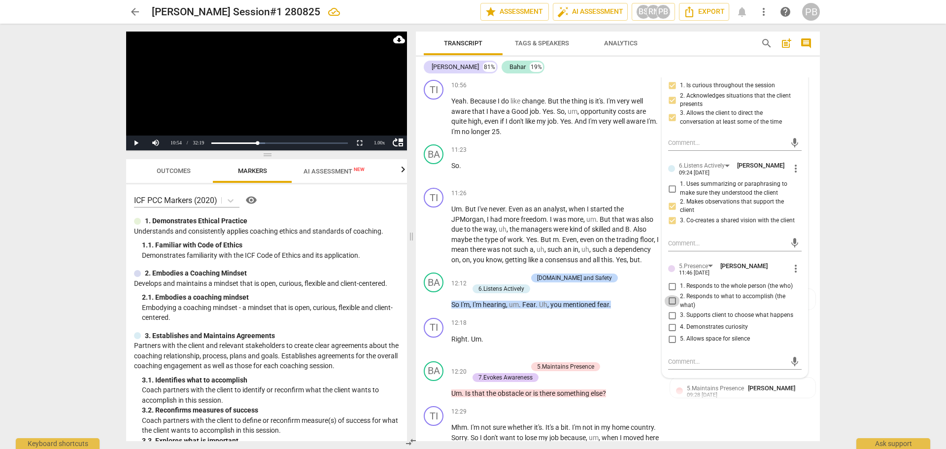
click at [667, 304] on input "2. Responds to what to accomplish (the what)" at bounding box center [672, 301] width 16 height 12
click at [670, 331] on input "4. Demonstrates curiosity" at bounding box center [672, 327] width 16 height 12
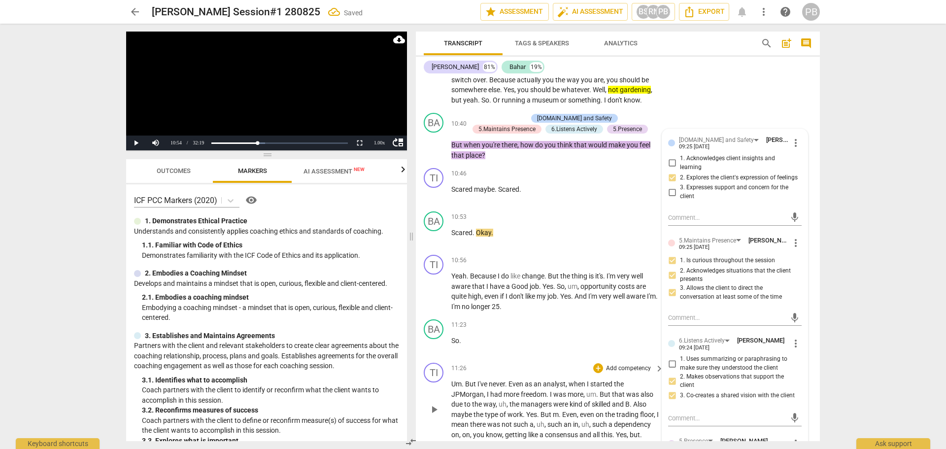
scroll to position [1675, 0]
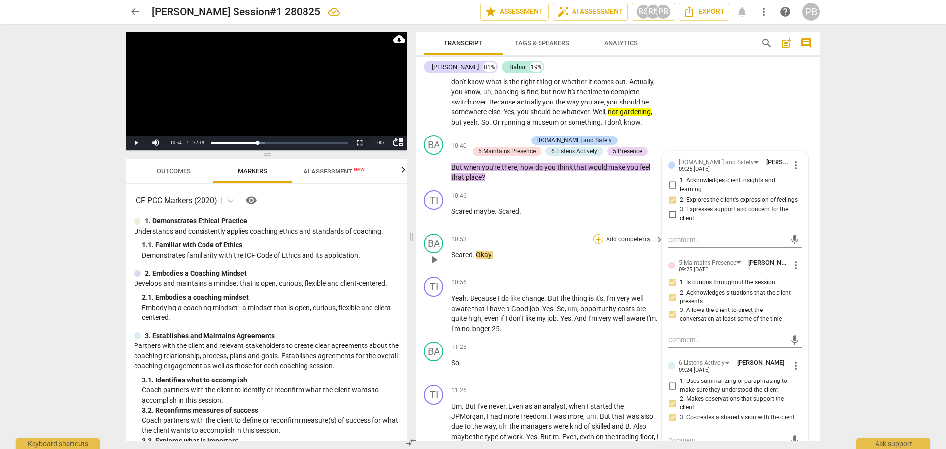
click at [598, 238] on div "+" at bounding box center [598, 239] width 10 height 10
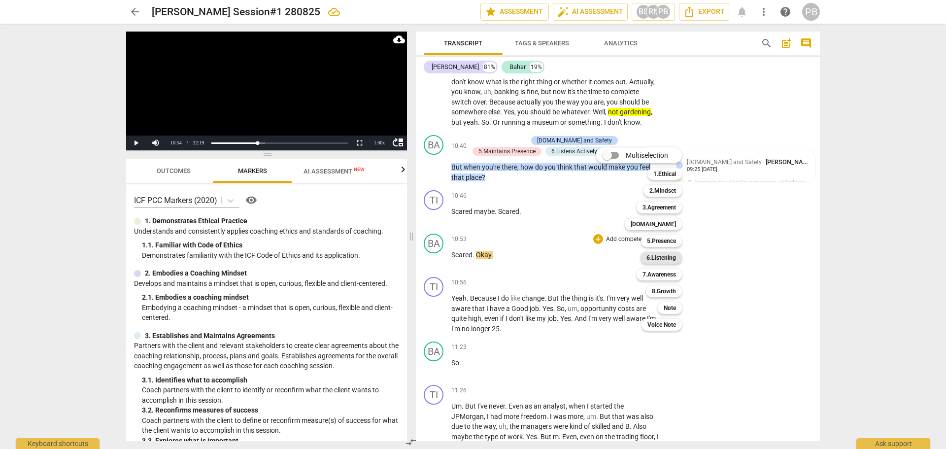
click at [668, 260] on b "6.Listening" at bounding box center [661, 258] width 30 height 12
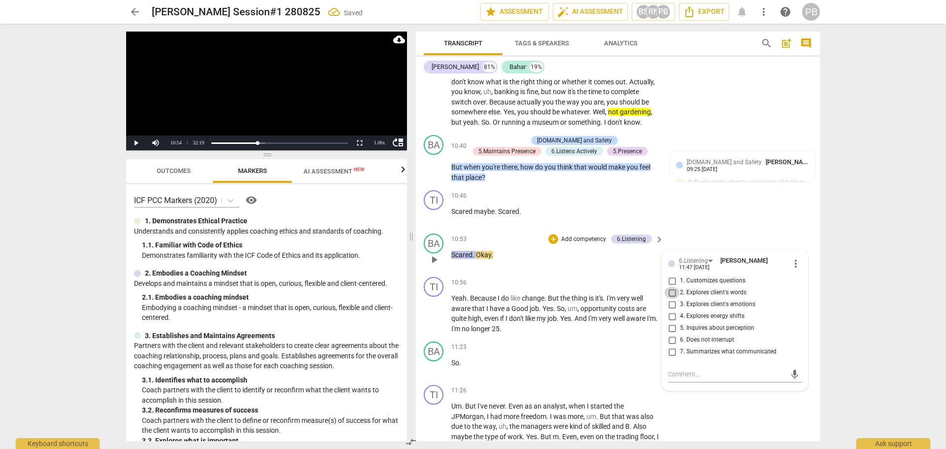
click at [671, 293] on input "2. Explores client's words" at bounding box center [672, 293] width 16 height 12
click at [434, 311] on span "play_arrow" at bounding box center [434, 314] width 12 height 12
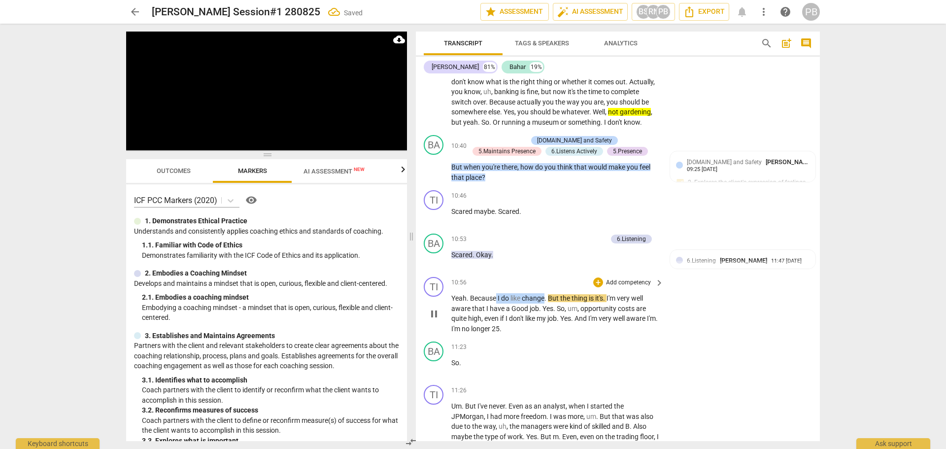
drag, startPoint x: 497, startPoint y: 298, endPoint x: 546, endPoint y: 298, distance: 49.3
click at [546, 298] on p "Yeah . Because I do like change . But the thing is it's . I'm very well aware t…" at bounding box center [554, 313] width 207 height 40
click at [568, 283] on icon "button" at bounding box center [568, 283] width 6 height 7
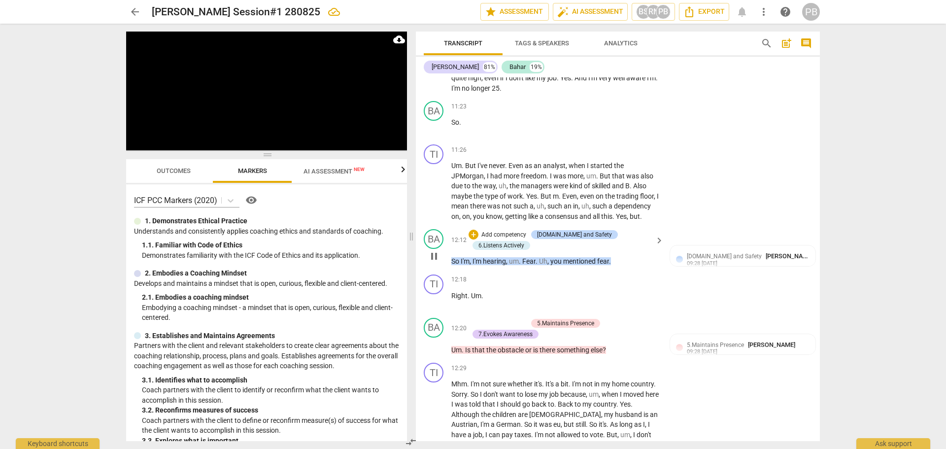
scroll to position [1921, 0]
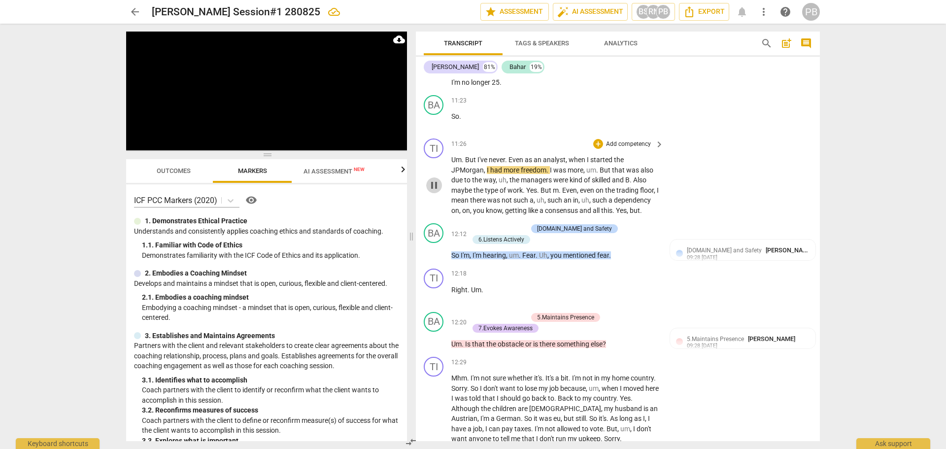
click at [436, 182] on span "pause" at bounding box center [434, 185] width 12 height 12
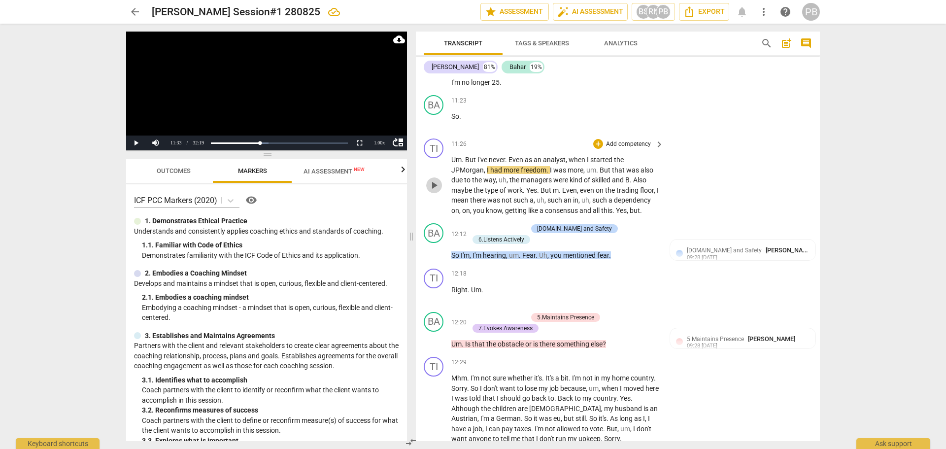
click at [440, 186] on span "play_arrow" at bounding box center [434, 185] width 16 height 12
click at [520, 169] on span "more" at bounding box center [511, 170] width 17 height 8
drag, startPoint x: 520, startPoint y: 169, endPoint x: 545, endPoint y: 168, distance: 24.6
click at [545, 168] on p "Um . But I've never . Even as an analyst , when I started the JPMorgan , I had …" at bounding box center [554, 185] width 207 height 61
click at [571, 154] on icon "button" at bounding box center [568, 155] width 6 height 7
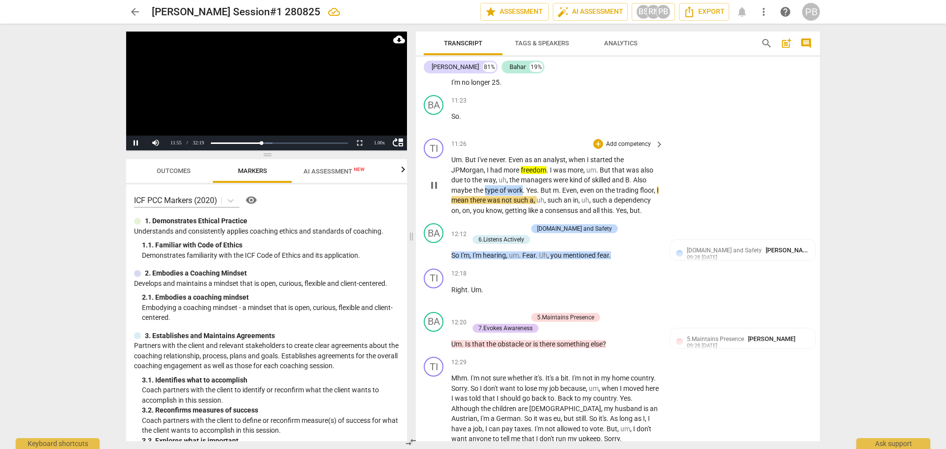
drag, startPoint x: 484, startPoint y: 189, endPoint x: 523, endPoint y: 188, distance: 38.9
click at [523, 188] on p "Um . But I've never . Even as an analyst , when I started the JPMorgan , I had …" at bounding box center [554, 185] width 207 height 61
click at [544, 177] on icon "button" at bounding box center [545, 175] width 6 height 7
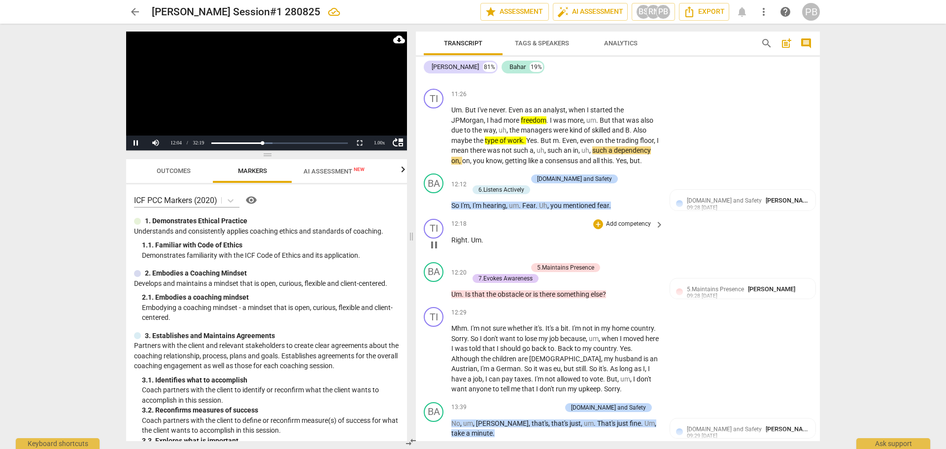
scroll to position [2020, 0]
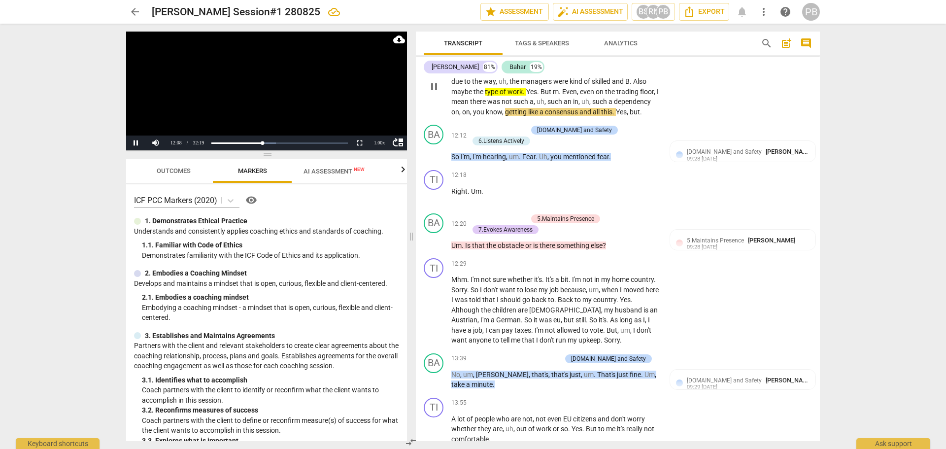
click at [505, 111] on span "getting" at bounding box center [516, 112] width 23 height 8
drag, startPoint x: 505, startPoint y: 111, endPoint x: 580, endPoint y: 110, distance: 75.4
click at [580, 110] on p "Um . But I've never . Even as an analyst , when I started the JPMorgan , I had …" at bounding box center [554, 86] width 207 height 61
click at [599, 98] on icon "button" at bounding box center [603, 99] width 10 height 12
click at [487, 132] on p "Add competency" at bounding box center [503, 130] width 47 height 9
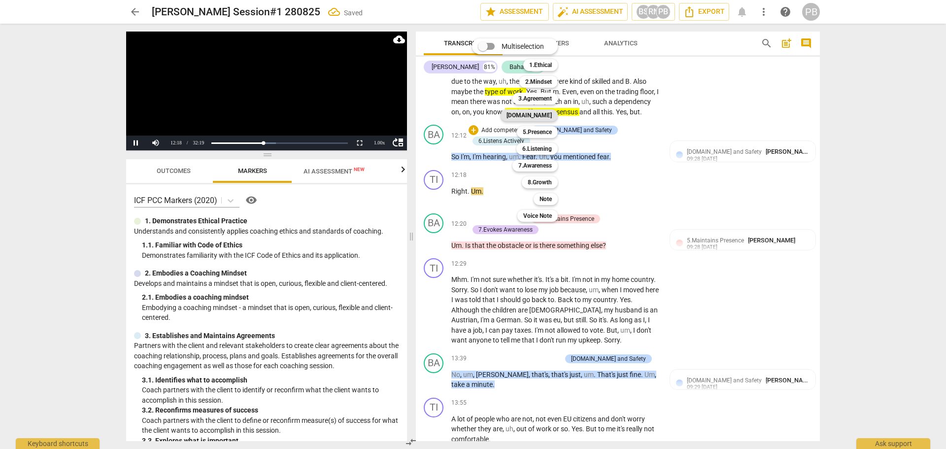
click at [541, 119] on b "[DOMAIN_NAME]" at bounding box center [528, 115] width 45 height 12
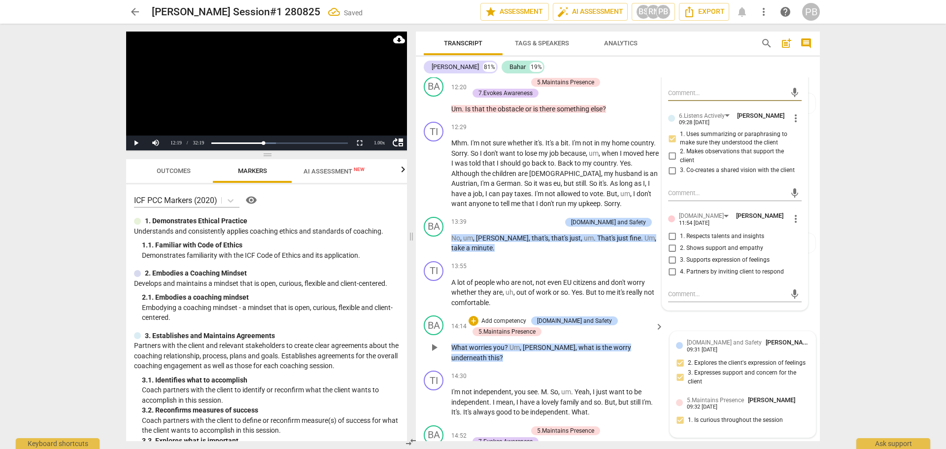
scroll to position [2167, 0]
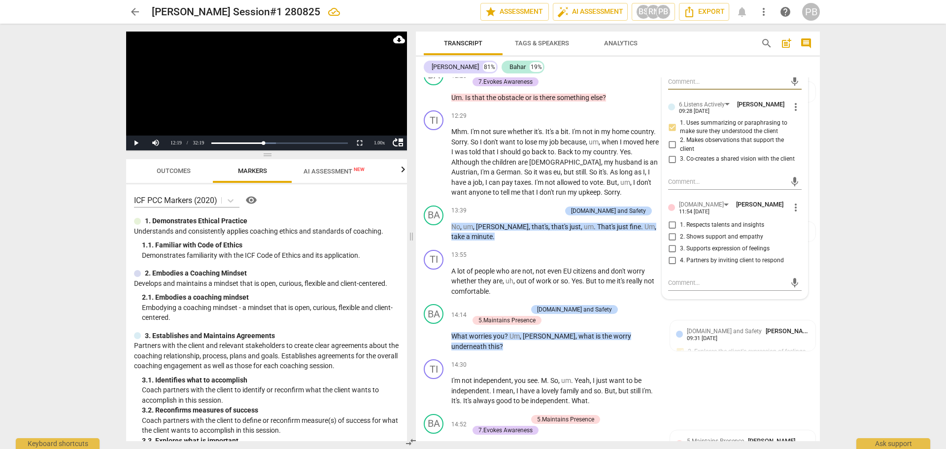
click at [669, 266] on input "4. Partners by inviting client to respond" at bounding box center [672, 260] width 16 height 12
click at [669, 251] on input "3. Supports expression of feelings" at bounding box center [672, 248] width 16 height 12
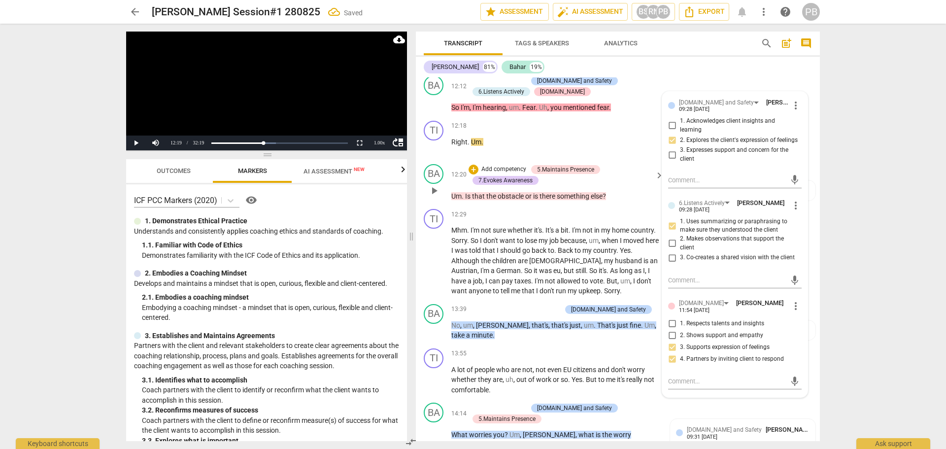
scroll to position [2020, 0]
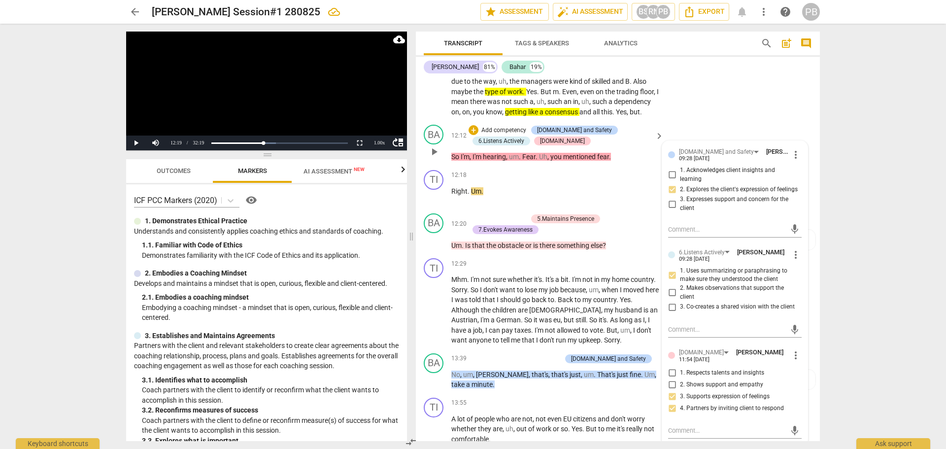
click at [488, 127] on p "Add competency" at bounding box center [503, 130] width 47 height 9
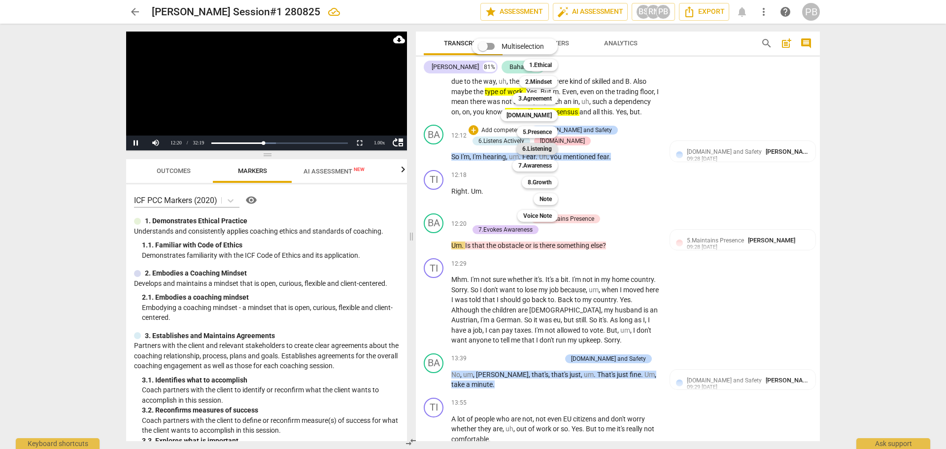
click at [538, 147] on b "6.Listening" at bounding box center [537, 149] width 30 height 12
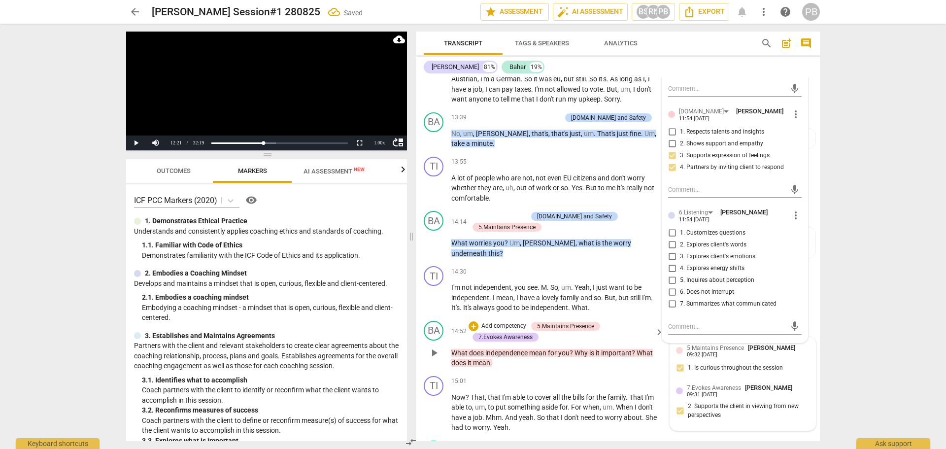
scroll to position [2266, 0]
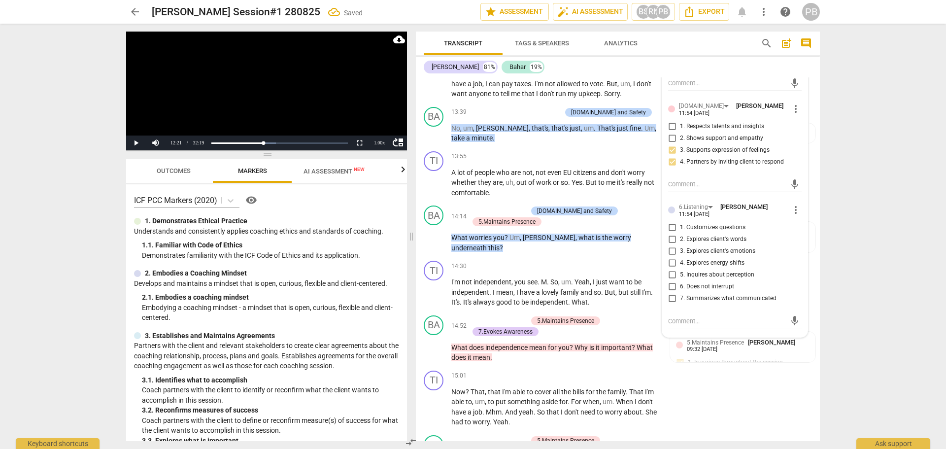
click at [670, 242] on input "2. Explores client's words" at bounding box center [672, 239] width 16 height 12
click at [668, 257] on input "3. Explores client's emotions" at bounding box center [672, 251] width 16 height 12
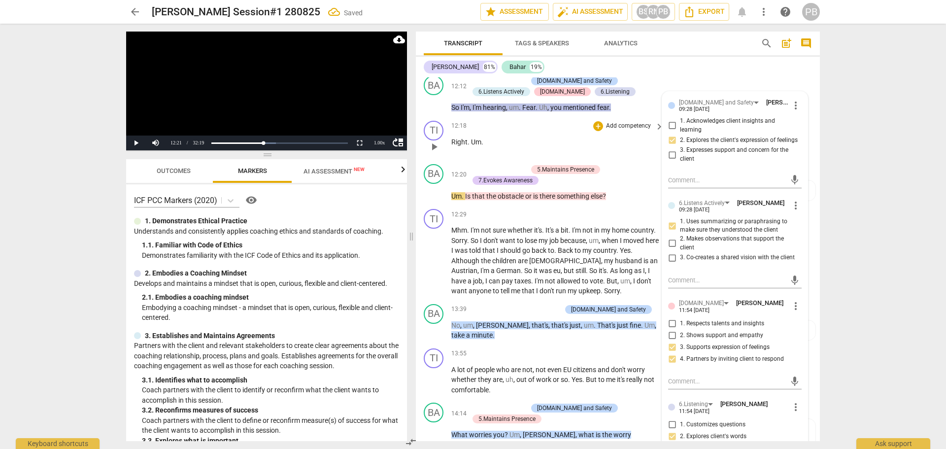
scroll to position [2020, 0]
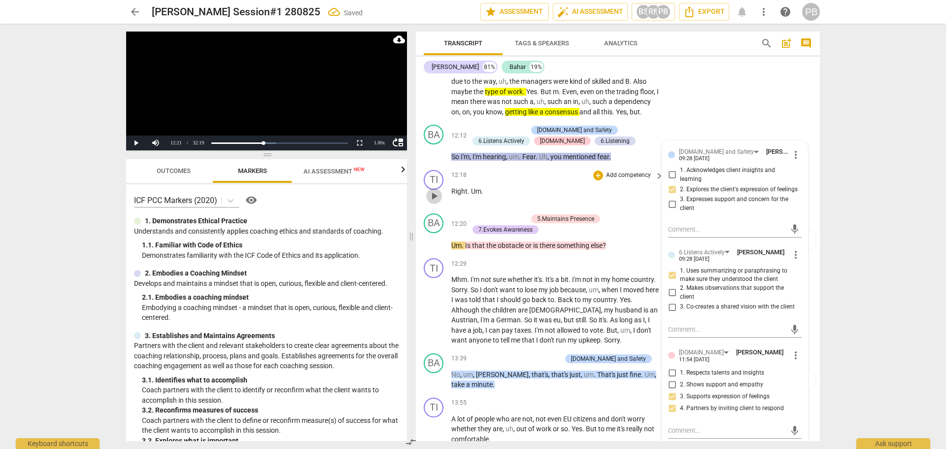
click at [435, 195] on span "play_arrow" at bounding box center [434, 196] width 12 height 12
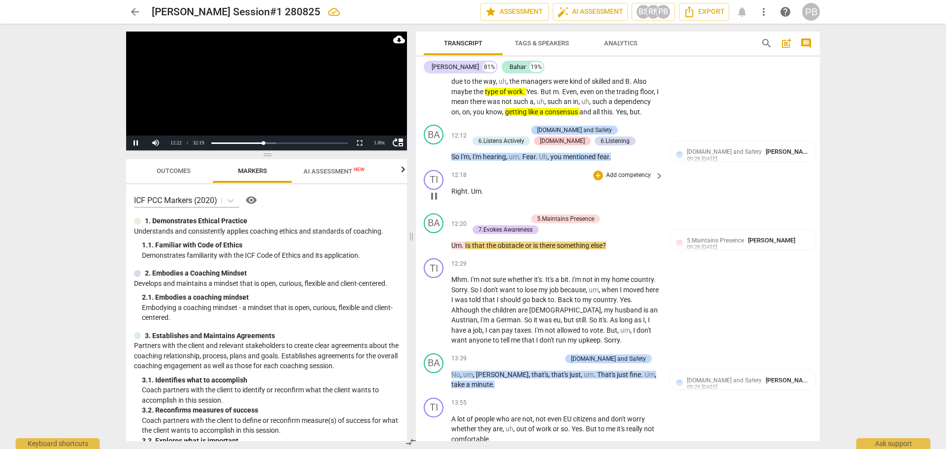
scroll to position [2069, 0]
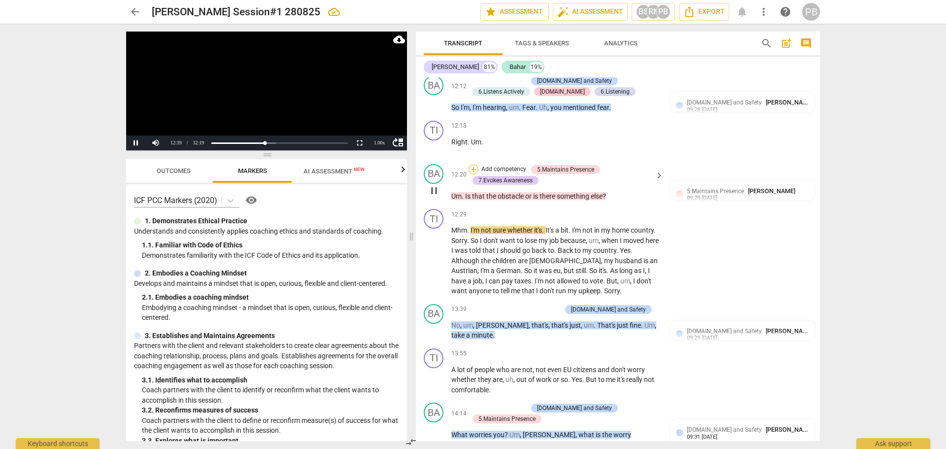
click at [474, 168] on div "+" at bounding box center [473, 170] width 10 height 10
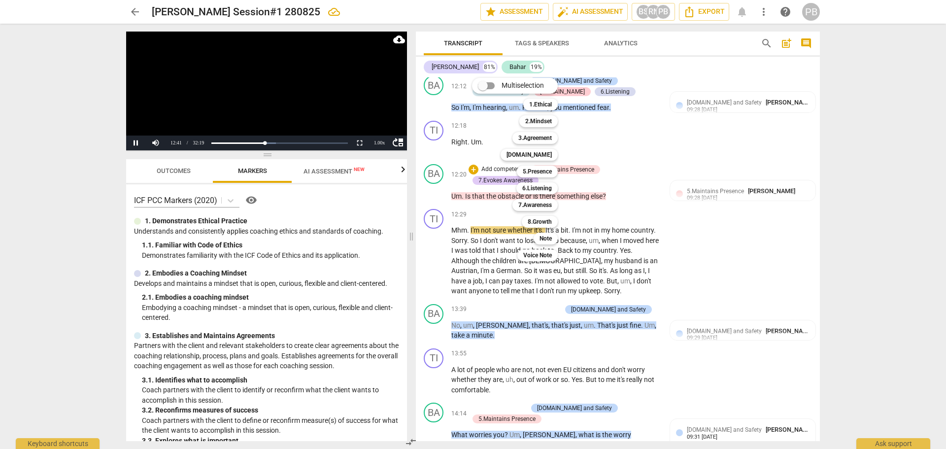
drag, startPoint x: 538, startPoint y: 238, endPoint x: 705, endPoint y: 269, distance: 170.2
click at [539, 236] on div "Note" at bounding box center [545, 238] width 24 height 12
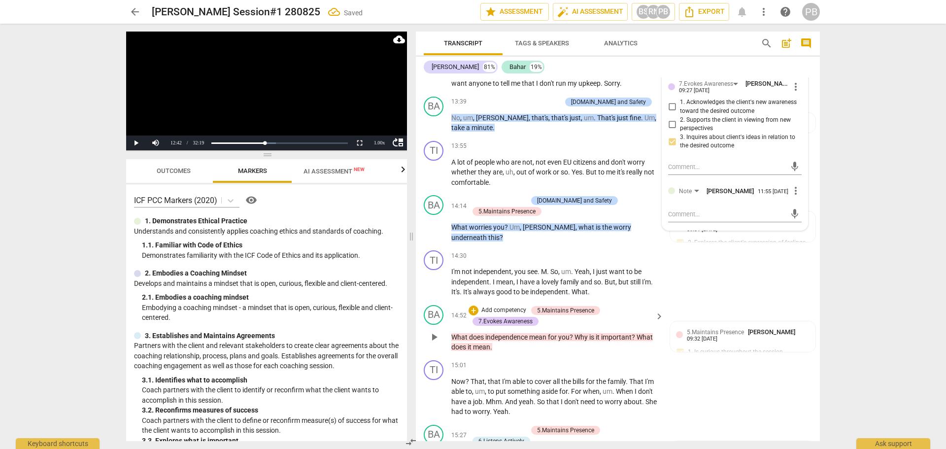
scroll to position [2266, 0]
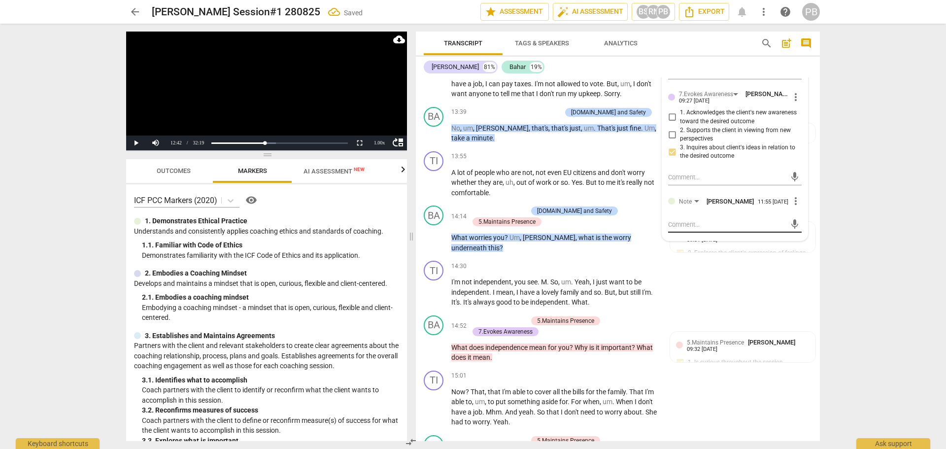
click at [684, 223] on div "mic" at bounding box center [734, 225] width 133 height 16
click at [668, 229] on textarea at bounding box center [727, 224] width 118 height 9
click at [789, 230] on span "send" at bounding box center [794, 224] width 11 height 11
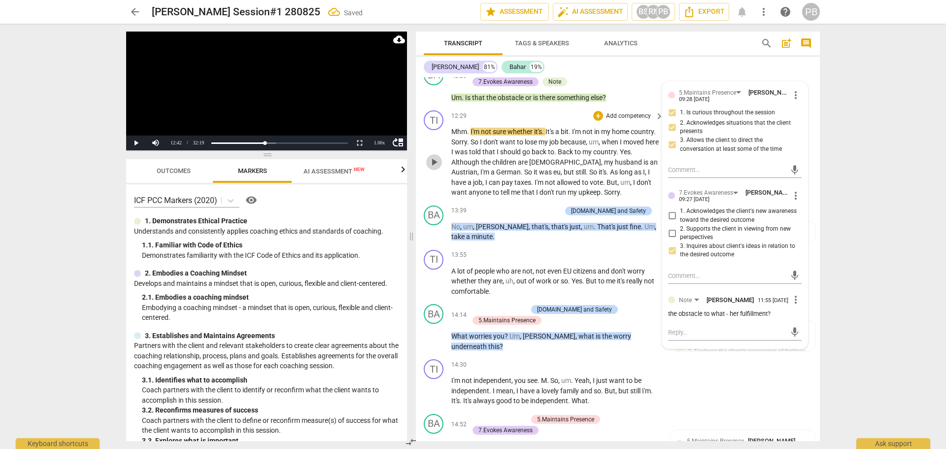
click at [434, 162] on span "play_arrow" at bounding box center [434, 162] width 12 height 12
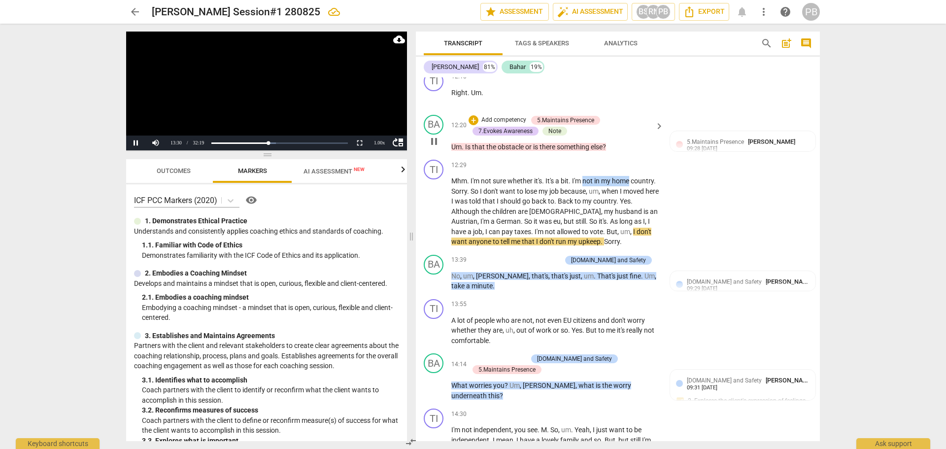
scroll to position [2107, 0]
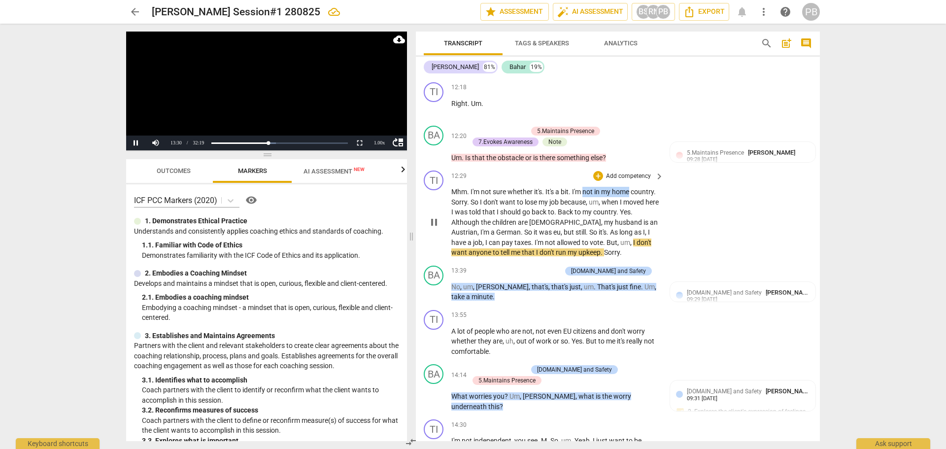
drag, startPoint x: 585, startPoint y: 81, endPoint x: 633, endPoint y: 177, distance: 107.1
click at [633, 177] on div "12:29 + Add competency keyboard_arrow_right Mhm . I'm not sure whether it's . I…" at bounding box center [557, 213] width 213 height 87
click at [652, 178] on icon "button" at bounding box center [654, 177] width 6 height 7
click at [612, 174] on p "Add competency" at bounding box center [628, 176] width 47 height 9
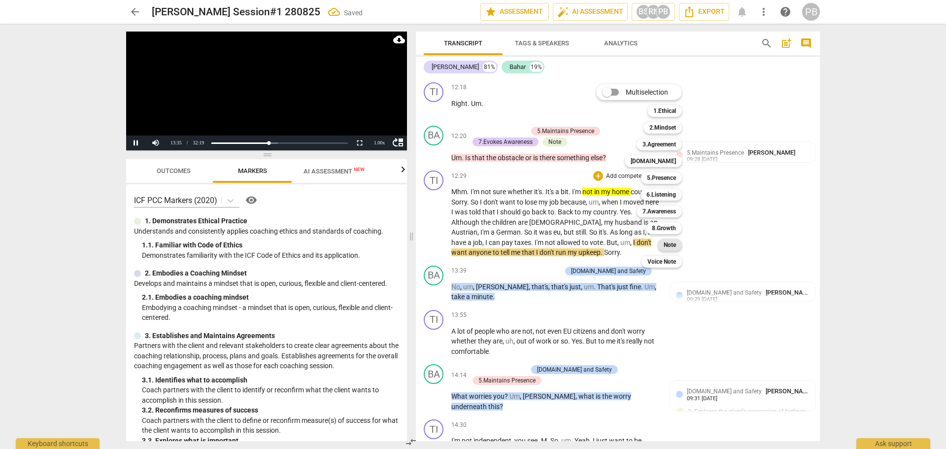
click at [664, 242] on b "Note" at bounding box center [669, 245] width 12 height 12
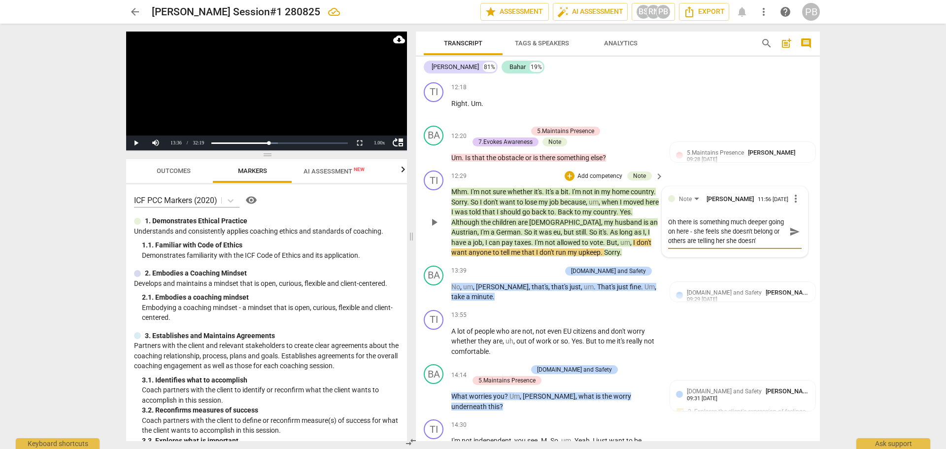
scroll to position [9, 0]
click at [789, 235] on span "send" at bounding box center [794, 231] width 11 height 11
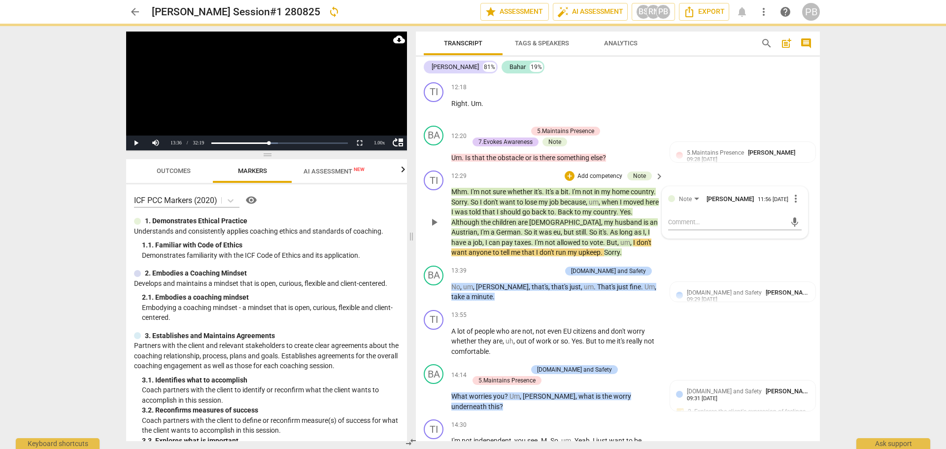
scroll to position [0, 0]
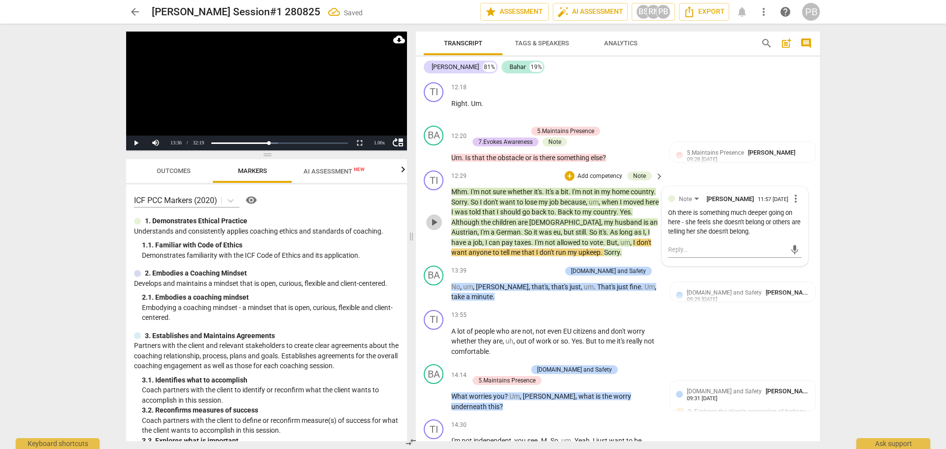
click at [440, 218] on span "play_arrow" at bounding box center [434, 222] width 16 height 12
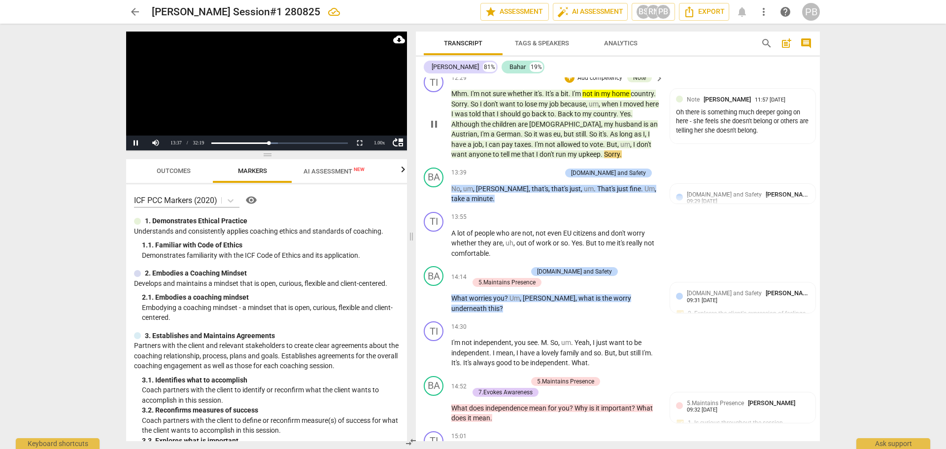
scroll to position [2206, 0]
click at [555, 172] on p "Add competency" at bounding box center [537, 172] width 47 height 9
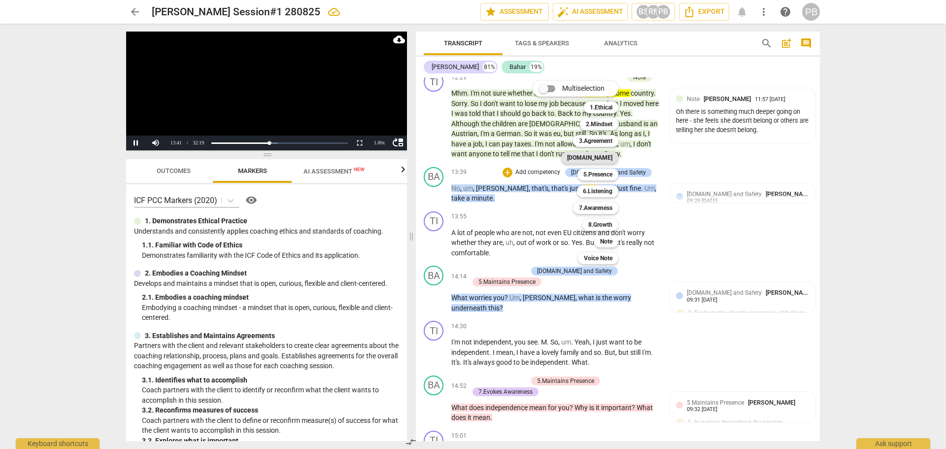
click at [595, 159] on b "[DOMAIN_NAME]" at bounding box center [589, 158] width 45 height 12
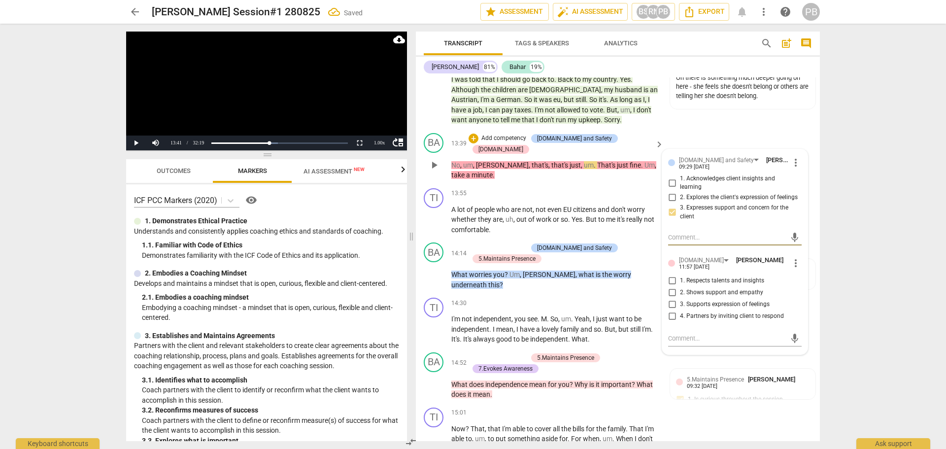
scroll to position [2255, 0]
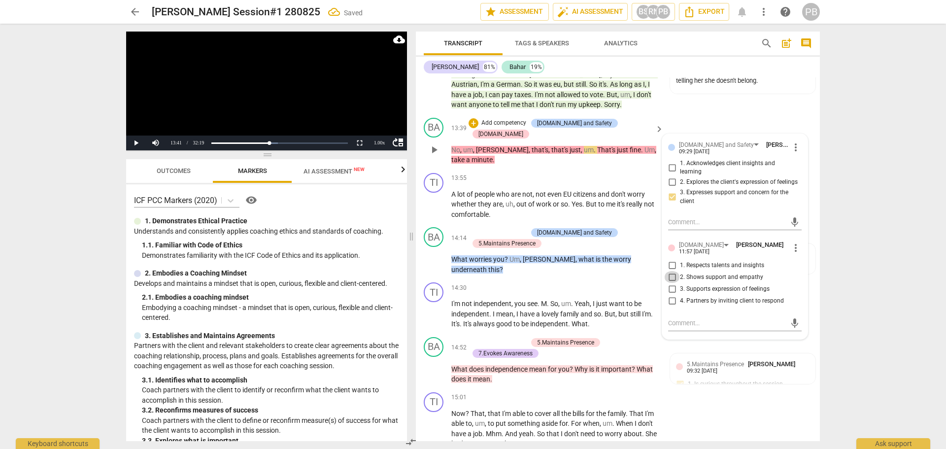
click at [669, 282] on input "2. Shows support and empathy" at bounding box center [672, 277] width 16 height 12
click at [434, 144] on span "play_arrow" at bounding box center [434, 150] width 12 height 12
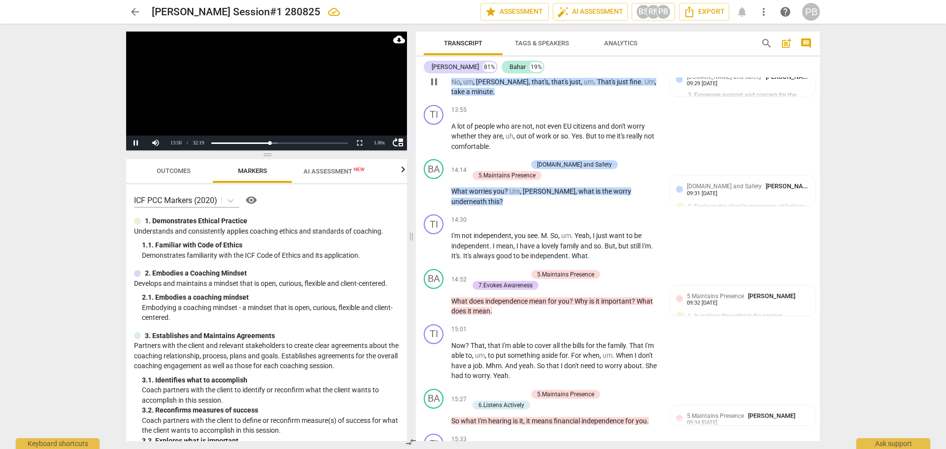
scroll to position [2353, 0]
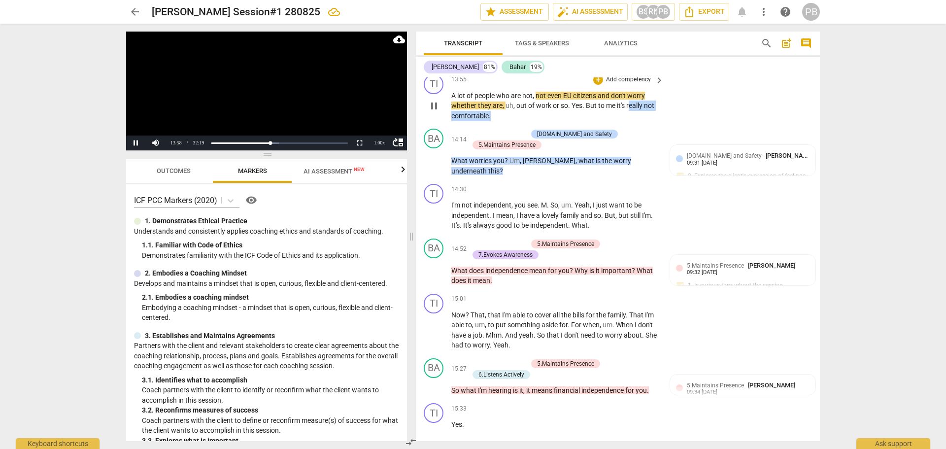
drag, startPoint x: 629, startPoint y: 95, endPoint x: 655, endPoint y: 105, distance: 28.3
click at [655, 105] on p "A lot of people who are not , not even [DEMOGRAPHIC_DATA] citizens and don't wo…" at bounding box center [554, 106] width 207 height 31
click at [511, 88] on icon "button" at bounding box center [513, 92] width 10 height 12
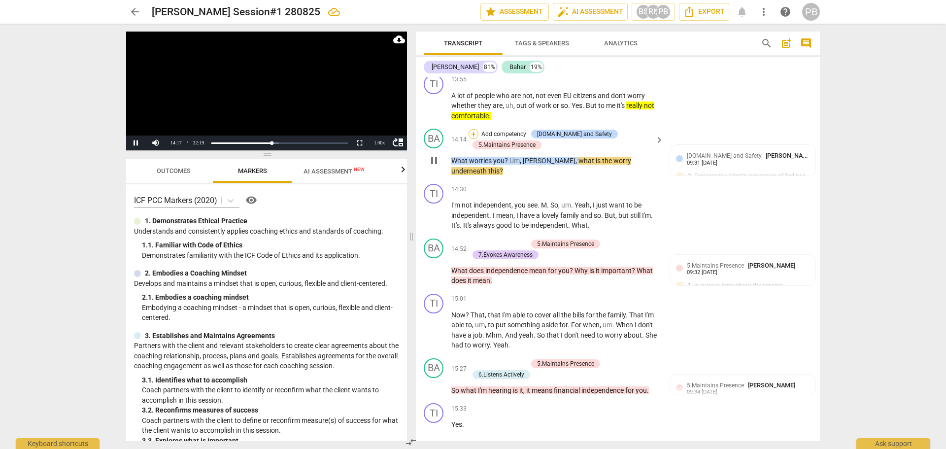
click at [472, 129] on div "+" at bounding box center [473, 134] width 10 height 10
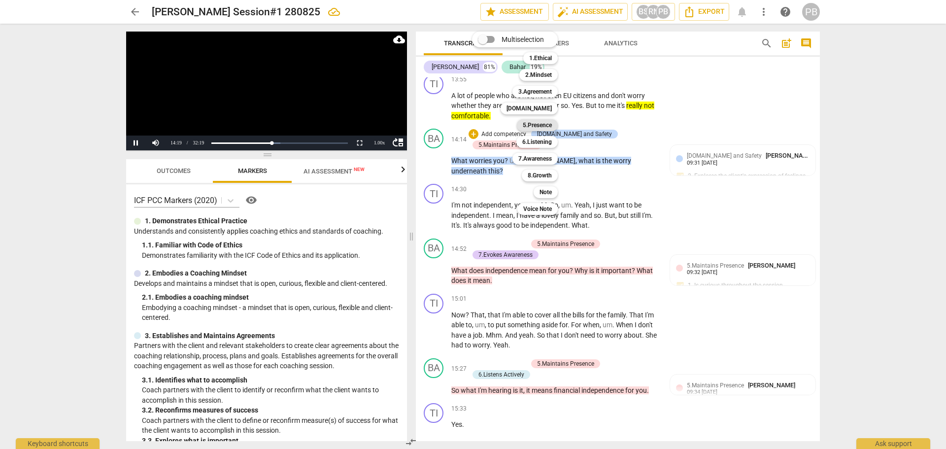
click at [537, 125] on b "5.Presence" at bounding box center [537, 125] width 29 height 12
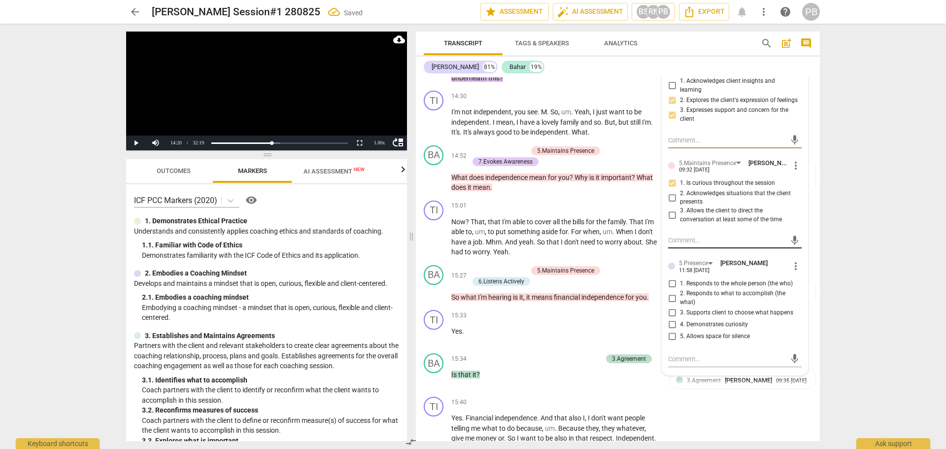
scroll to position [2452, 0]
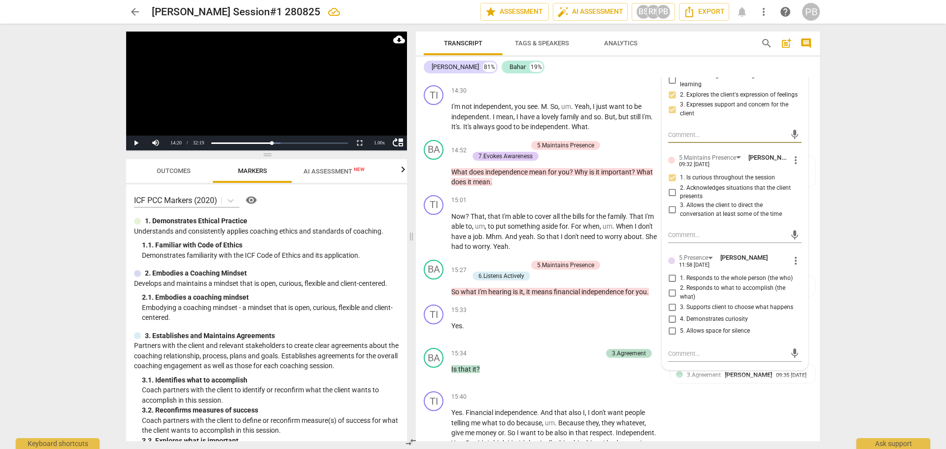
click at [670, 273] on input "1. Responds to the whole person (the who)" at bounding box center [672, 278] width 16 height 12
